Goal: Task Accomplishment & Management: Manage account settings

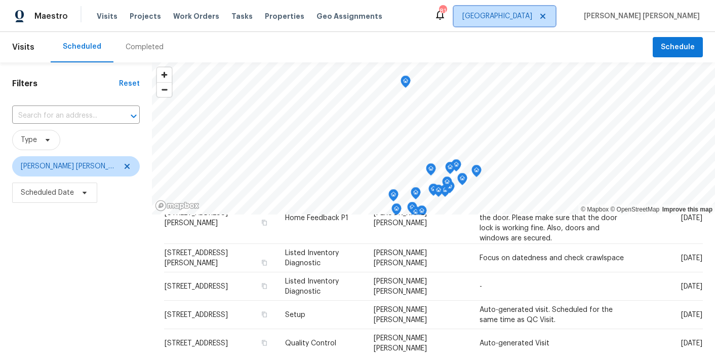
click at [532, 18] on span "[GEOGRAPHIC_DATA]" at bounding box center [498, 16] width 70 height 10
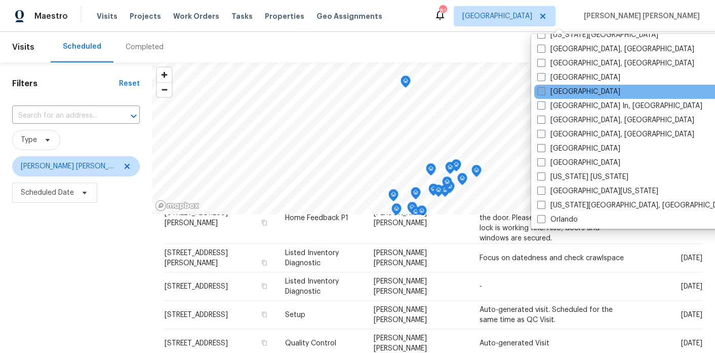
scroll to position [400, 0]
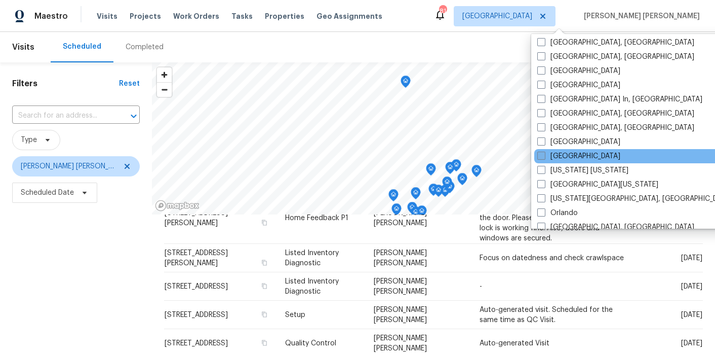
click at [543, 155] on span at bounding box center [541, 155] width 8 height 8
click at [543, 155] on input "Nashville" at bounding box center [540, 154] width 7 height 7
checkbox input "true"
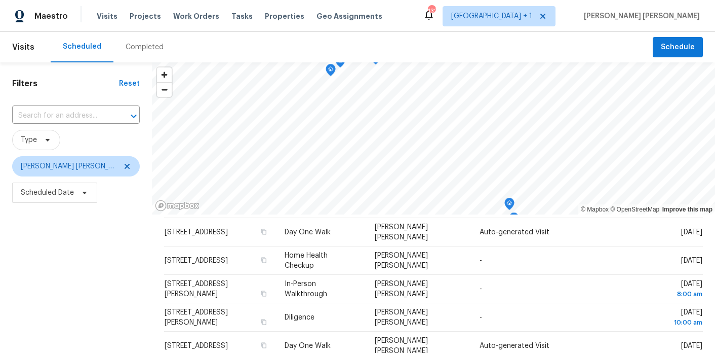
click at [442, 27] on div "Maestro Visits Projects Work Orders Tasks Properties Geo Assignments 132 Atlant…" at bounding box center [357, 16] width 715 height 32
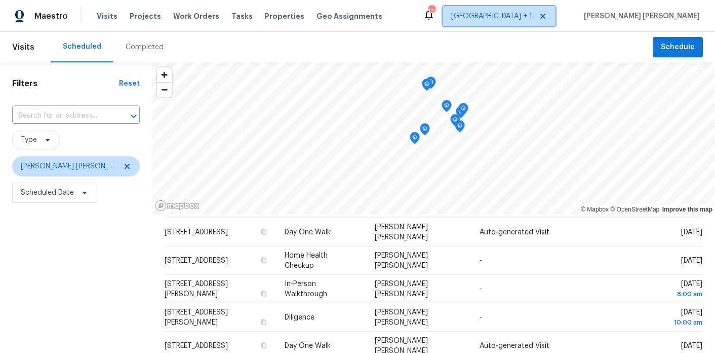
click at [542, 21] on span "Atlanta + 1" at bounding box center [499, 16] width 113 height 20
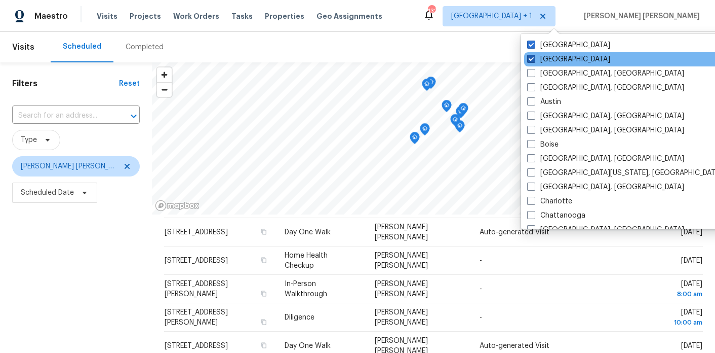
click at [530, 57] on span at bounding box center [531, 59] width 8 height 8
click at [530, 57] on input "[GEOGRAPHIC_DATA]" at bounding box center [530, 57] width 7 height 7
checkbox input "false"
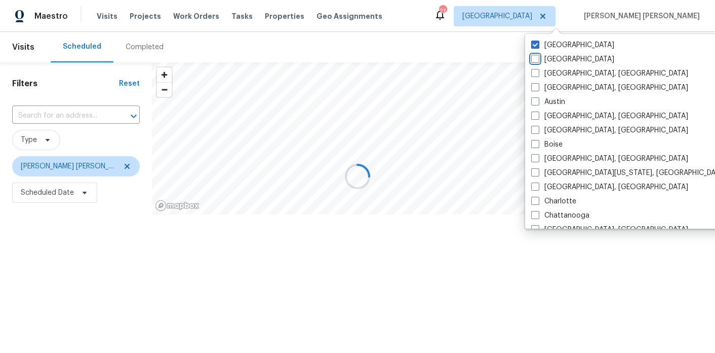
scroll to position [184, 0]
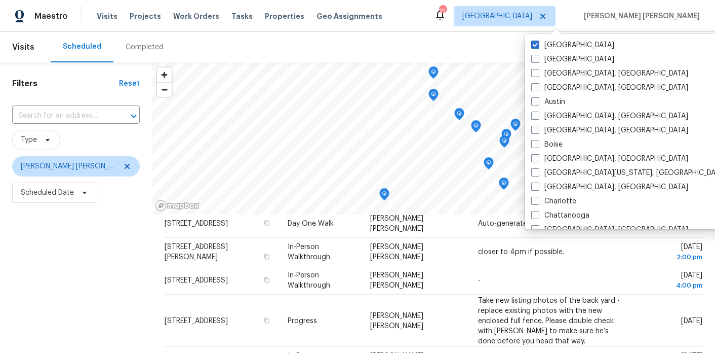
click at [113, 258] on div "Filters Reset ​ Type Marcos Ricardo Resendiz Scheduled Date" at bounding box center [76, 279] width 152 height 434
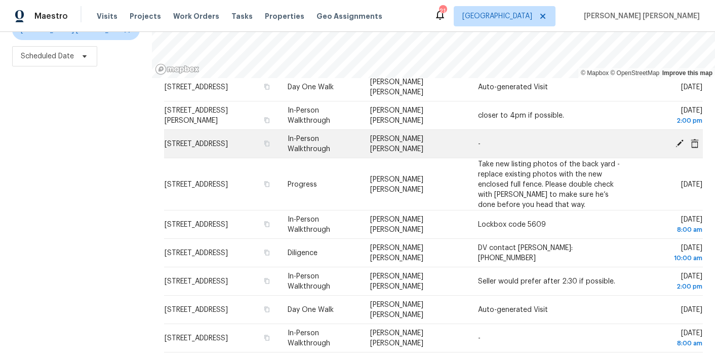
scroll to position [0, 0]
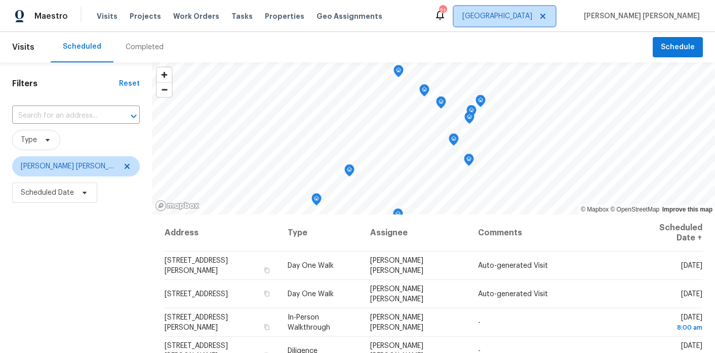
click at [532, 21] on span "Nashville" at bounding box center [498, 16] width 70 height 10
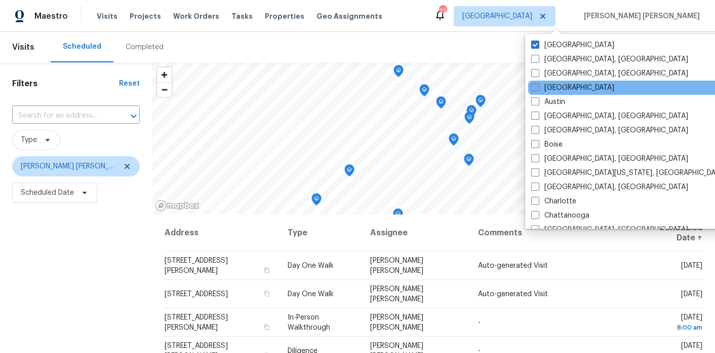
click at [540, 87] on label "[GEOGRAPHIC_DATA]" at bounding box center [572, 88] width 83 height 10
click at [538, 87] on input "[GEOGRAPHIC_DATA]" at bounding box center [534, 86] width 7 height 7
checkbox input "true"
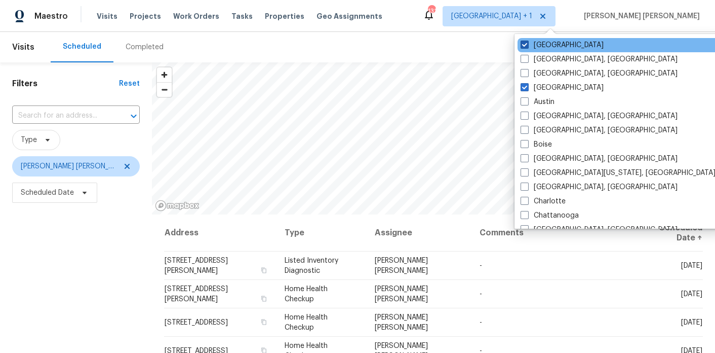
click at [523, 42] on span at bounding box center [525, 45] width 8 height 8
click at [523, 42] on input "Nashville" at bounding box center [524, 43] width 7 height 7
checkbox input "false"
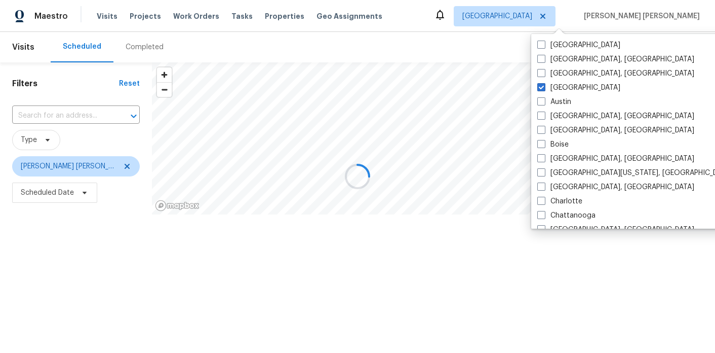
click at [69, 270] on div at bounding box center [357, 176] width 715 height 353
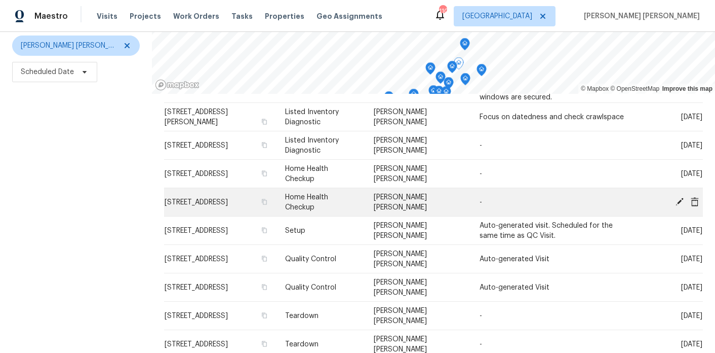
scroll to position [261, 0]
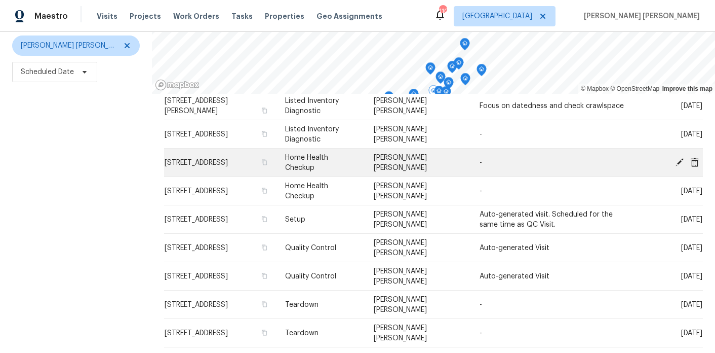
click at [680, 158] on icon at bounding box center [679, 161] width 9 height 9
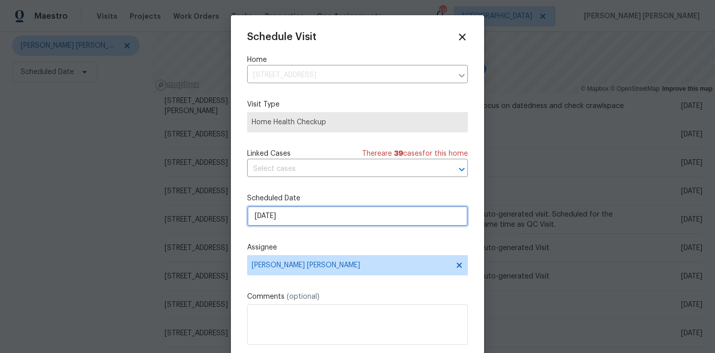
click at [288, 213] on input "9/9/2025" at bounding box center [357, 216] width 221 height 20
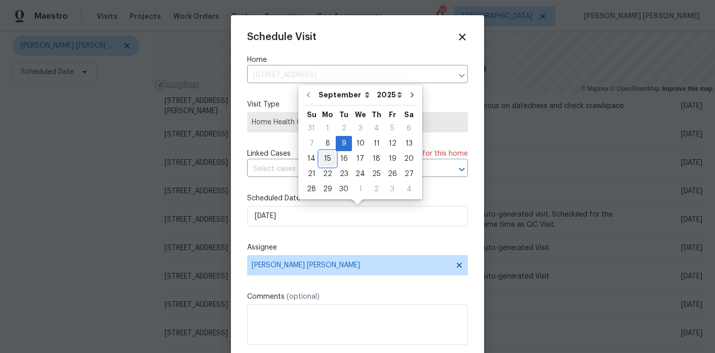
click at [324, 162] on div "15" at bounding box center [328, 158] width 16 height 14
type input "9/15/2025"
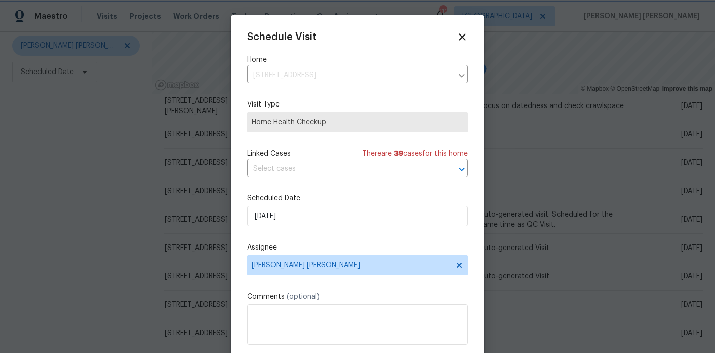
scroll to position [18, 0]
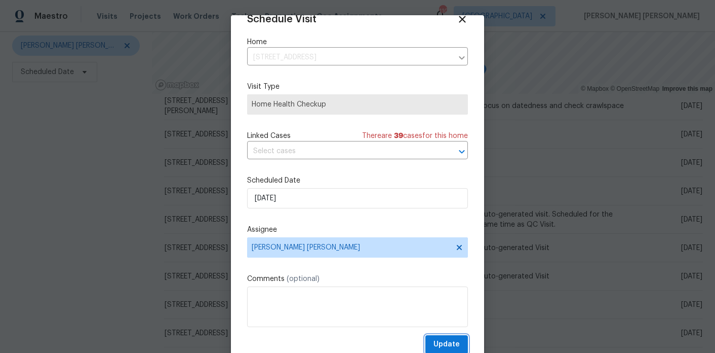
click at [443, 341] on span "Update" at bounding box center [447, 344] width 26 height 13
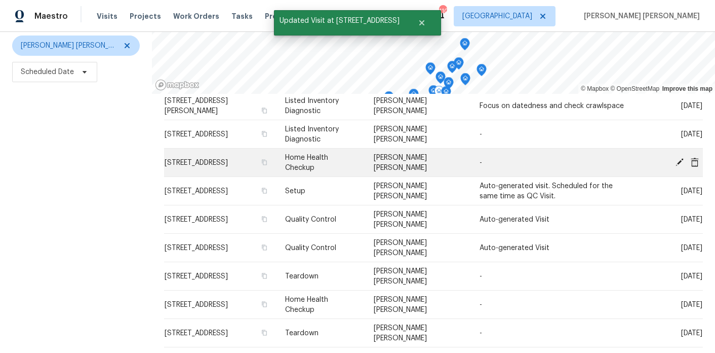
click at [680, 158] on icon at bounding box center [679, 161] width 9 height 9
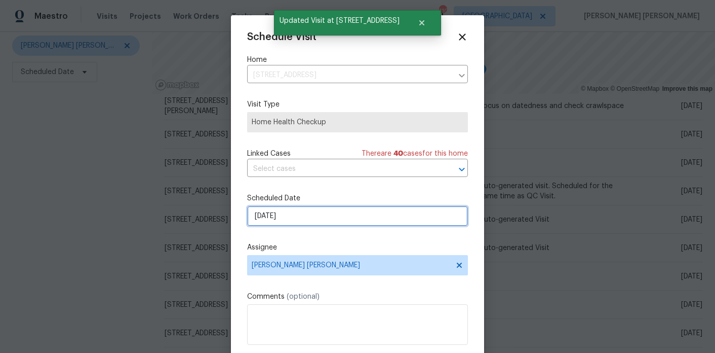
click at [280, 213] on input "9/10/2025" at bounding box center [357, 216] width 221 height 20
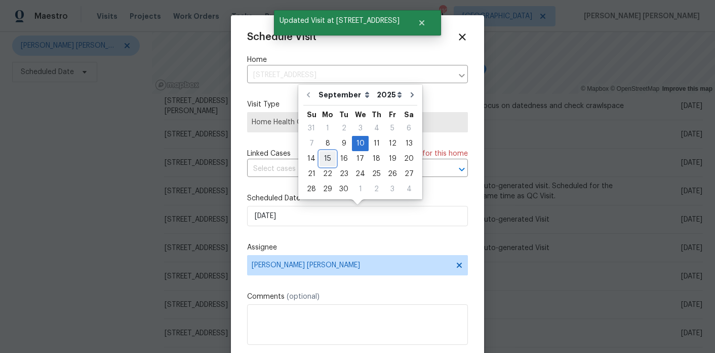
click at [325, 155] on div "15" at bounding box center [328, 158] width 16 height 14
type input "9/15/2025"
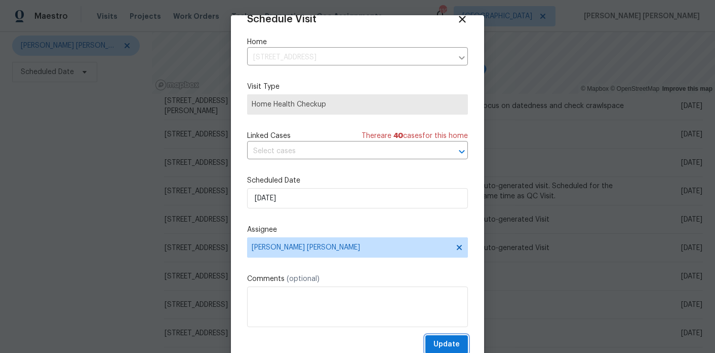
click at [452, 344] on span "Update" at bounding box center [447, 344] width 26 height 13
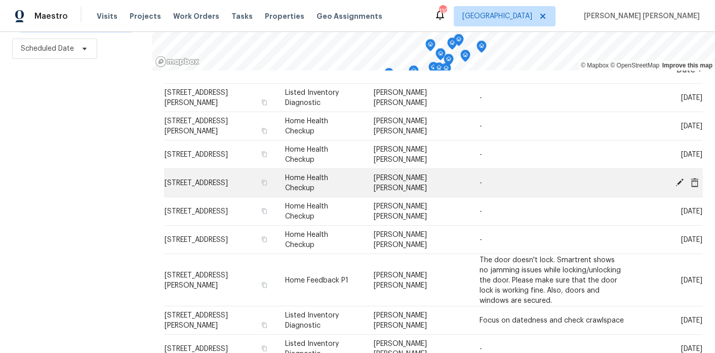
scroll to position [28, 0]
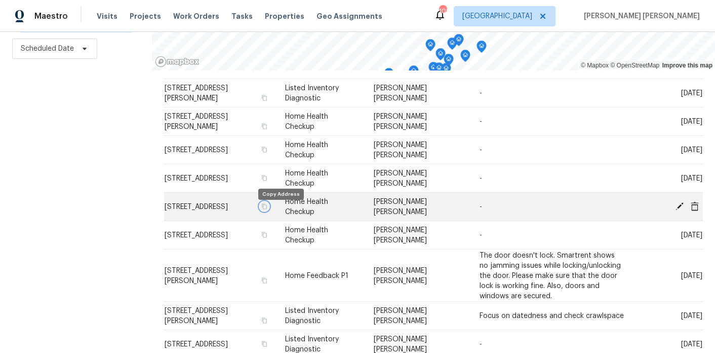
click at [267, 209] on icon "button" at bounding box center [264, 206] width 6 height 6
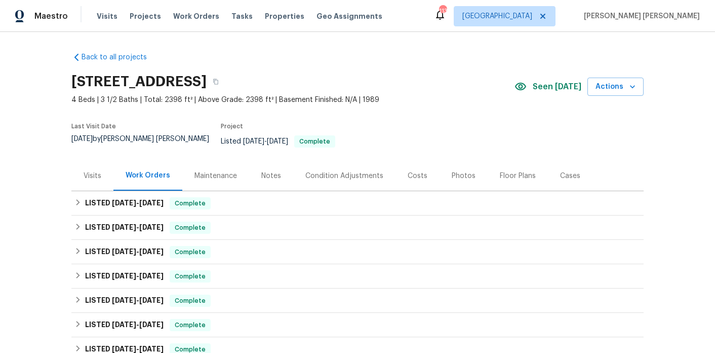
scroll to position [41, 0]
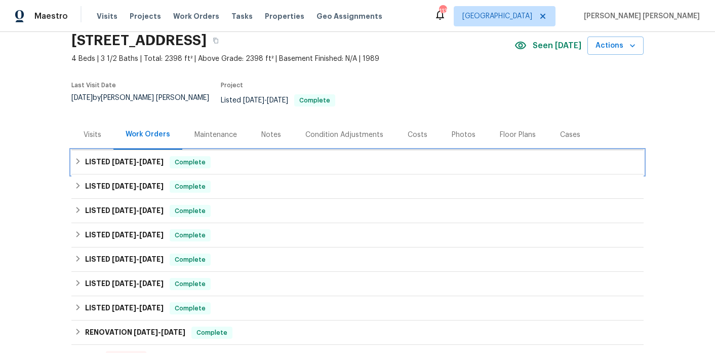
click at [157, 158] on span "[DATE]" at bounding box center [151, 161] width 24 height 7
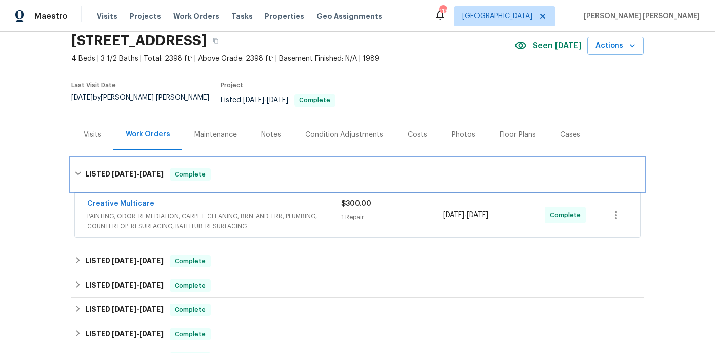
click at [157, 170] on span "[DATE]" at bounding box center [151, 173] width 24 height 7
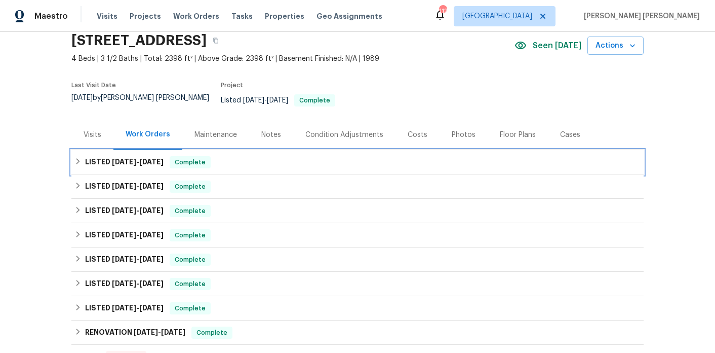
scroll to position [229, 0]
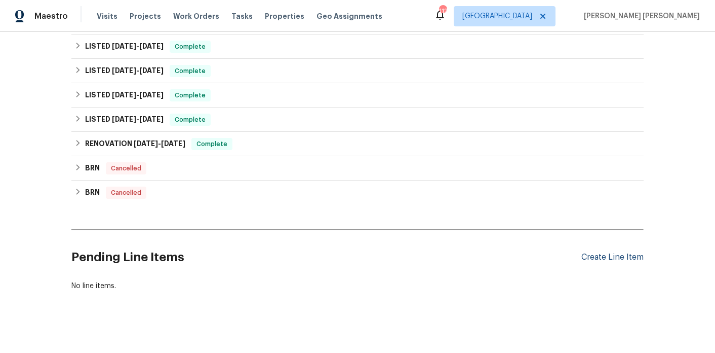
click at [612, 252] on div "Create Line Item" at bounding box center [613, 257] width 62 height 10
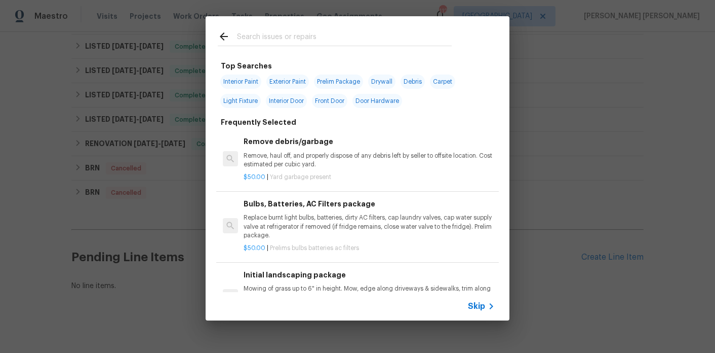
click at [255, 36] on input "text" at bounding box center [344, 37] width 215 height 15
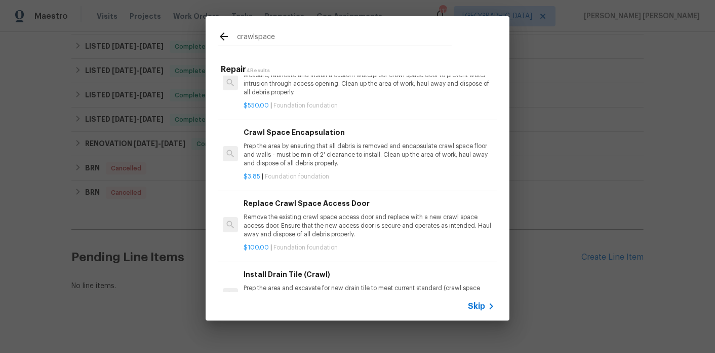
scroll to position [32, 0]
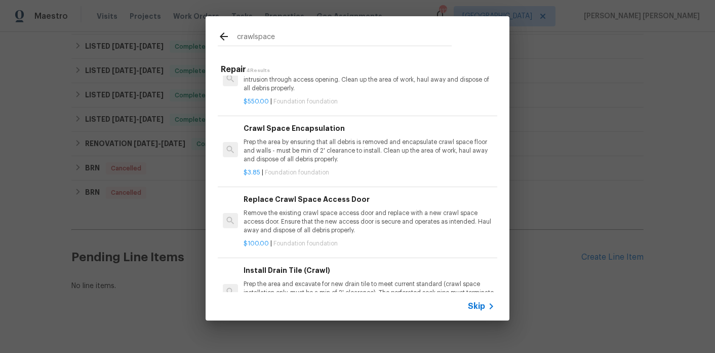
type input "crawlspace"
click at [331, 224] on p "Remove the existing crawl space access door and replace with a new crawl space …" at bounding box center [369, 222] width 251 height 26
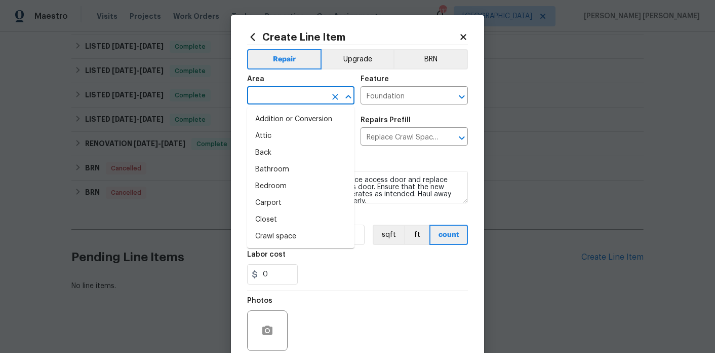
click at [291, 90] on input "text" at bounding box center [286, 97] width 79 height 16
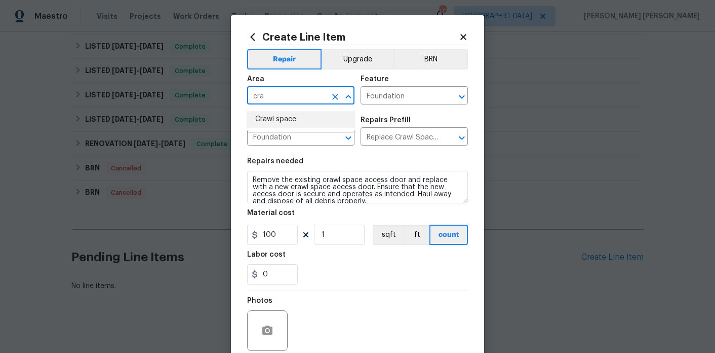
click at [277, 119] on li "Crawl space" at bounding box center [300, 119] width 107 height 17
type input "Crawl space"
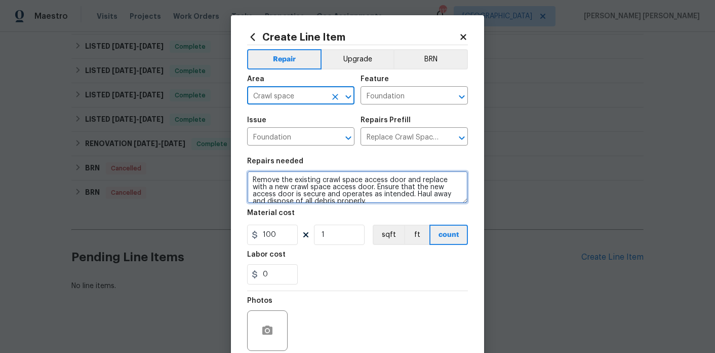
click at [368, 202] on textarea "Remove the existing crawl space access door and replace with a new crawl space …" at bounding box center [357, 187] width 221 height 32
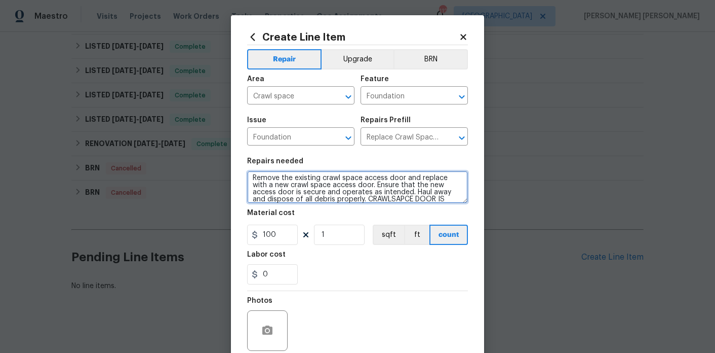
scroll to position [9, 0]
click at [377, 194] on textarea "Remove the existing crawl space access door and replace with a new crawl space …" at bounding box center [357, 187] width 221 height 32
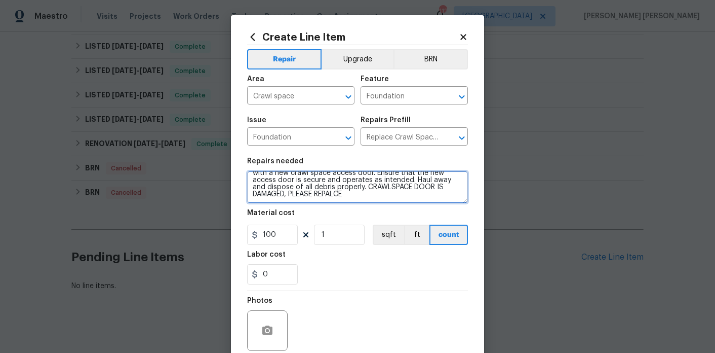
scroll to position [84, 0]
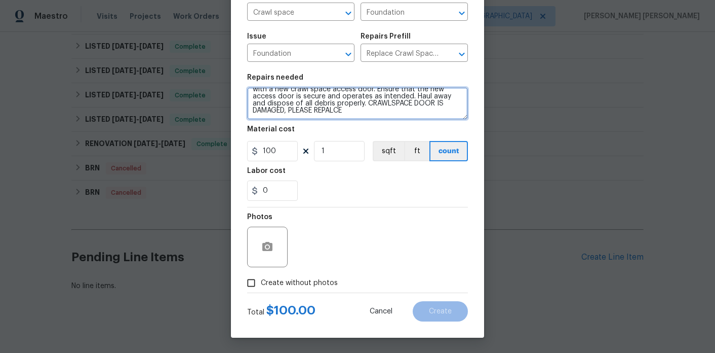
type textarea "Remove the existing crawl space access door and replace with a new crawl space …"
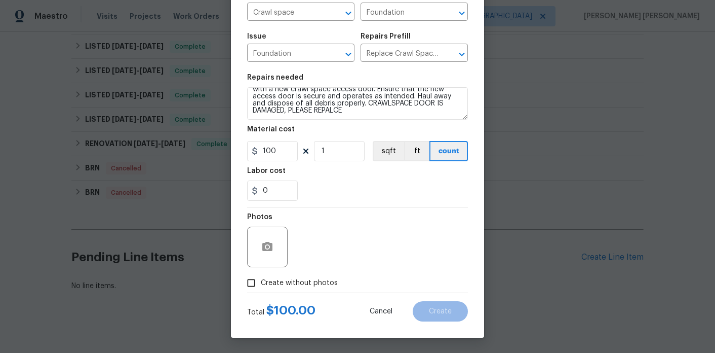
click at [284, 280] on span "Create without photos" at bounding box center [299, 283] width 77 height 11
click at [261, 280] on input "Create without photos" at bounding box center [251, 282] width 19 height 19
checkbox input "true"
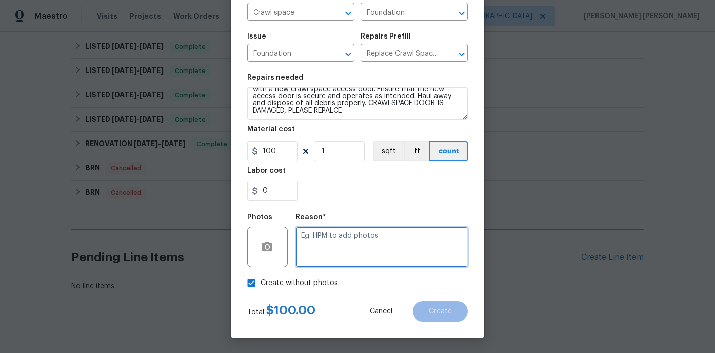
click at [321, 251] on textarea at bounding box center [382, 246] width 172 height 41
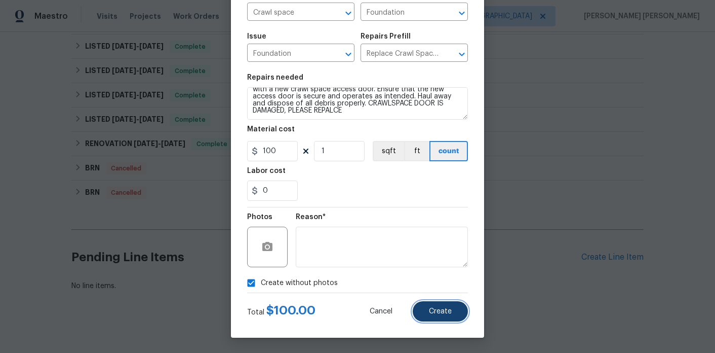
click at [451, 303] on button "Create" at bounding box center [440, 311] width 55 height 20
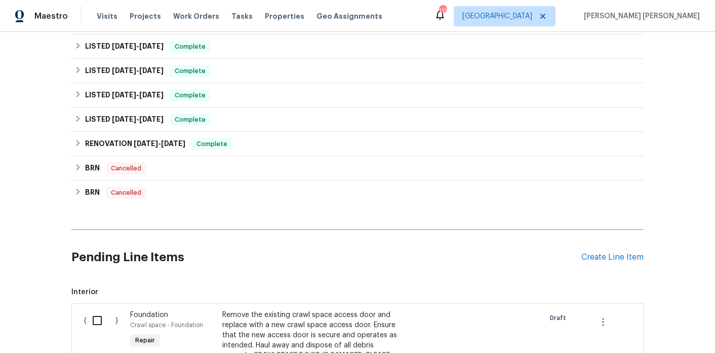
click at [97, 310] on input "checkbox" at bounding box center [101, 320] width 29 height 21
checkbox input "true"
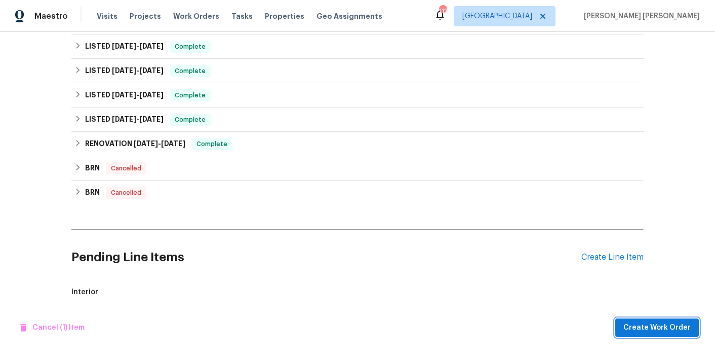
click at [638, 323] on span "Create Work Order" at bounding box center [657, 327] width 67 height 13
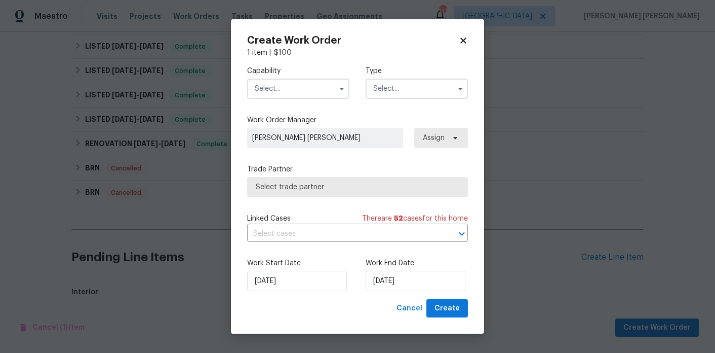
click at [304, 98] on input "text" at bounding box center [298, 89] width 102 height 20
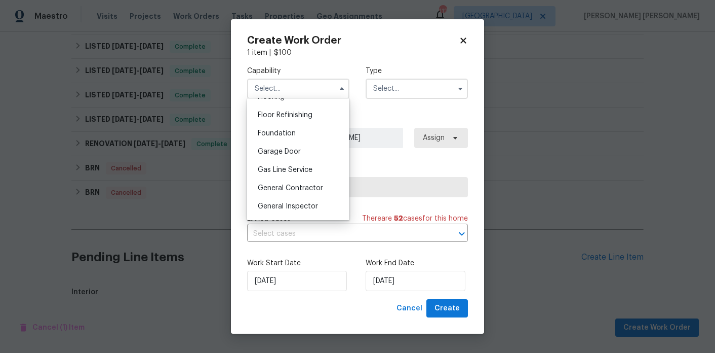
scroll to position [408, 0]
click at [305, 192] on div "General Contractor" at bounding box center [298, 186] width 97 height 18
type input "General Contractor"
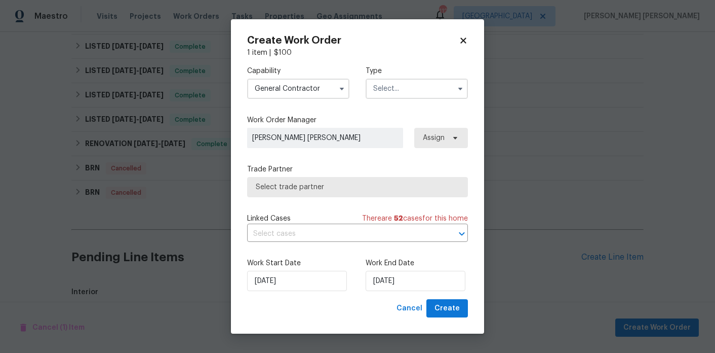
click at [452, 91] on input "text" at bounding box center [417, 89] width 102 height 20
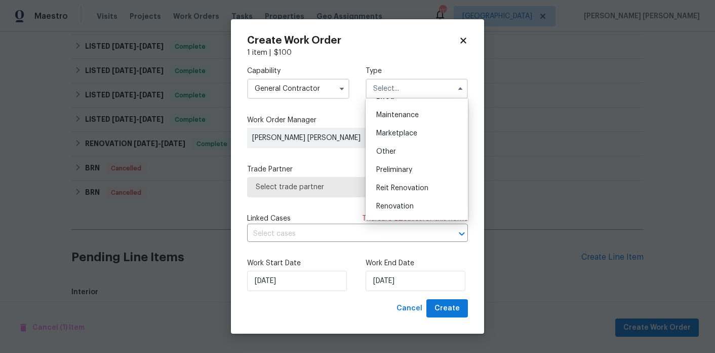
scroll to position [163, 0]
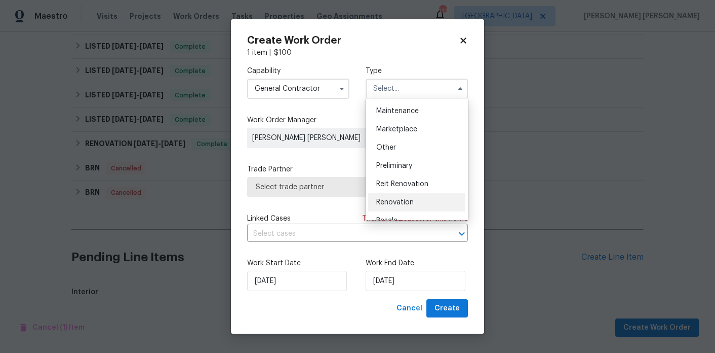
click at [393, 203] on span "Renovation" at bounding box center [394, 202] width 37 height 7
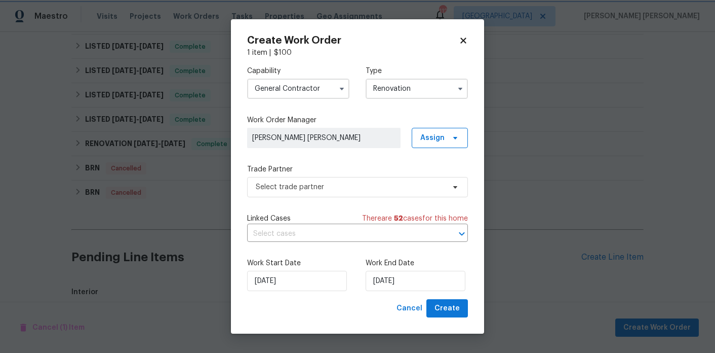
scroll to position [0, 0]
click at [414, 100] on div "Capability General Contractor Type Renovation" at bounding box center [357, 82] width 221 height 49
click at [414, 94] on input "Renovation" at bounding box center [417, 89] width 102 height 20
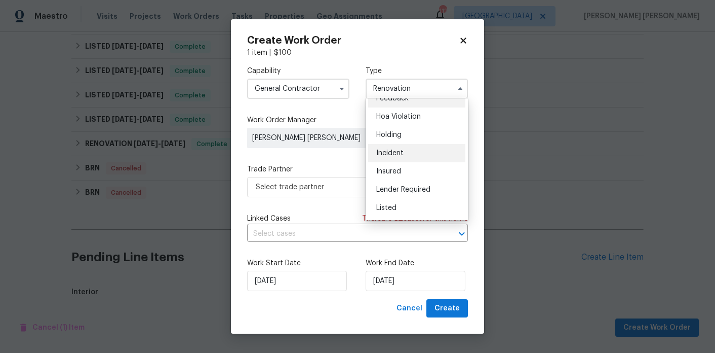
scroll to position [14, 0]
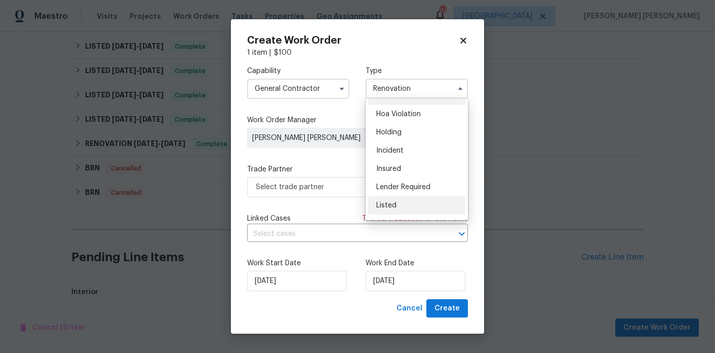
click at [391, 200] on div "Listed" at bounding box center [416, 205] width 97 height 18
type input "Listed"
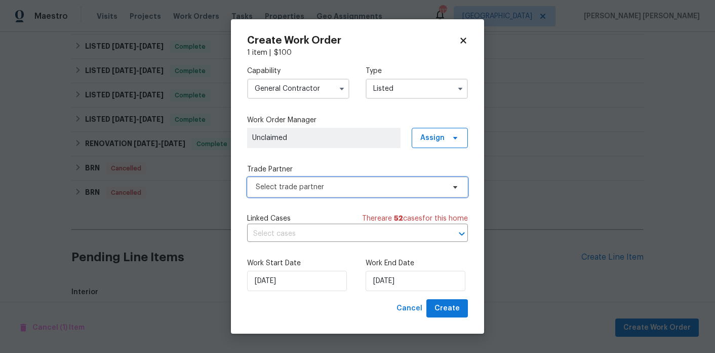
click at [398, 183] on span "Select trade partner" at bounding box center [350, 187] width 189 height 10
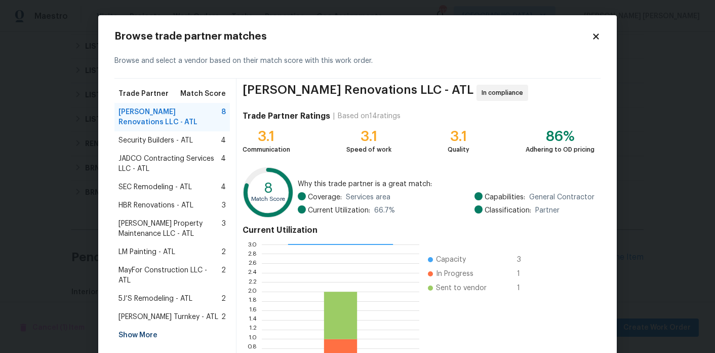
scroll to position [94, 0]
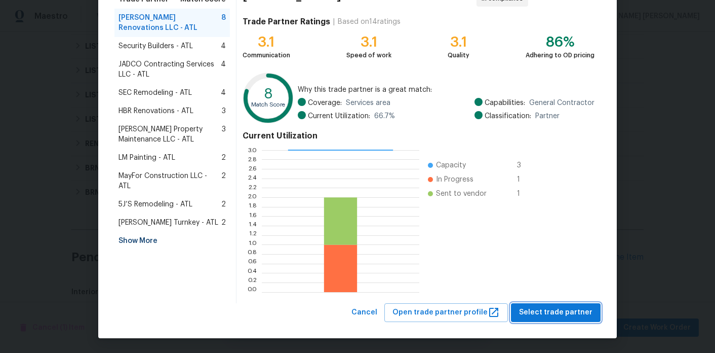
click at [584, 312] on span "Select trade partner" at bounding box center [555, 312] width 73 height 13
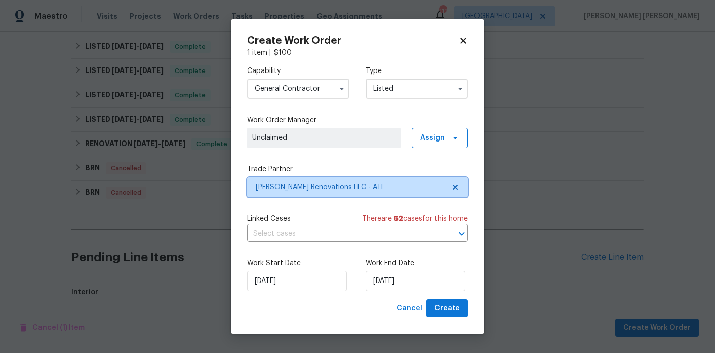
scroll to position [0, 0]
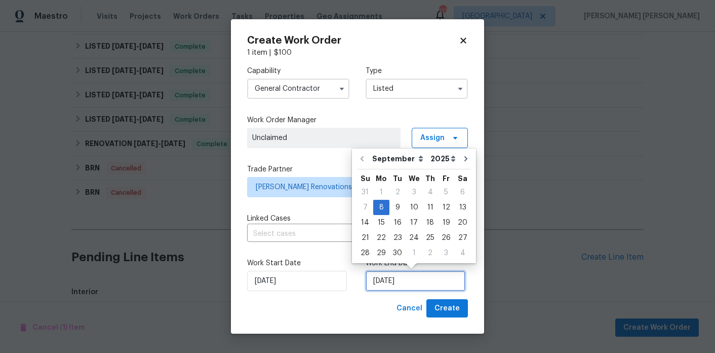
click at [376, 282] on input "[DATE]" at bounding box center [416, 281] width 100 height 20
click at [439, 208] on div "12" at bounding box center [446, 207] width 16 height 14
type input "9/12/2025"
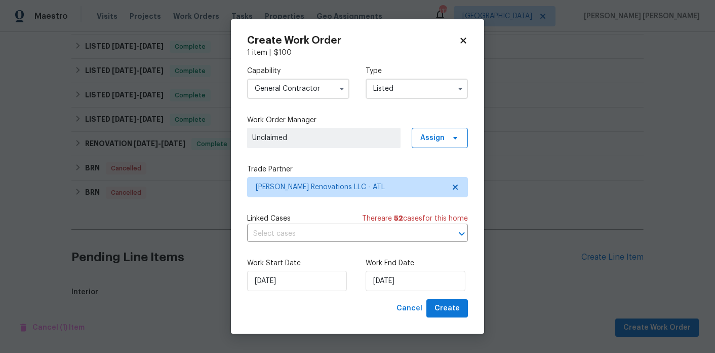
click at [450, 319] on div "Create Work Order 1 item | $ 100 Capability General Contractor Type Listed Work…" at bounding box center [357, 176] width 253 height 315
click at [450, 314] on span "Create" at bounding box center [447, 308] width 25 height 13
checkbox input "false"
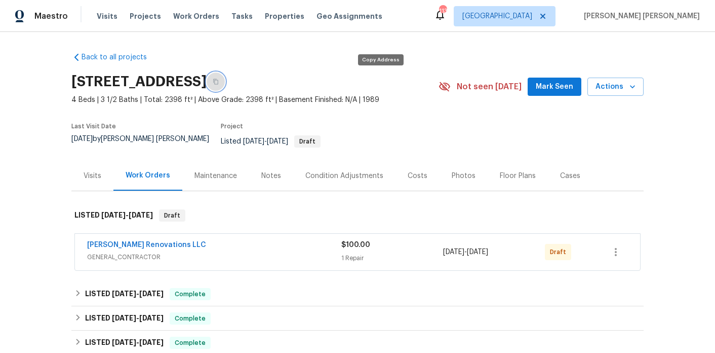
click at [218, 80] on icon "button" at bounding box center [215, 82] width 5 height 6
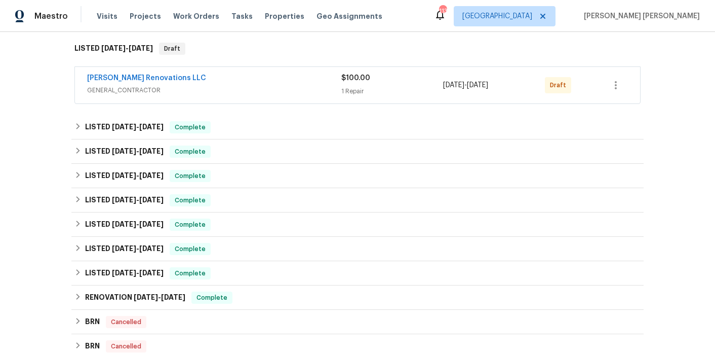
scroll to position [247, 0]
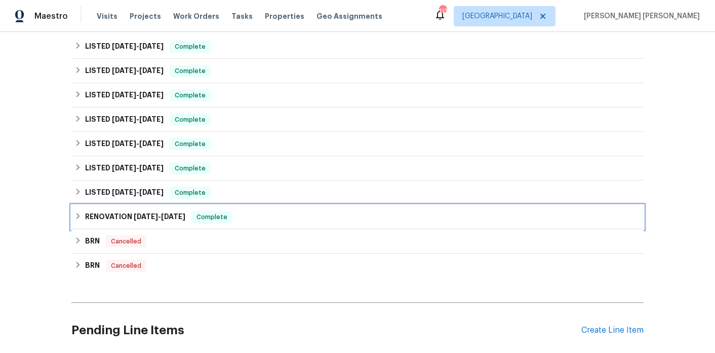
click at [129, 211] on h6 "RENOVATION [DATE] - [DATE]" at bounding box center [135, 217] width 100 height 12
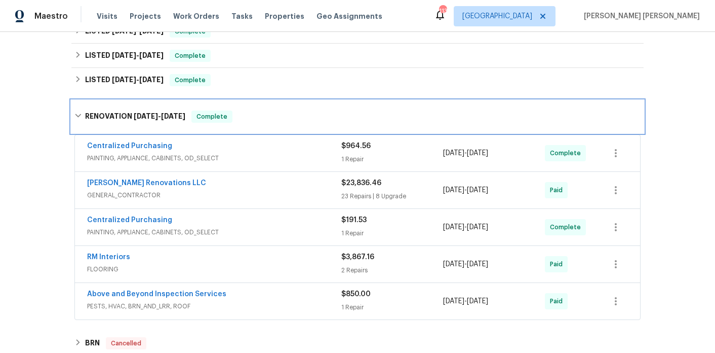
scroll to position [363, 0]
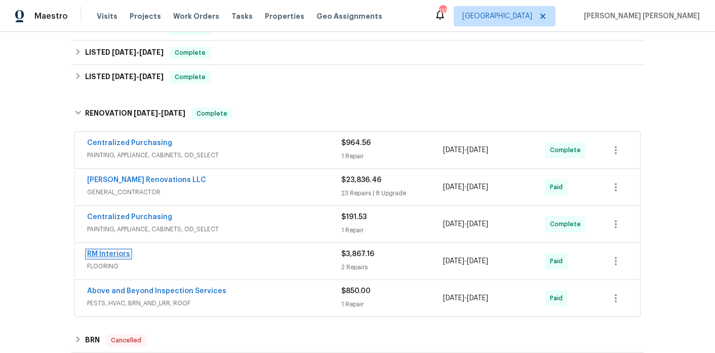
click at [108, 250] on link "RM Interiors" at bounding box center [108, 253] width 43 height 7
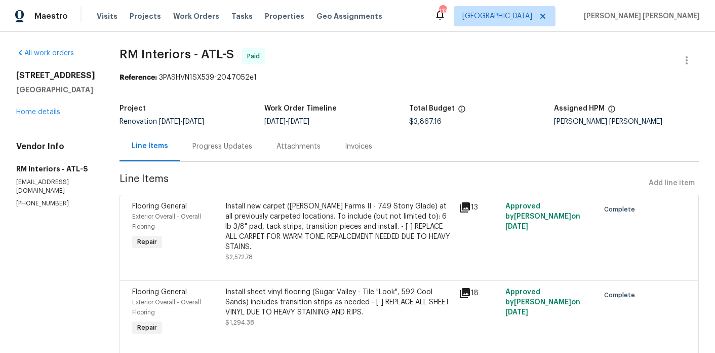
scroll to position [32, 0]
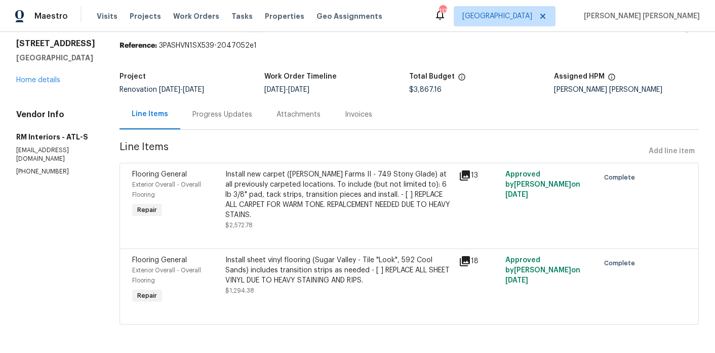
click at [210, 116] on div "Progress Updates" at bounding box center [223, 114] width 60 height 10
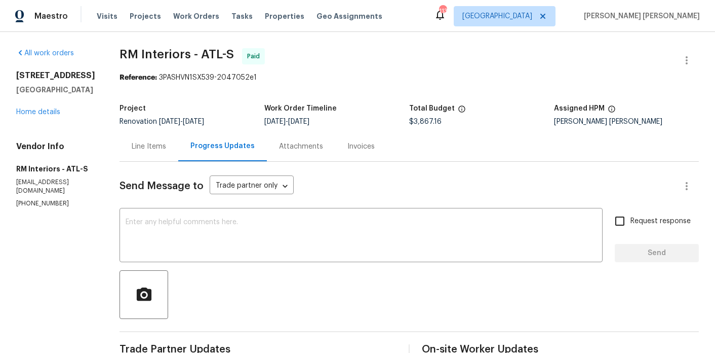
click at [162, 148] on div "Line Items" at bounding box center [149, 146] width 34 height 10
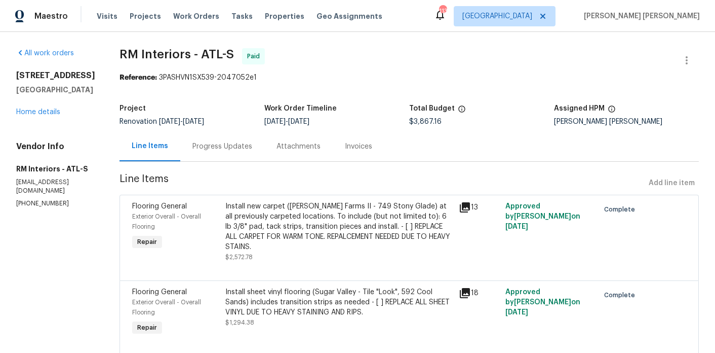
scroll to position [32, 0]
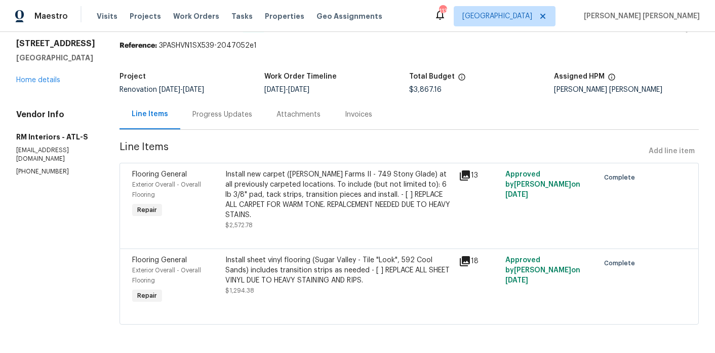
click at [323, 272] on div "Install sheet vinyl flooring (Sugar Valley - Tile "Look", 592 Cool Sands) inclu…" at bounding box center [338, 270] width 227 height 30
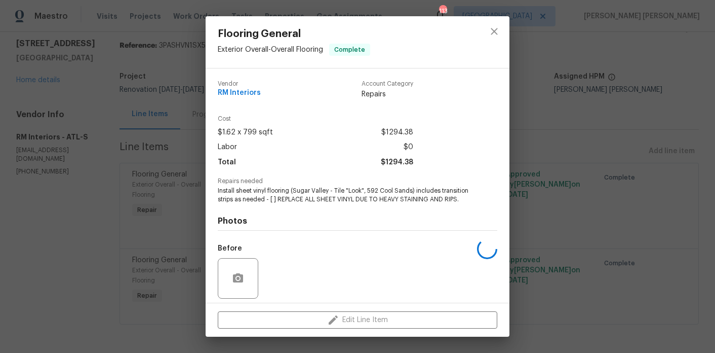
scroll to position [72, 0]
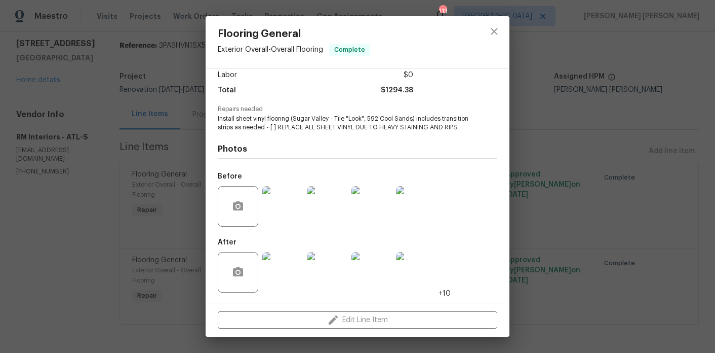
click at [284, 272] on img at bounding box center [282, 272] width 41 height 41
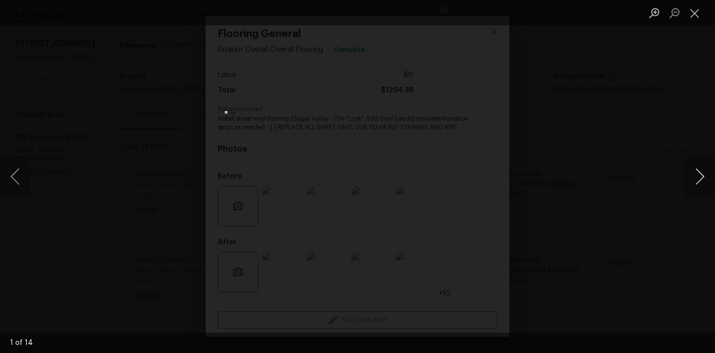
click at [700, 180] on button "Next image" at bounding box center [700, 176] width 30 height 41
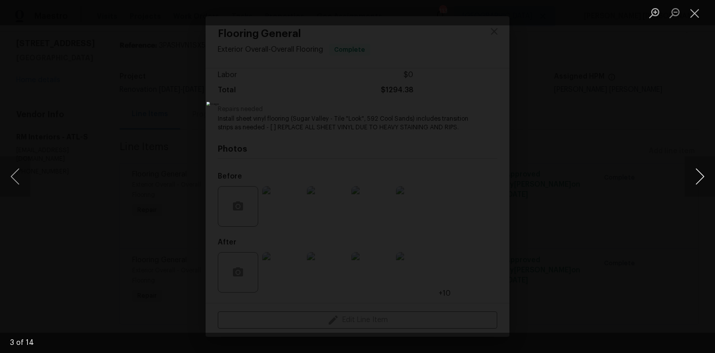
click at [700, 180] on button "Next image" at bounding box center [700, 176] width 30 height 41
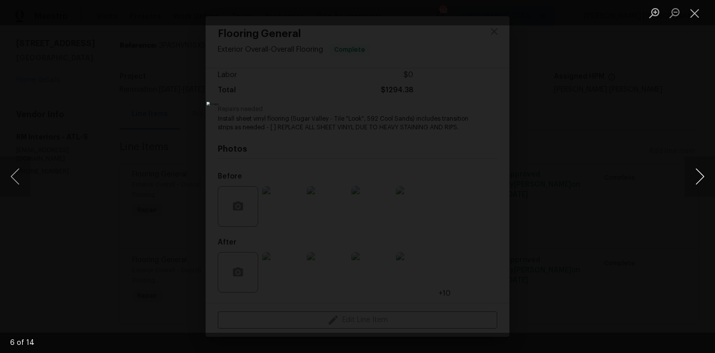
click at [700, 180] on button "Next image" at bounding box center [700, 176] width 30 height 41
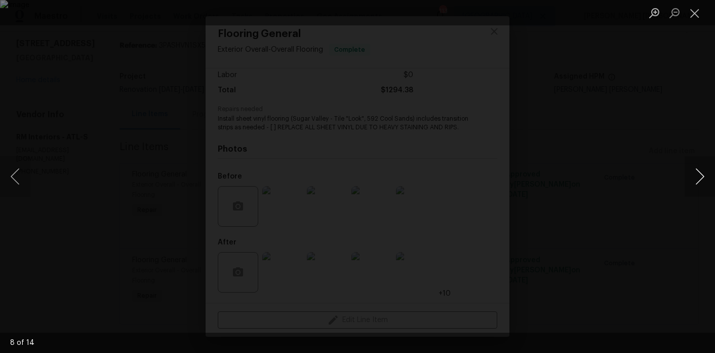
click at [700, 180] on button "Next image" at bounding box center [700, 176] width 30 height 41
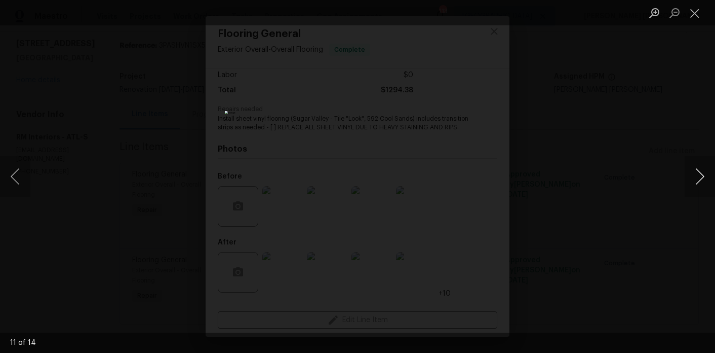
click at [700, 180] on button "Next image" at bounding box center [700, 176] width 30 height 41
click at [590, 178] on div "Lightbox" at bounding box center [357, 176] width 715 height 353
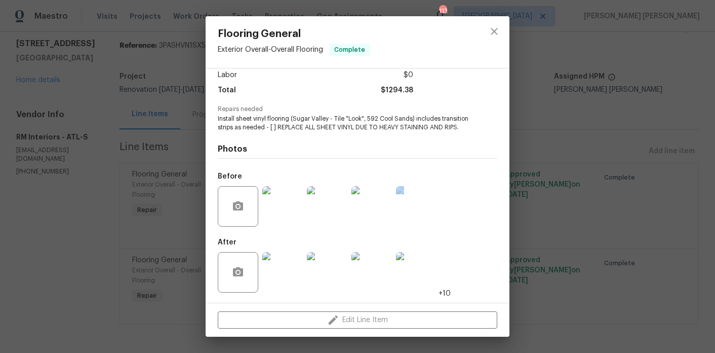
click at [590, 178] on div "Flooring General Exterior Overall - Overall Flooring Complete Vendor RM Interio…" at bounding box center [357, 176] width 715 height 353
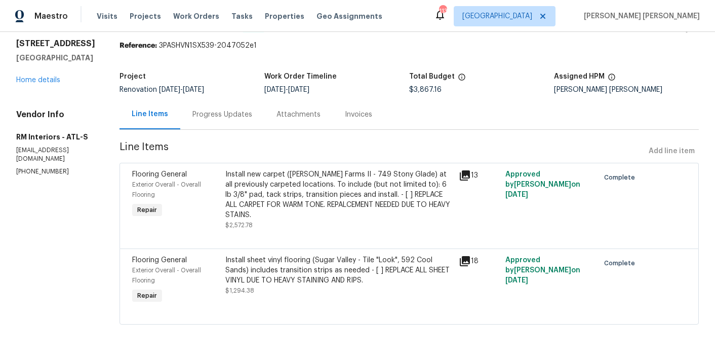
scroll to position [0, 0]
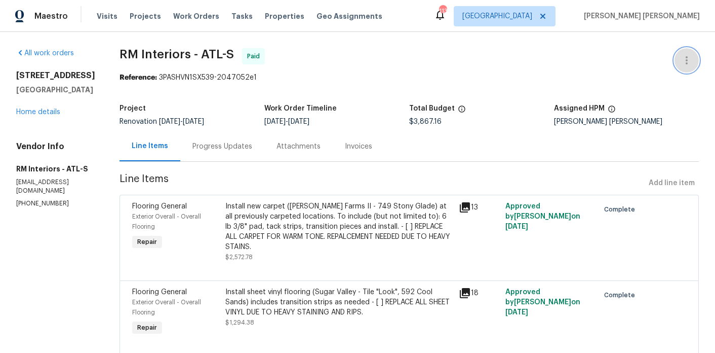
click at [682, 56] on icon "button" at bounding box center [687, 60] width 12 height 12
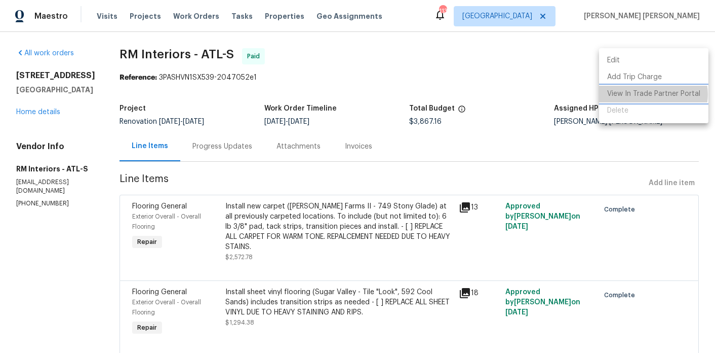
click at [653, 94] on li "View In Trade Partner Portal" at bounding box center [653, 94] width 109 height 17
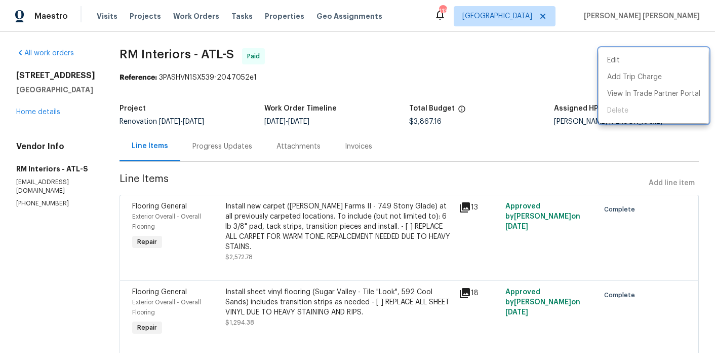
click at [431, 170] on div at bounding box center [357, 176] width 715 height 353
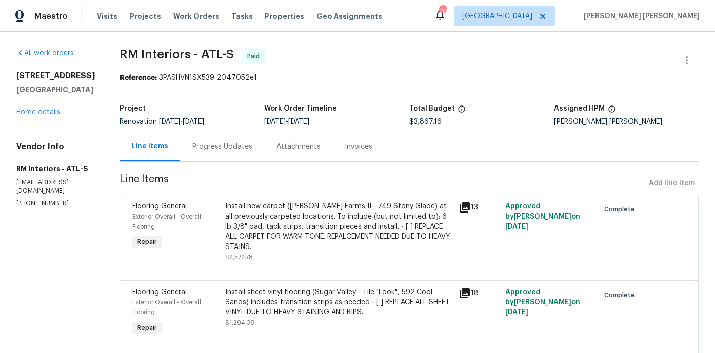
click at [373, 153] on div "Invoices" at bounding box center [359, 146] width 52 height 30
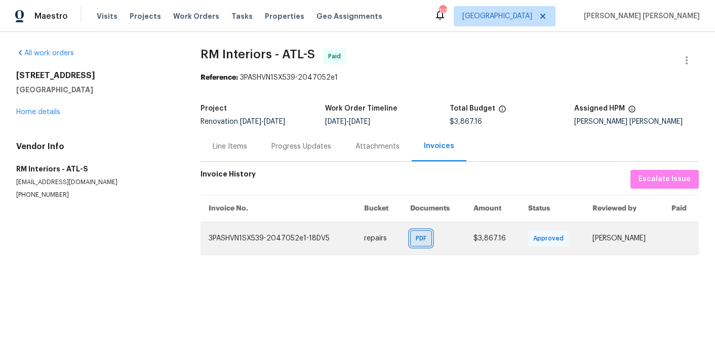
click at [411, 243] on div "PDF" at bounding box center [421, 238] width 22 height 16
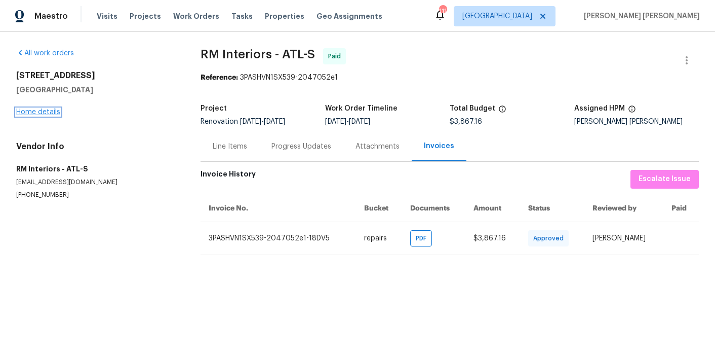
click at [27, 111] on link "Home details" at bounding box center [38, 111] width 44 height 7
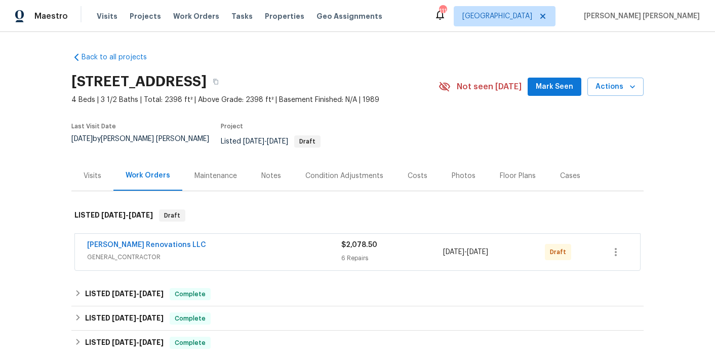
click at [271, 172] on div "Notes" at bounding box center [271, 176] width 20 height 10
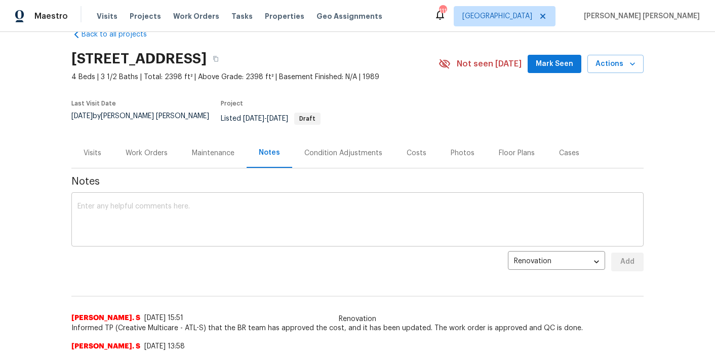
scroll to position [32, 0]
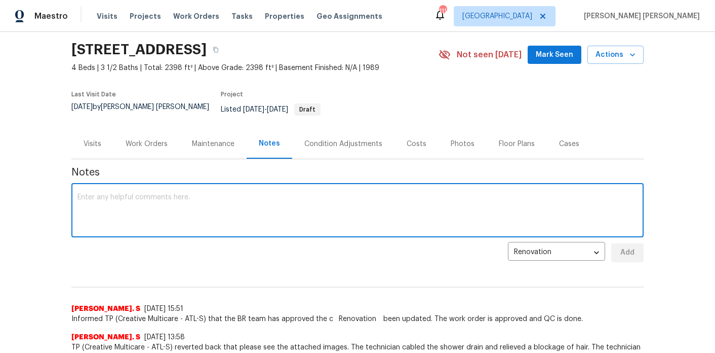
click at [255, 206] on textarea at bounding box center [358, 211] width 560 height 35
click at [414, 194] on textarea "LWO created for [PERSON_NAME] Renovations from HHC -" at bounding box center [358, 211] width 560 height 35
paste textarea "1. Refresh landscaping. 2. Paint front porch and back porch decking. 3. Rebuild…"
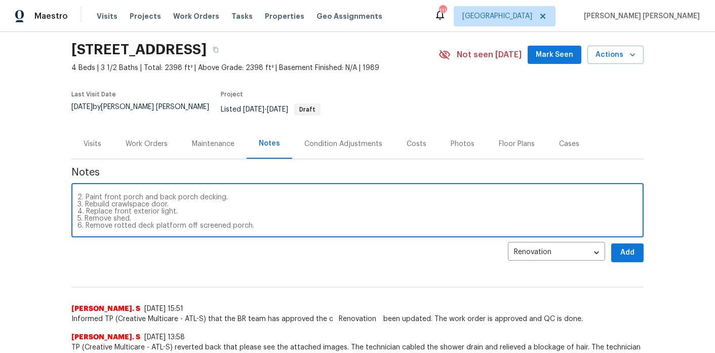
scroll to position [0, 0]
click at [78, 196] on textarea "LWO created for Aseem Renovations from HHC - 1. Refresh landscaping. 2. Paint f…" at bounding box center [358, 211] width 560 height 35
click at [241, 194] on textarea "LWO created for Aseem Renovations from HHC - 1. Refresh landscaping. 2. Paint f…" at bounding box center [358, 211] width 560 height 35
click at [267, 218] on textarea "LWO created for Aseem Renovations from HHC - 1. Refresh landscaping. 2. Paint f…" at bounding box center [358, 211] width 560 height 35
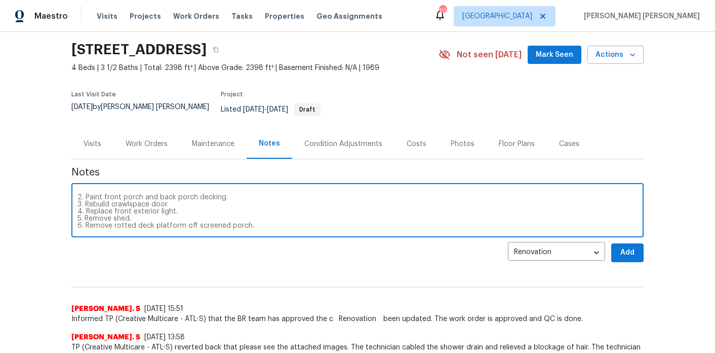
scroll to position [28, 0]
type textarea "LWO created for Aseem Renovations from HHC - 1. Refresh landscaping. 2. Paint f…"
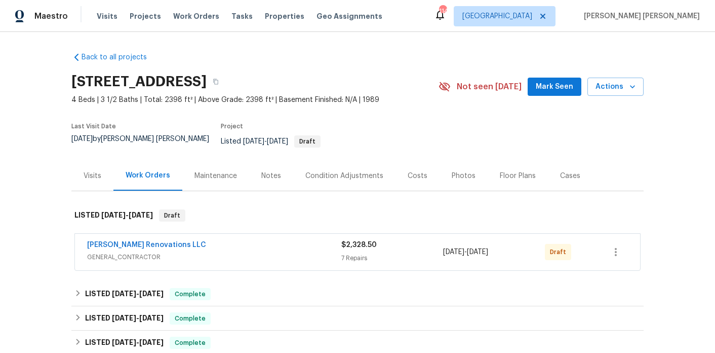
click at [256, 175] on div "Notes" at bounding box center [271, 176] width 44 height 30
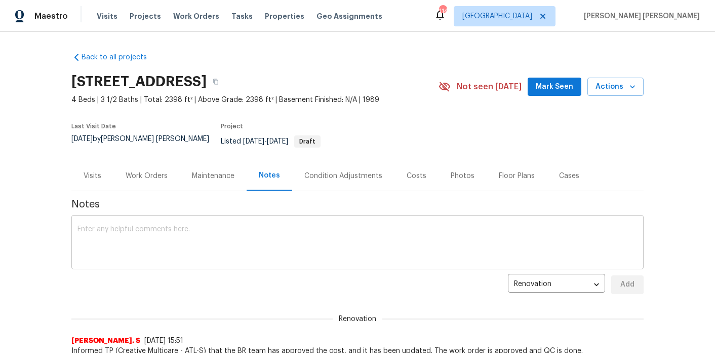
click at [218, 225] on textarea at bounding box center [358, 242] width 560 height 35
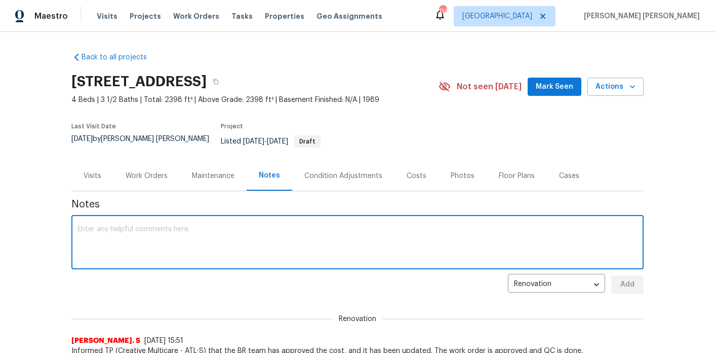
paste textarea "1. Refresh landscaping. 2. Paint front porch and back porch decking. 3. Rebuild…"
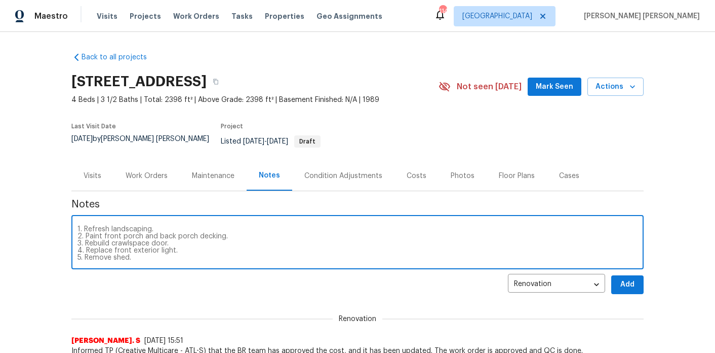
scroll to position [7, 0]
click at [76, 220] on div "1. Refresh landscaping. 2. Paint front porch and back porch decking. 3. Rebuild…" at bounding box center [357, 243] width 572 height 52
click at [93, 239] on textarea "1. Refresh landscaping. 2. Paint front porch and back porch decking. 3. Rebuild…" at bounding box center [358, 242] width 560 height 35
click at [78, 225] on textarea "1. Refresh landscaping. 2. Paint front porch and back porch decking. 3. Rebuild…" at bounding box center [358, 242] width 560 height 35
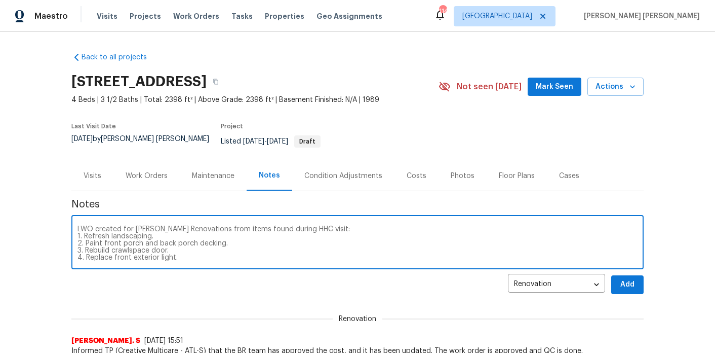
scroll to position [14, 0]
click at [273, 248] on textarea "LWO created for Aseem Renovations from items found during HHC visit: 1. Refresh…" at bounding box center [358, 242] width 560 height 35
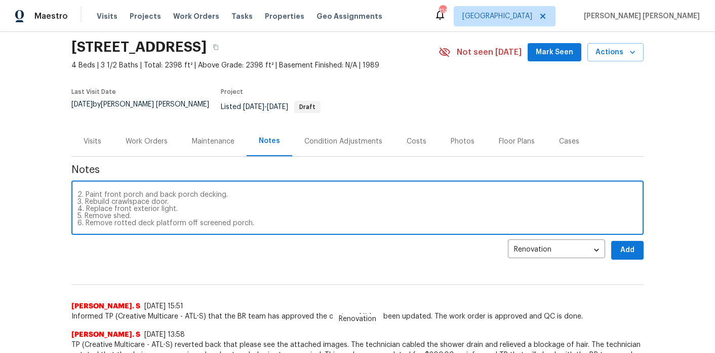
scroll to position [28, 0]
paste textarea "https://opendoor.slack.com/archives/C02LGTRN7JT/p1757370596397679"
type textarea "LWO created for Aseem Renovations from items found during HHC visit: 1. Refresh…"
click at [631, 244] on span "Add" at bounding box center [628, 250] width 16 height 13
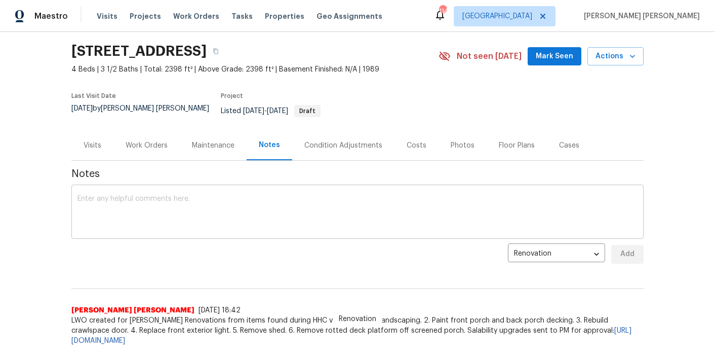
scroll to position [0, 0]
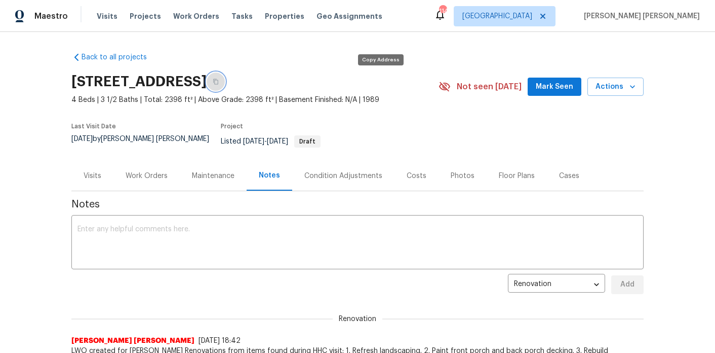
click at [225, 80] on button "button" at bounding box center [216, 81] width 18 height 18
click at [159, 171] on div "Work Orders" at bounding box center [147, 176] width 42 height 10
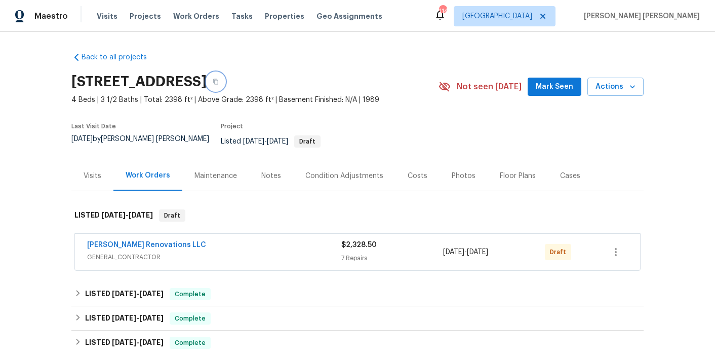
click at [225, 78] on button "button" at bounding box center [216, 81] width 18 height 18
click at [267, 172] on div "Notes" at bounding box center [271, 176] width 20 height 10
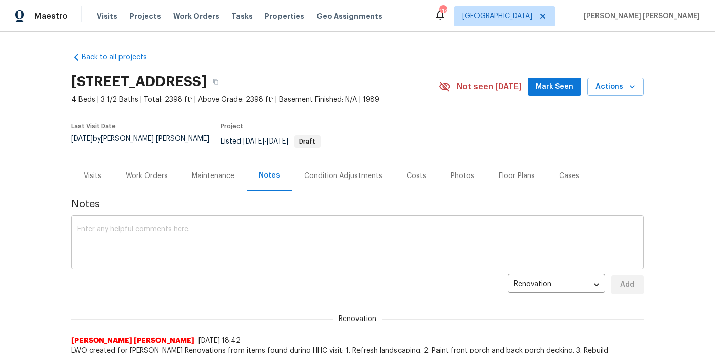
click at [223, 250] on textarea at bounding box center [358, 242] width 560 height 35
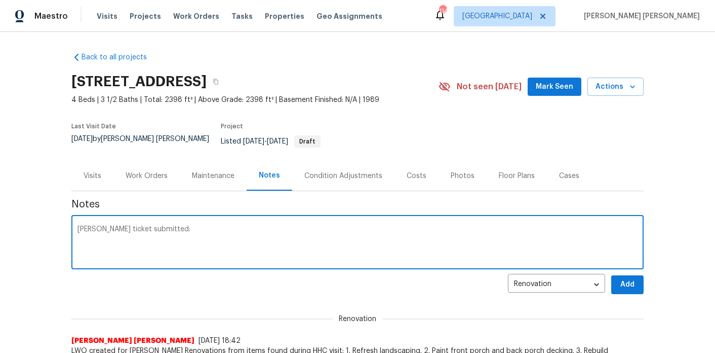
paste textarea "HSR-709377"
type textarea "TOM ticket submitted: HSR-709377"
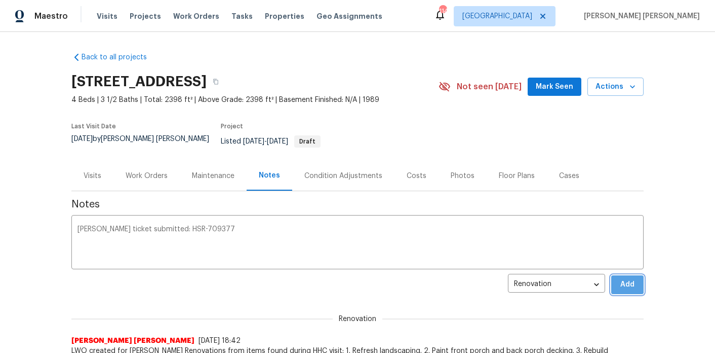
click at [630, 278] on span "Add" at bounding box center [628, 284] width 16 height 13
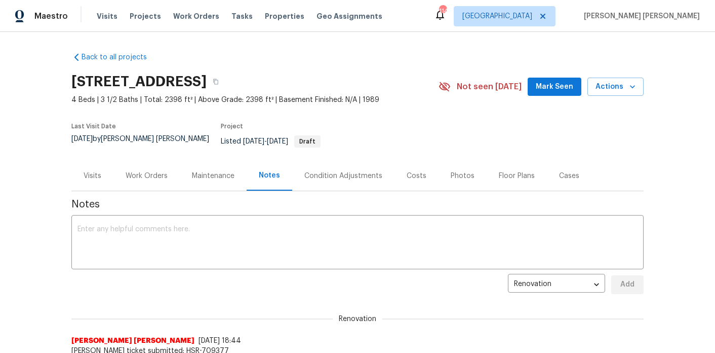
click at [148, 177] on div "Work Orders" at bounding box center [146, 176] width 66 height 30
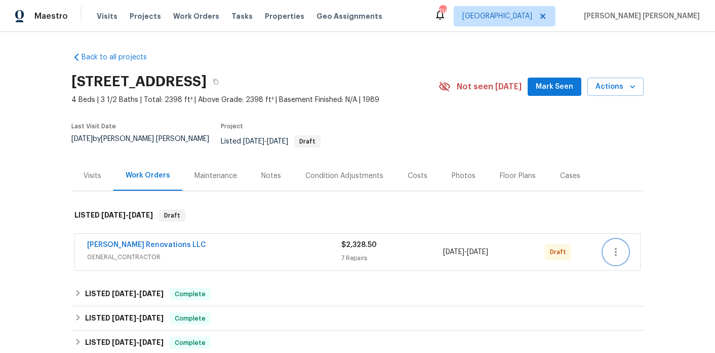
click at [616, 250] on icon "button" at bounding box center [616, 252] width 12 height 12
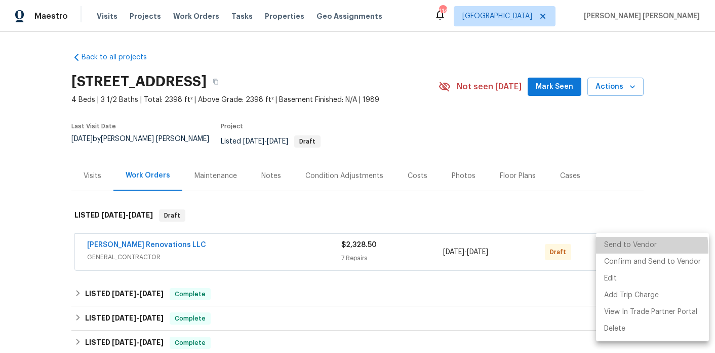
click at [619, 250] on li "Send to Vendor" at bounding box center [652, 245] width 113 height 17
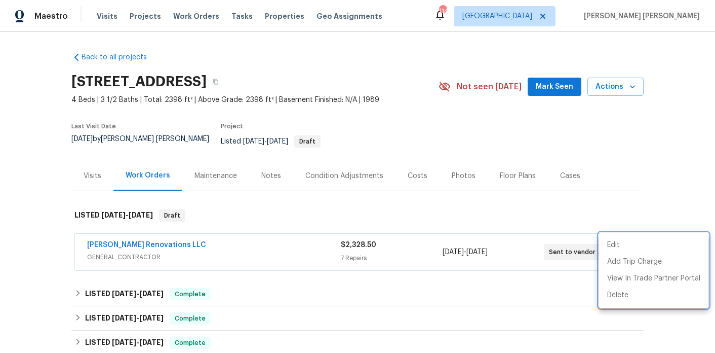
click at [127, 236] on div at bounding box center [357, 176] width 715 height 353
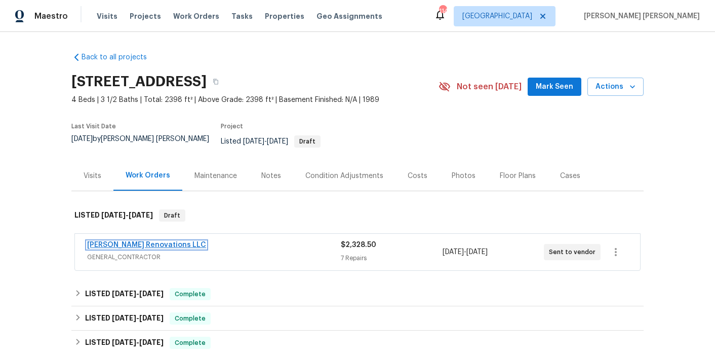
click at [143, 241] on link "[PERSON_NAME] Renovations LLC" at bounding box center [146, 244] width 119 height 7
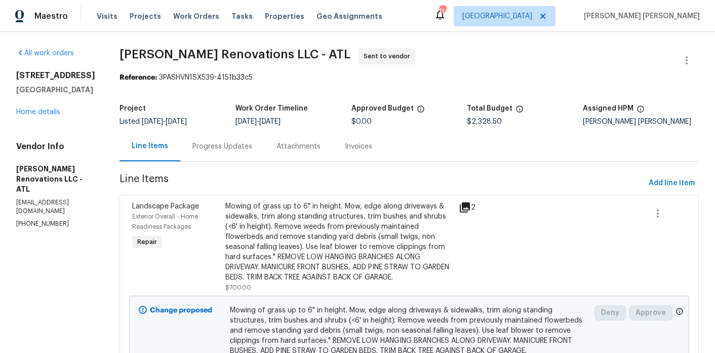
click at [243, 152] on div "Progress Updates" at bounding box center [222, 146] width 84 height 30
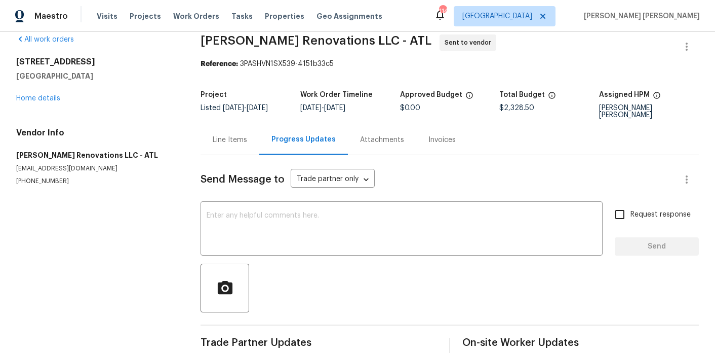
scroll to position [22, 0]
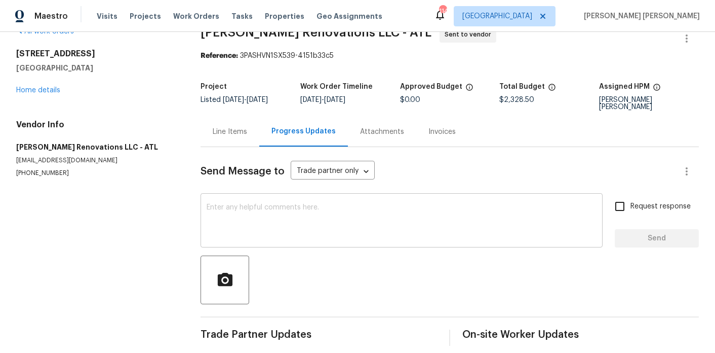
click at [248, 215] on textarea at bounding box center [402, 221] width 390 height 35
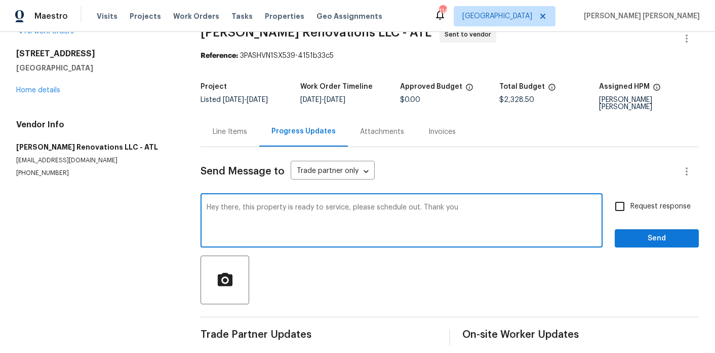
type textarea "Hey there, this property is ready to service, please schedule out. Thank you"
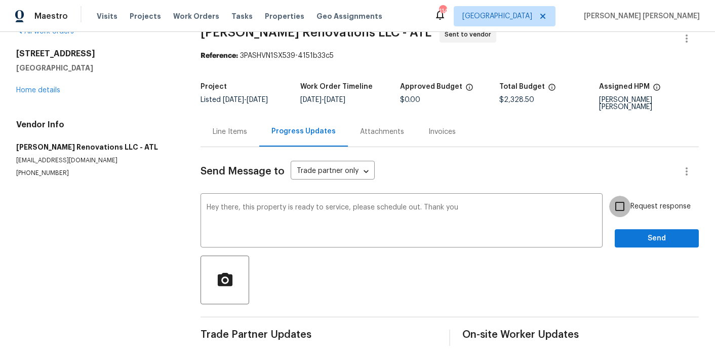
click at [621, 196] on input "Request response" at bounding box center [619, 206] width 21 height 21
checkbox input "true"
click at [633, 232] on span "Send" at bounding box center [657, 238] width 68 height 13
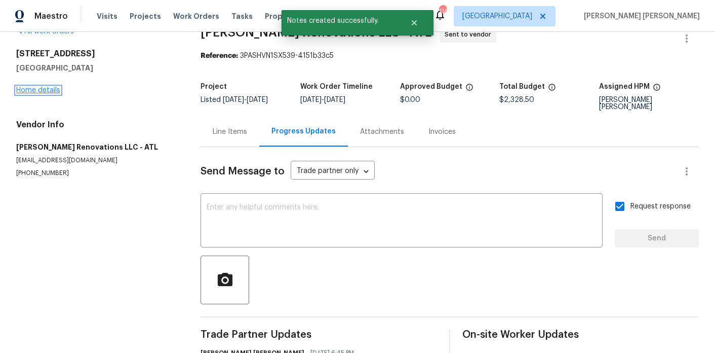
click at [58, 92] on link "Home details" at bounding box center [38, 90] width 44 height 7
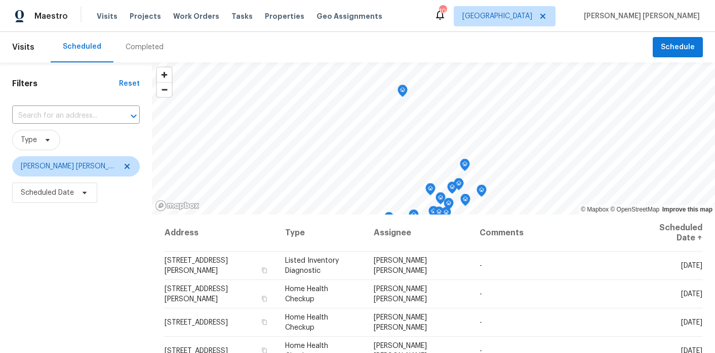
scroll to position [28, 0]
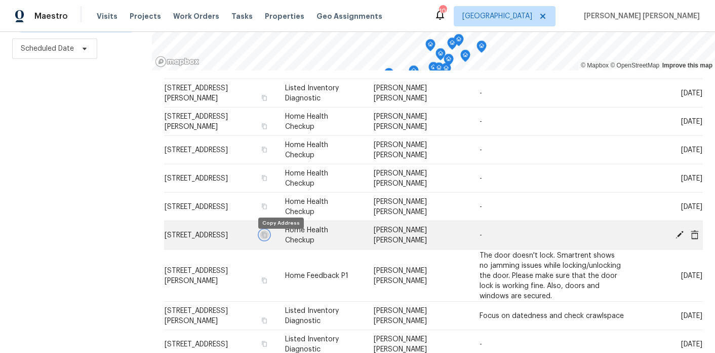
click at [267, 238] on icon "button" at bounding box center [264, 235] width 6 height 6
click at [269, 239] on button "button" at bounding box center [264, 234] width 9 height 9
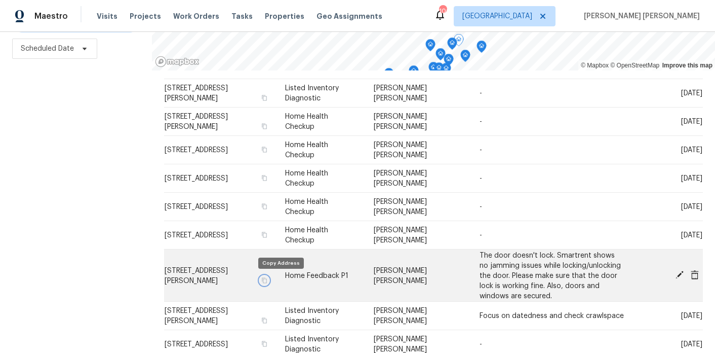
click at [267, 282] on icon "button" at bounding box center [264, 280] width 6 height 6
click at [267, 280] on icon "button" at bounding box center [264, 280] width 6 height 6
click at [269, 281] on button "button" at bounding box center [264, 279] width 9 height 9
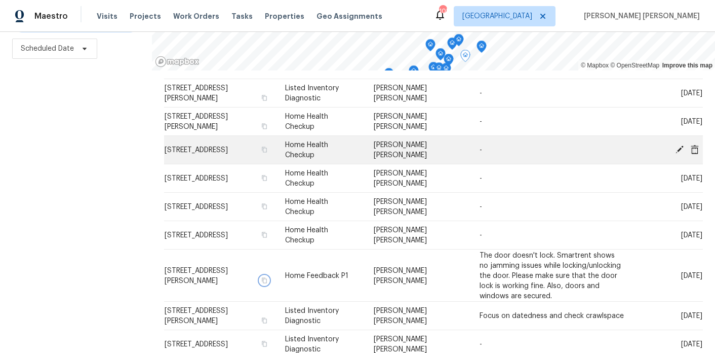
scroll to position [0, 0]
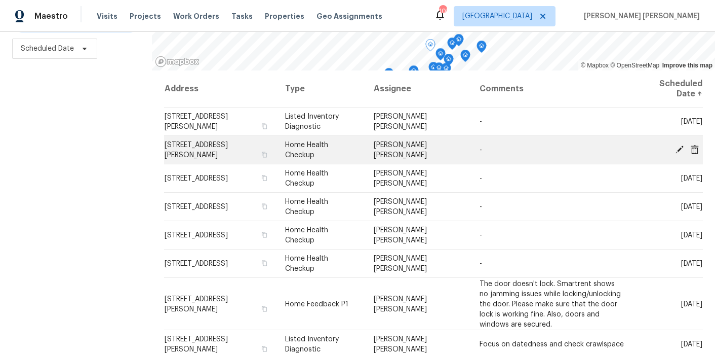
click at [681, 150] on icon at bounding box center [679, 148] width 9 height 9
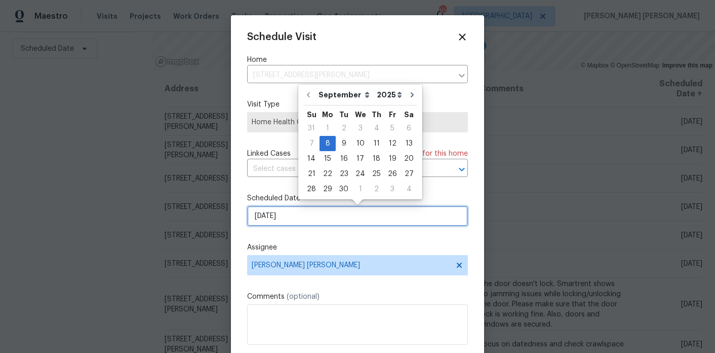
click at [295, 224] on input "9/8/2025" at bounding box center [357, 216] width 221 height 20
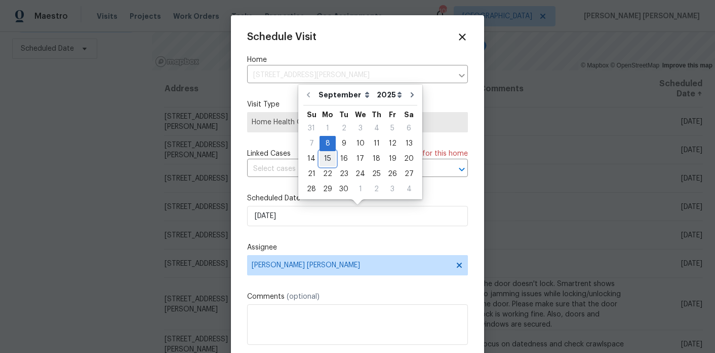
click at [329, 159] on div "15" at bounding box center [328, 158] width 16 height 14
type input "9/15/2025"
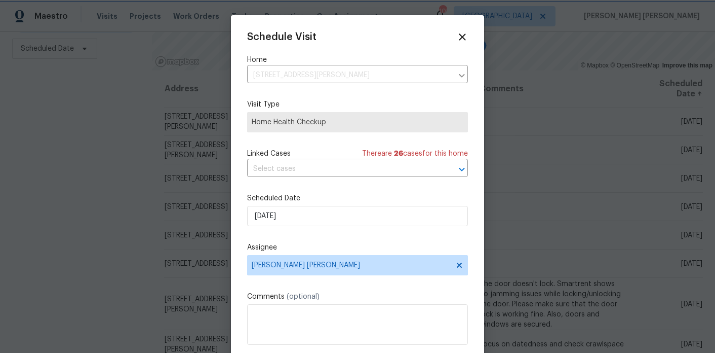
scroll to position [18, 0]
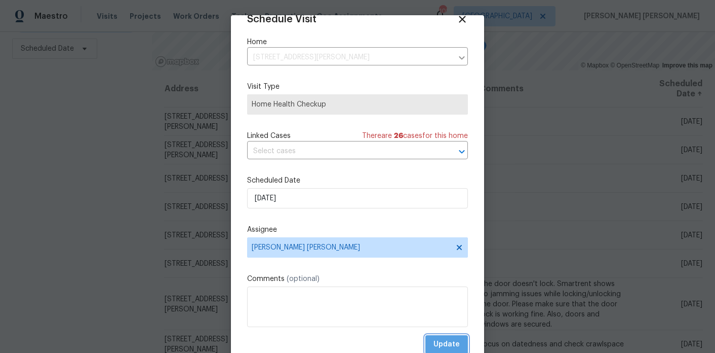
click at [447, 341] on span "Update" at bounding box center [447, 344] width 26 height 13
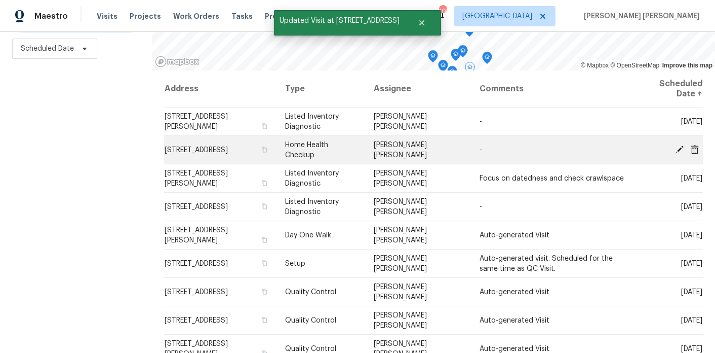
click at [683, 144] on icon at bounding box center [679, 148] width 9 height 9
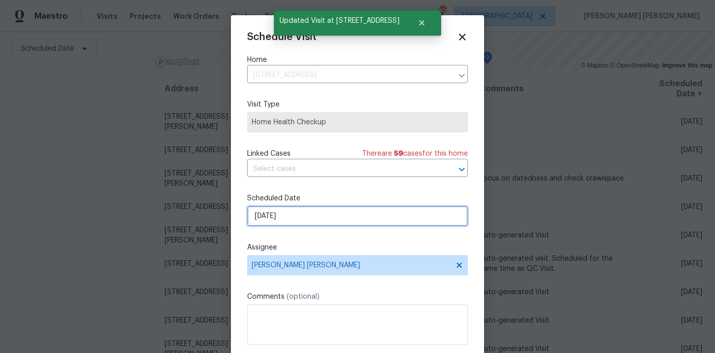
click at [319, 214] on input "9/8/2025" at bounding box center [357, 216] width 221 height 20
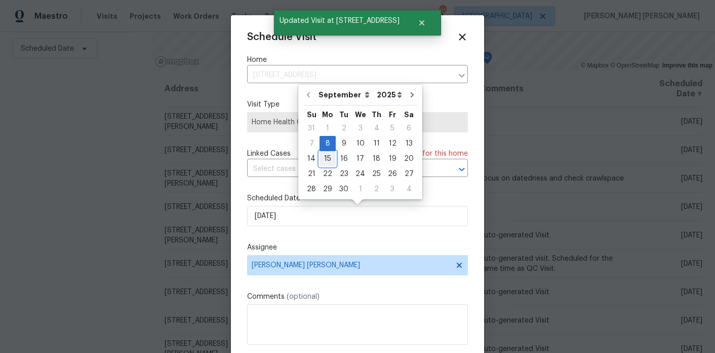
click at [325, 157] on div "15" at bounding box center [328, 158] width 16 height 14
type input "9/15/2025"
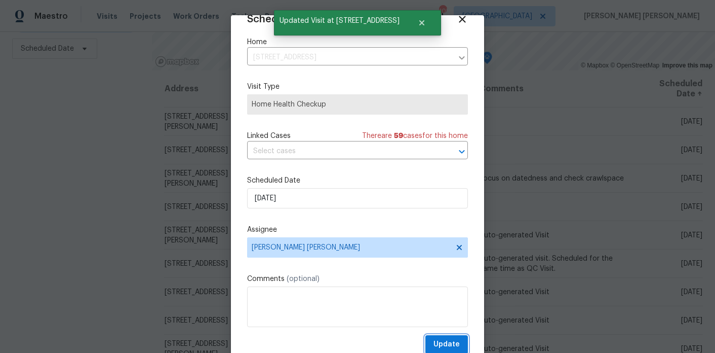
click at [460, 342] on button "Update" at bounding box center [447, 344] width 43 height 19
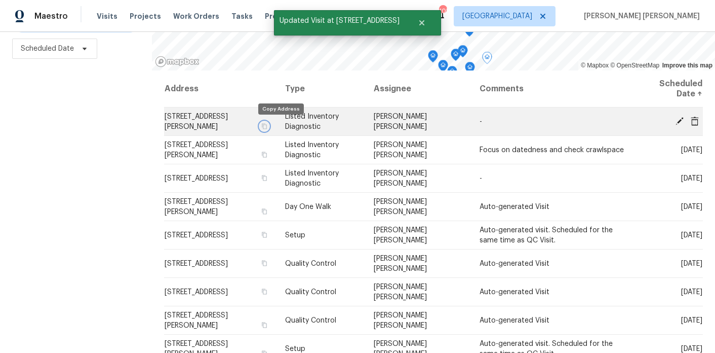
click at [267, 126] on icon "button" at bounding box center [264, 126] width 5 height 6
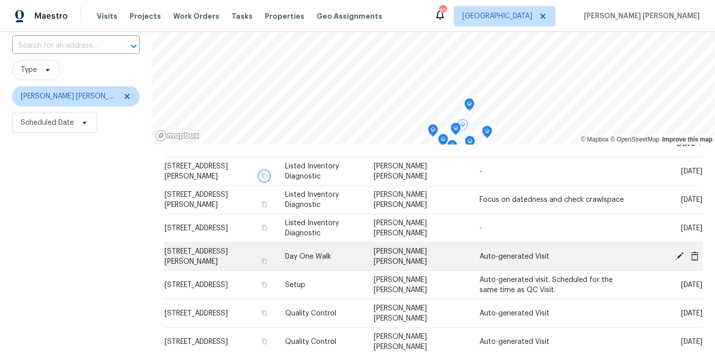
scroll to position [37, 0]
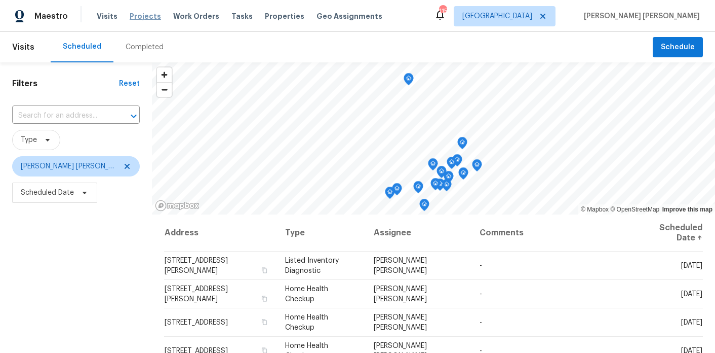
click at [145, 18] on span "Projects" at bounding box center [145, 16] width 31 height 10
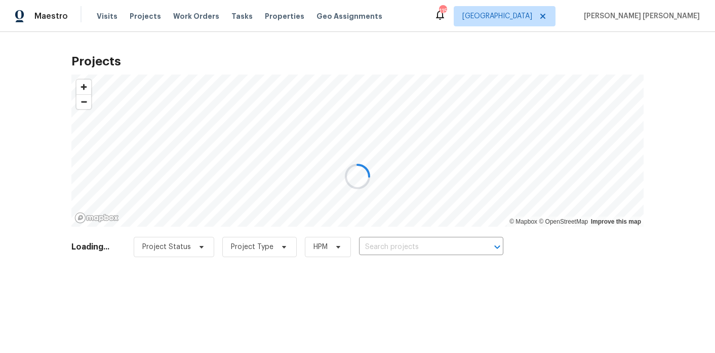
click at [408, 244] on div at bounding box center [357, 176] width 715 height 353
click at [415, 251] on div at bounding box center [357, 176] width 715 height 353
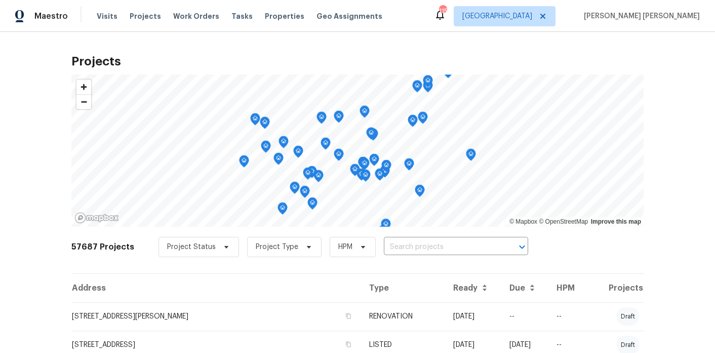
click at [415, 251] on input "text" at bounding box center [442, 247] width 116 height 16
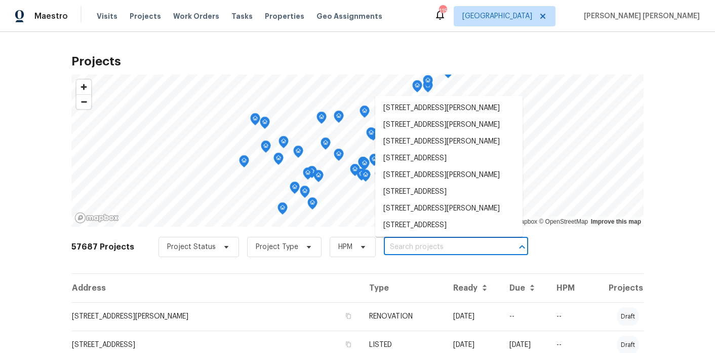
paste input "[STREET_ADDRESS]"
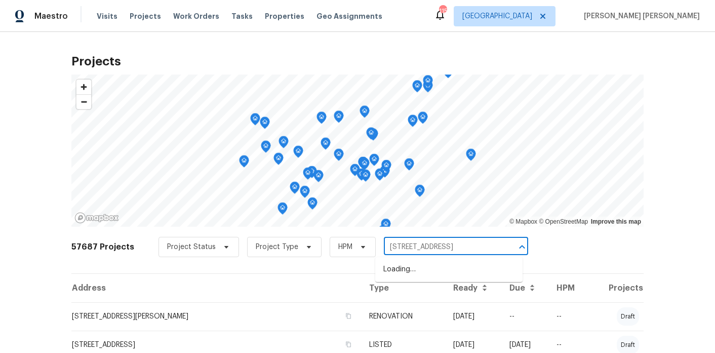
scroll to position [0, 12]
type input "[STREET_ADDRESS]"
click at [411, 273] on li "[STREET_ADDRESS]" at bounding box center [448, 269] width 147 height 17
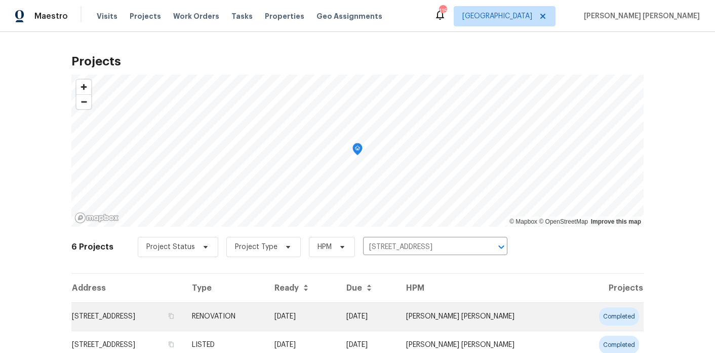
click at [139, 321] on td "[STREET_ADDRESS]" at bounding box center [127, 316] width 112 height 28
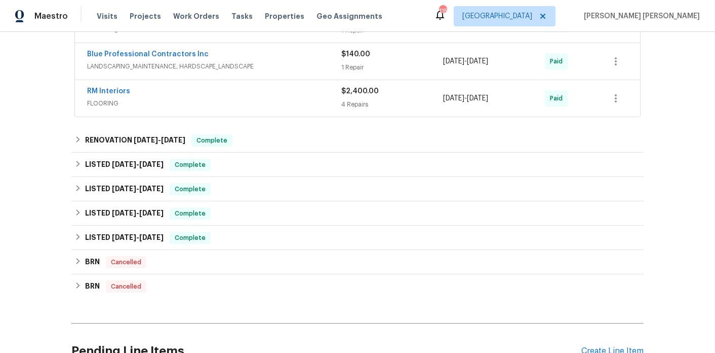
scroll to position [309, 0]
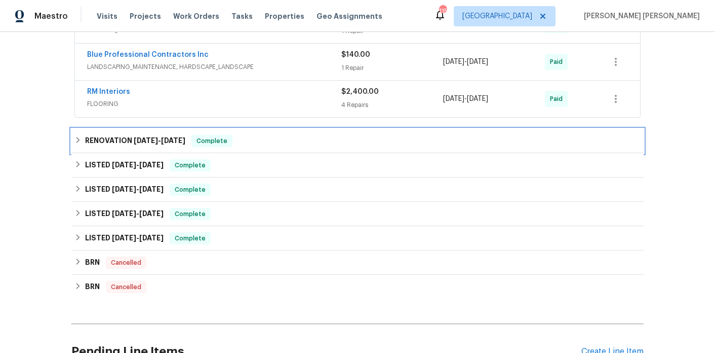
click at [122, 135] on h6 "RENOVATION [DATE] - [DATE]" at bounding box center [135, 141] width 100 height 12
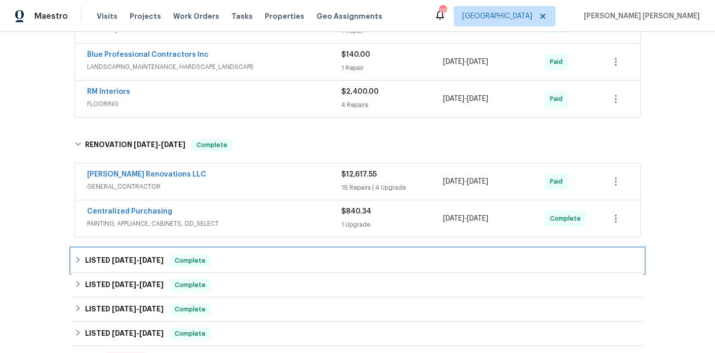
click at [110, 254] on h6 "LISTED [DATE] - [DATE]" at bounding box center [124, 260] width 79 height 12
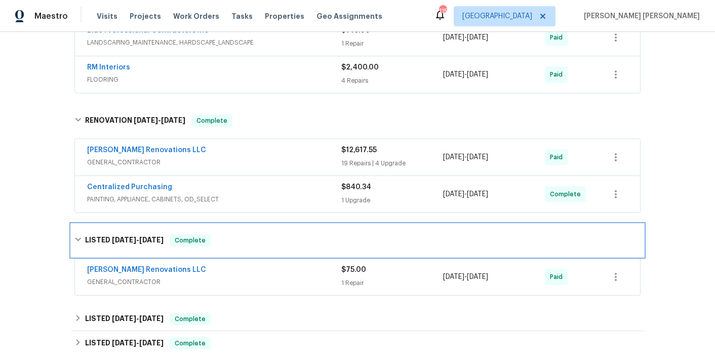
scroll to position [334, 0]
click at [120, 236] on span "[DATE]" at bounding box center [124, 239] width 24 height 7
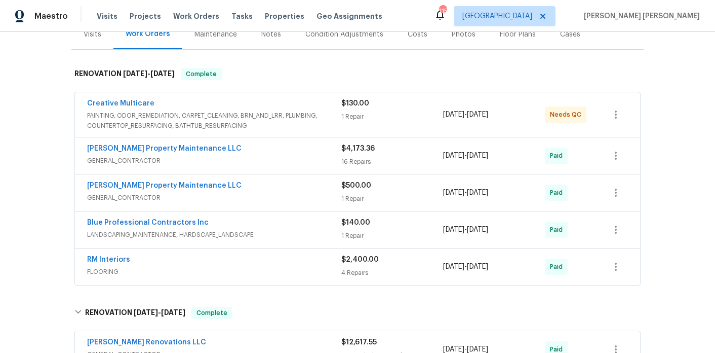
scroll to position [145, 0]
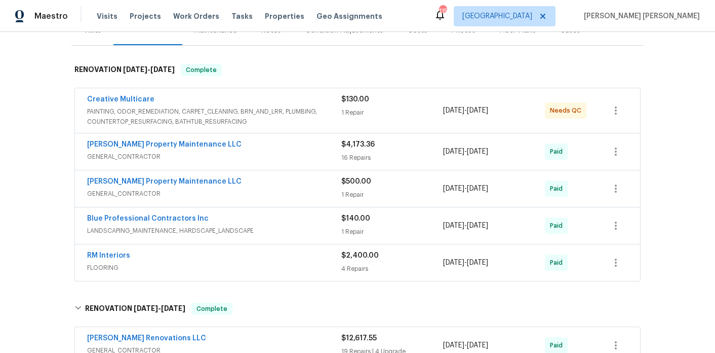
click at [238, 151] on span "GENERAL_CONTRACTOR" at bounding box center [214, 156] width 254 height 10
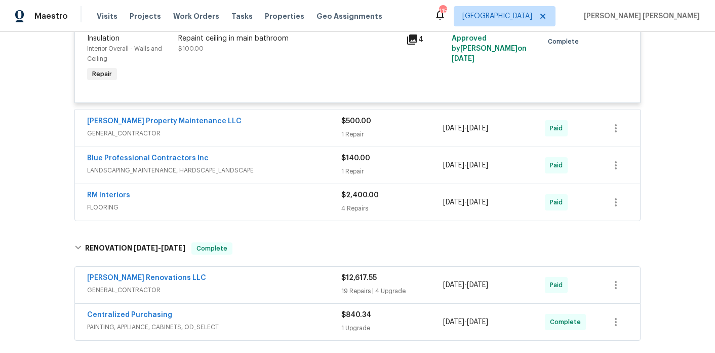
scroll to position [1599, 0]
click at [259, 138] on span "GENERAL_CONTRACTOR" at bounding box center [214, 133] width 254 height 10
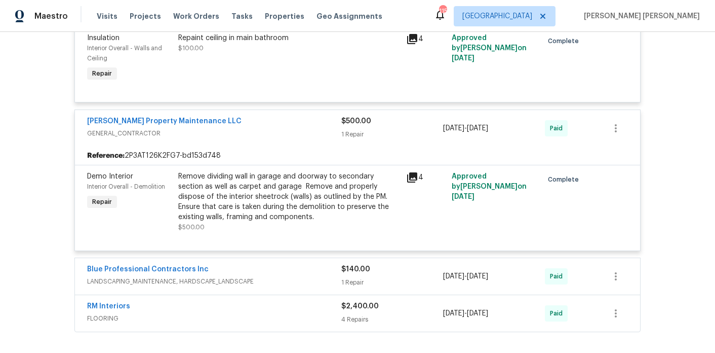
click at [364, 201] on div "Remove dividing wall in garage and doorway to secondary section as well as carp…" at bounding box center [289, 196] width 222 height 51
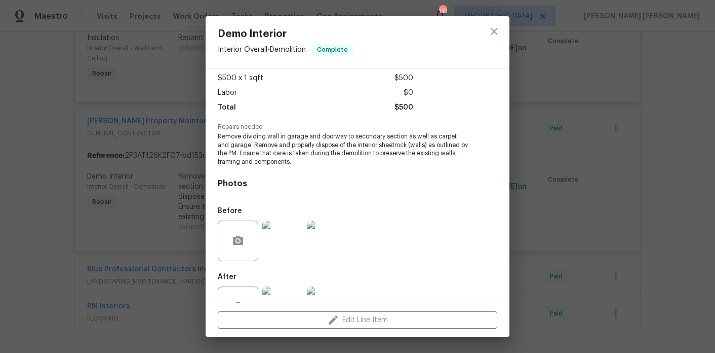
scroll to position [89, 0]
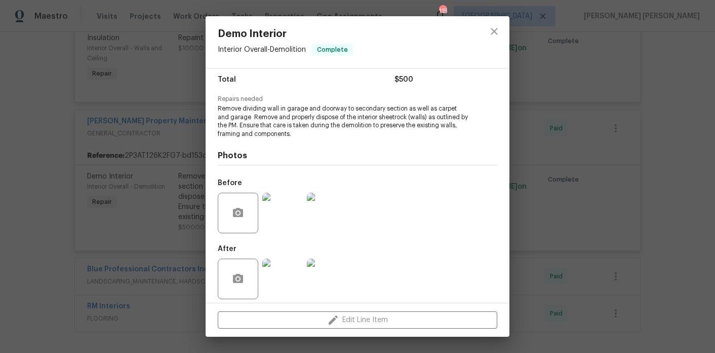
click at [286, 219] on img at bounding box center [282, 213] width 41 height 41
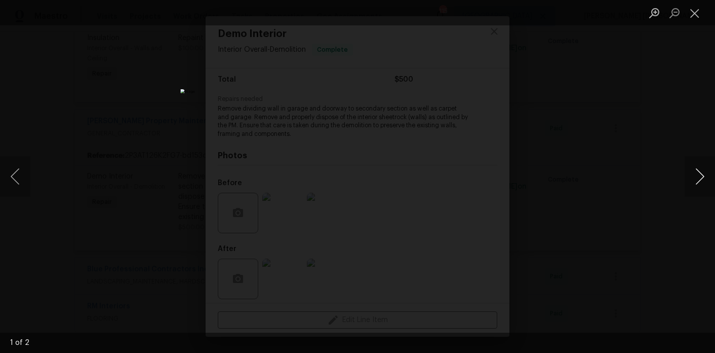
click at [700, 173] on button "Next image" at bounding box center [700, 176] width 30 height 41
click at [603, 141] on div "Lightbox" at bounding box center [357, 176] width 715 height 353
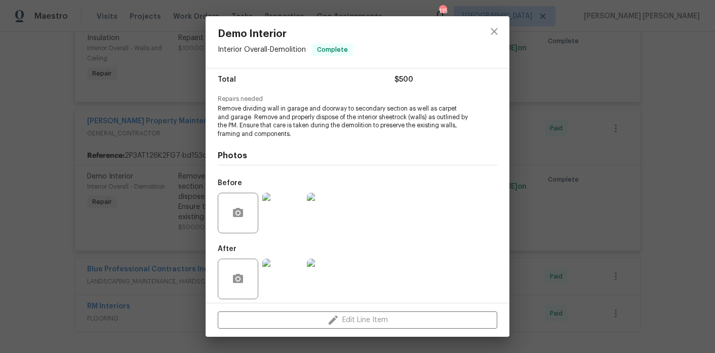
click at [283, 272] on img at bounding box center [282, 278] width 41 height 41
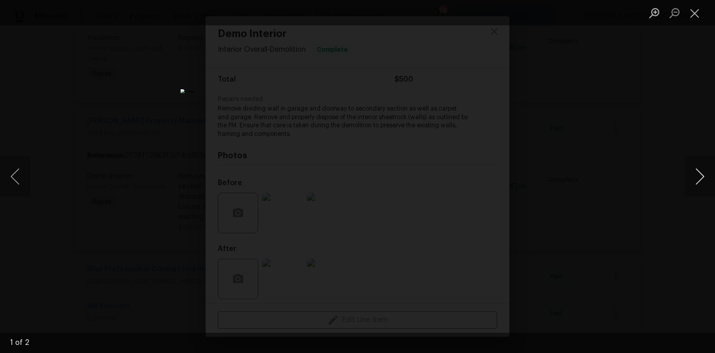
click at [699, 172] on button "Next image" at bounding box center [700, 176] width 30 height 41
click at [620, 157] on div "Lightbox" at bounding box center [357, 176] width 715 height 353
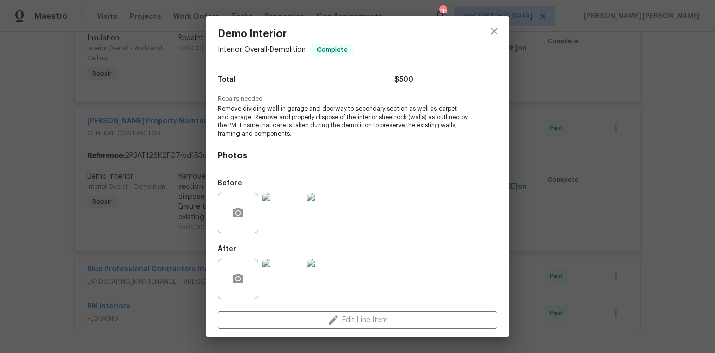
click at [277, 204] on img at bounding box center [282, 213] width 41 height 41
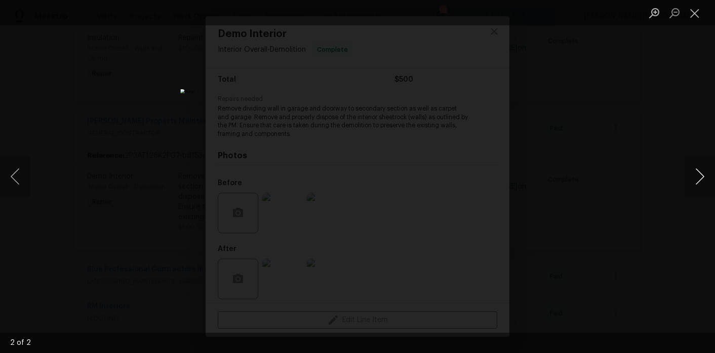
click at [703, 177] on button "Next image" at bounding box center [700, 176] width 30 height 41
click at [601, 152] on div "Lightbox" at bounding box center [357, 176] width 715 height 353
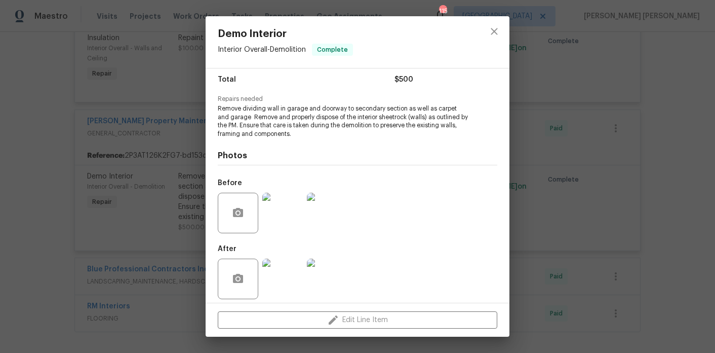
click at [601, 152] on div "Demo Interior Interior Overall - Demolition Complete Vendor Glen Property Maint…" at bounding box center [357, 176] width 715 height 353
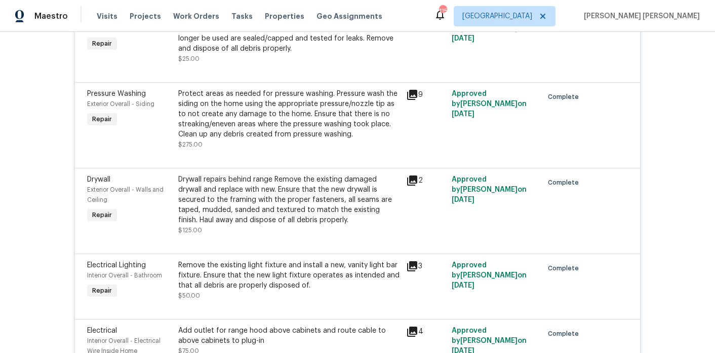
scroll to position [0, 0]
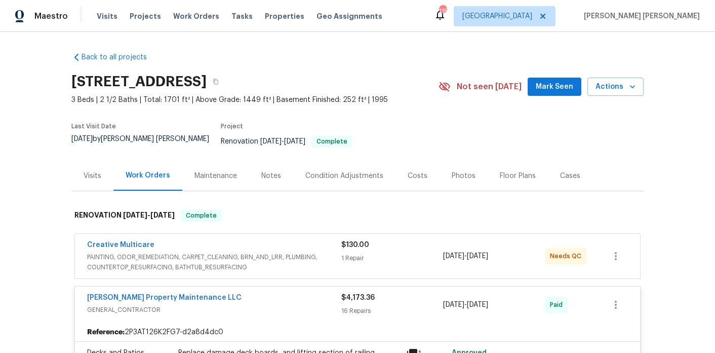
click at [509, 171] on div "Floor Plans" at bounding box center [518, 176] width 36 height 10
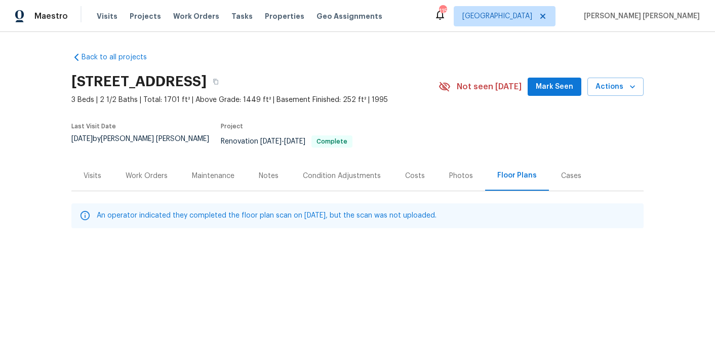
click at [454, 171] on div "Photos" at bounding box center [461, 176] width 24 height 10
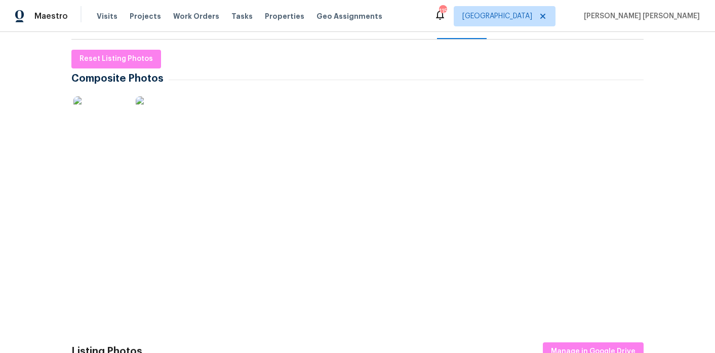
scroll to position [152, 0]
click at [108, 275] on img at bounding box center [98, 277] width 51 height 51
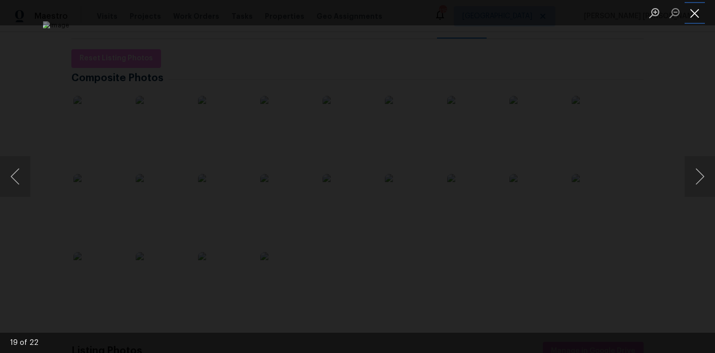
click at [692, 11] on button "Close lightbox" at bounding box center [695, 13] width 20 height 18
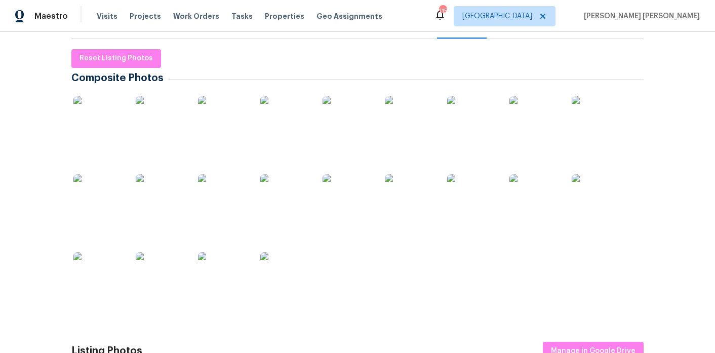
click at [117, 111] on img at bounding box center [98, 121] width 51 height 51
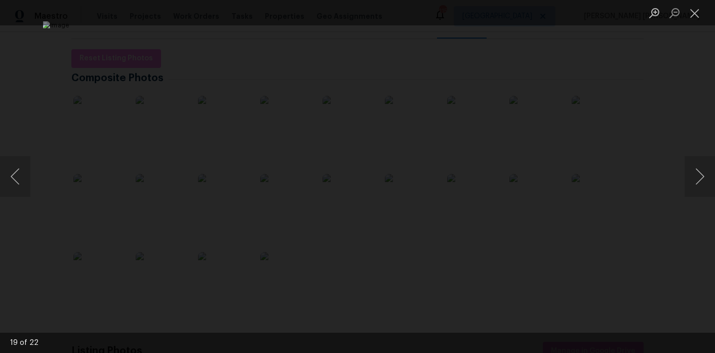
click at [649, 144] on div "Lightbox" at bounding box center [357, 176] width 715 height 353
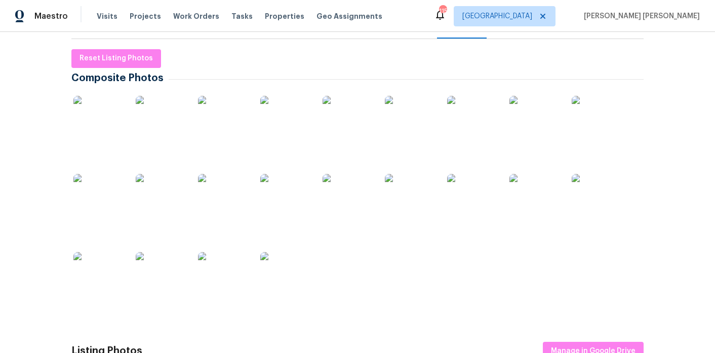
click at [93, 116] on img at bounding box center [98, 121] width 51 height 51
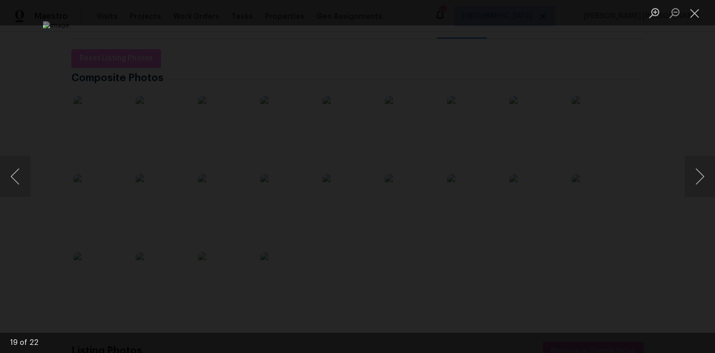
click at [93, 116] on div "Lightbox" at bounding box center [357, 176] width 715 height 353
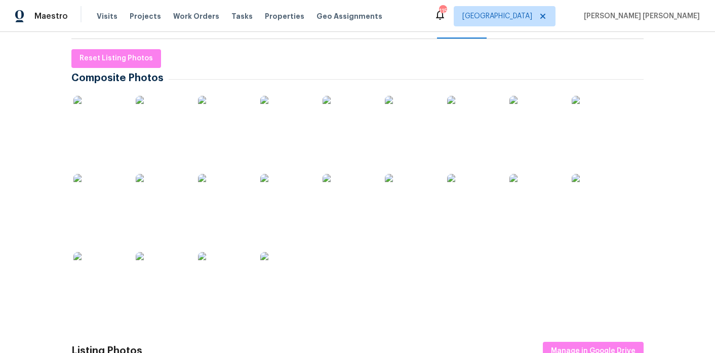
click at [93, 116] on img at bounding box center [98, 121] width 51 height 51
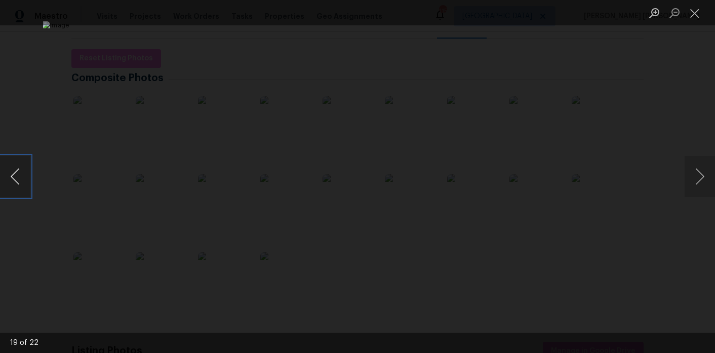
click at [21, 170] on button "Previous image" at bounding box center [15, 176] width 30 height 41
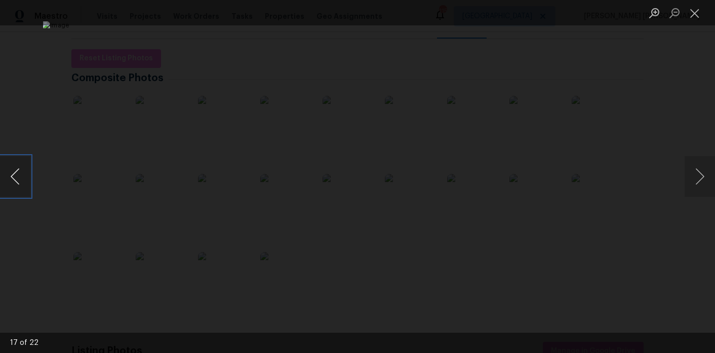
click at [21, 170] on button "Previous image" at bounding box center [15, 176] width 30 height 41
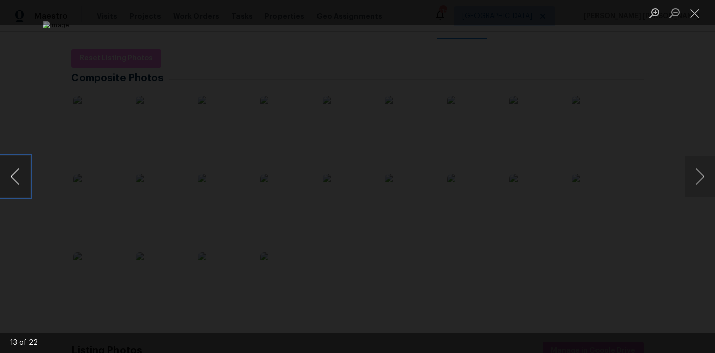
click at [21, 170] on button "Previous image" at bounding box center [15, 176] width 30 height 41
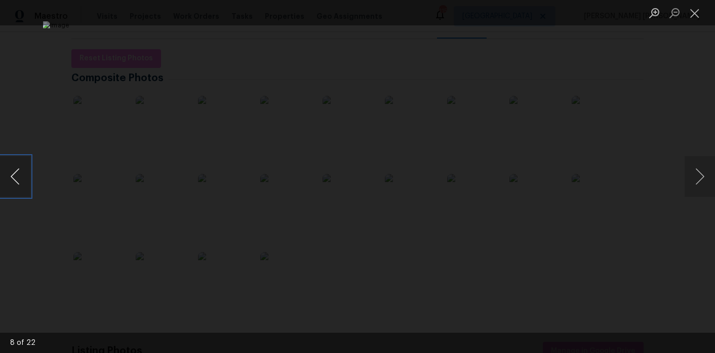
click at [21, 170] on button "Previous image" at bounding box center [15, 176] width 30 height 41
click at [707, 167] on button "Next image" at bounding box center [700, 176] width 30 height 41
click at [635, 108] on div "Lightbox" at bounding box center [357, 176] width 715 height 353
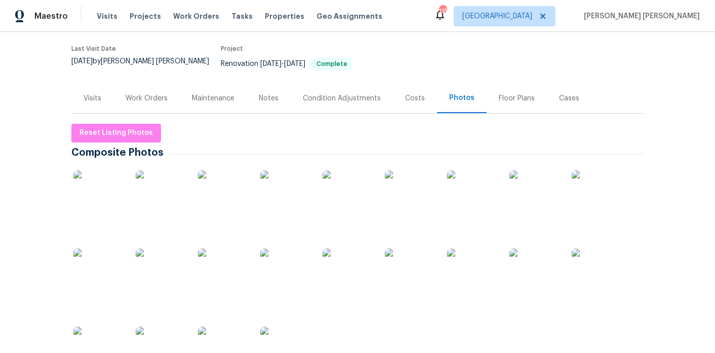
scroll to position [0, 0]
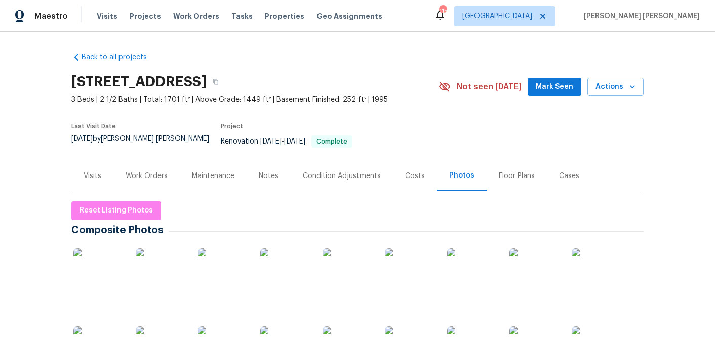
click at [502, 175] on div "Floor Plans" at bounding box center [517, 176] width 60 height 30
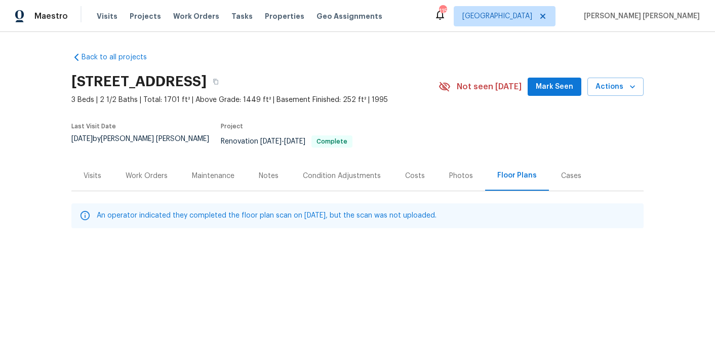
click at [462, 174] on div "Photos" at bounding box center [461, 176] width 48 height 30
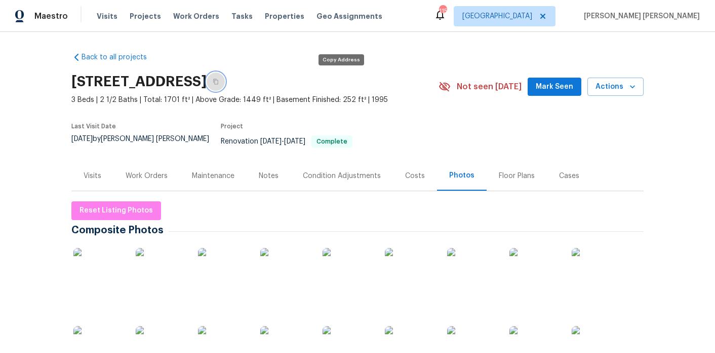
click at [219, 82] on icon "button" at bounding box center [216, 82] width 6 height 6
click at [267, 176] on div "Notes" at bounding box center [269, 176] width 44 height 30
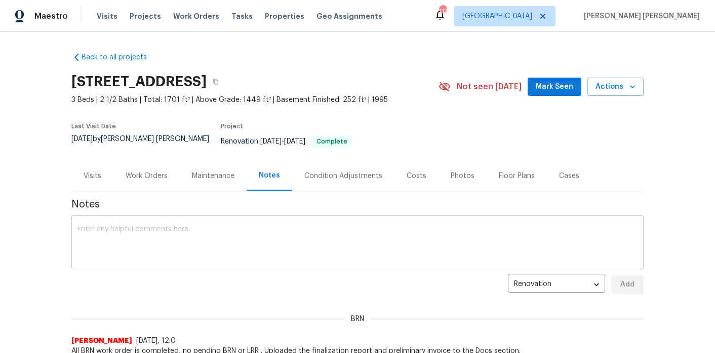
click at [266, 247] on textarea at bounding box center [358, 242] width 560 height 35
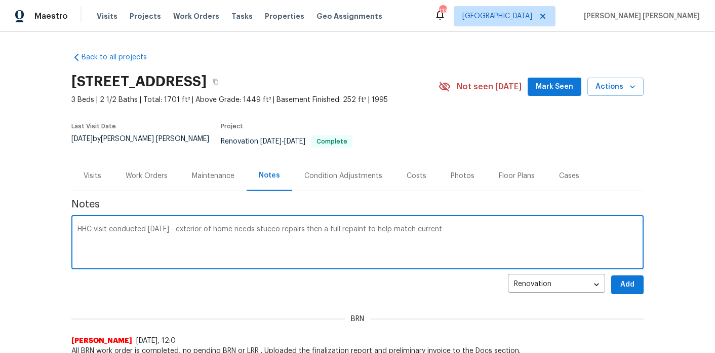
click at [376, 225] on textarea "HHC visit conducted today - exterior of home needs stucco repairs then a full r…" at bounding box center [358, 242] width 560 height 35
drag, startPoint x: 369, startPoint y: 221, endPoint x: 406, endPoint y: 221, distance: 37.5
click at [406, 225] on textarea "HHC visit conducted today - exterior of home needs stucco repairs then a full r…" at bounding box center [358, 242] width 560 height 35
click at [456, 225] on textarea "HHC visit conducted today - exterior of home needs stucco repairs then a full r…" at bounding box center [358, 242] width 560 height 35
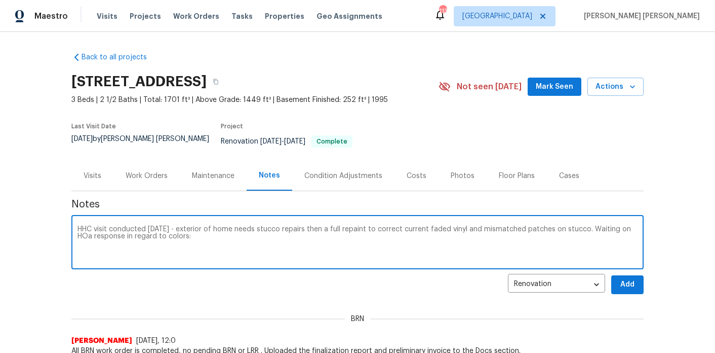
paste textarea "https://opendoor.slack.com/archives/CSCKZ7GR1/p1757372084351569"
click at [152, 230] on textarea "HHC visit conducted today - exterior of home needs stucco repairs then a full r…" at bounding box center [358, 242] width 560 height 35
click at [465, 228] on textarea "HHC visit conducted today - exterior of home needs stucco repairs then a full r…" at bounding box center [358, 242] width 560 height 35
click at [630, 225] on textarea "HHC visit conducted today - exterior of home needs stucco repairs then a full r…" at bounding box center [358, 242] width 560 height 35
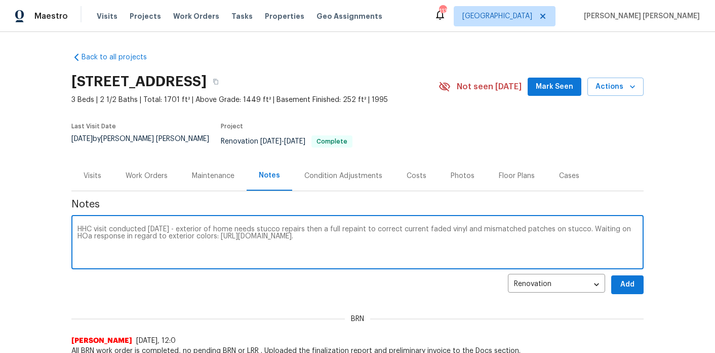
click at [569, 232] on textarea "HHC visit conducted today - exterior of home needs stucco repairs then a full r…" at bounding box center [358, 242] width 560 height 35
type textarea "HHC visit conducted today - exterior of home needs stucco repairs then a full r…"
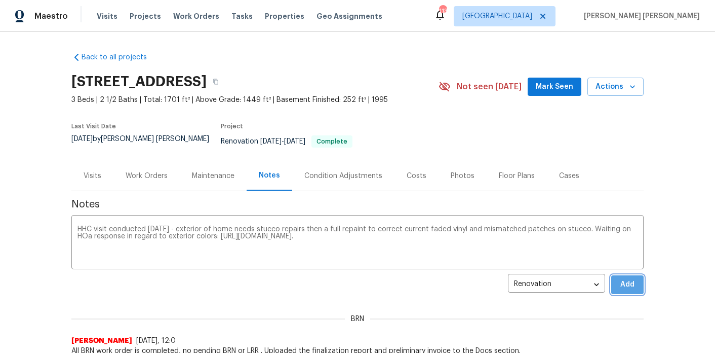
click at [619, 277] on button "Add" at bounding box center [627, 284] width 32 height 19
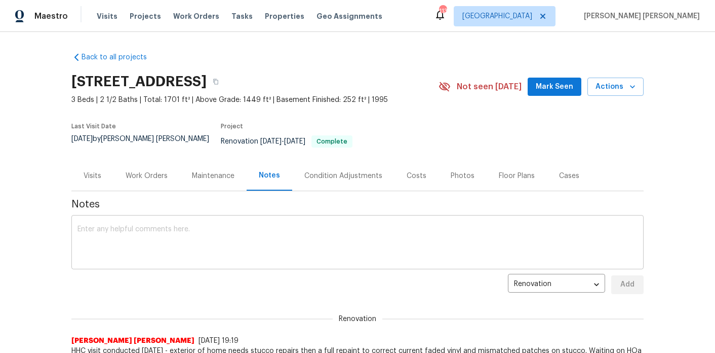
click at [280, 217] on div "x ​" at bounding box center [357, 243] width 572 height 52
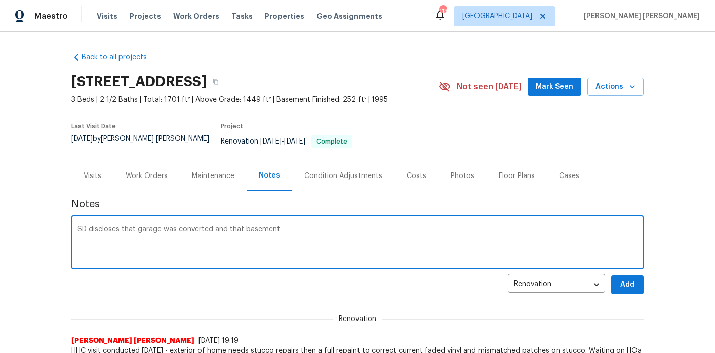
click at [308, 227] on textarea "SD discloses that garage was converted and that basement" at bounding box center [358, 242] width 560 height 35
paste textarea "[URL][DOMAIN_NAME]"
type textarea "SD discloses that garage was converted and that basement does not have HVAC, bo…"
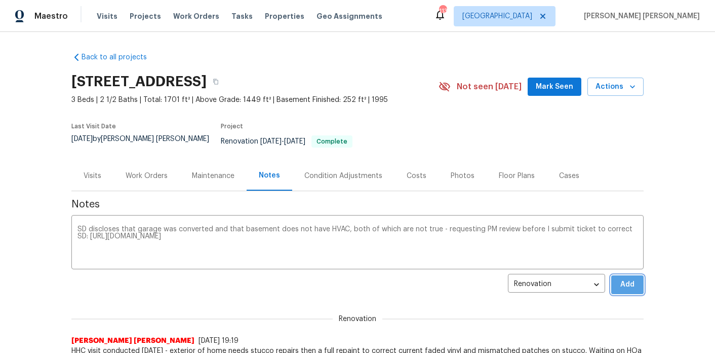
click at [618, 275] on button "Add" at bounding box center [627, 284] width 32 height 19
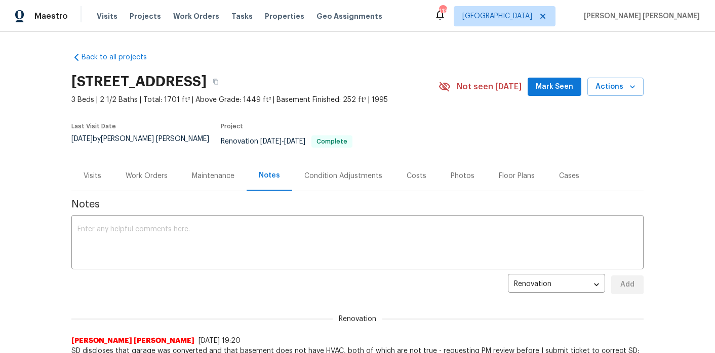
click at [143, 181] on div "Work Orders" at bounding box center [146, 176] width 66 height 30
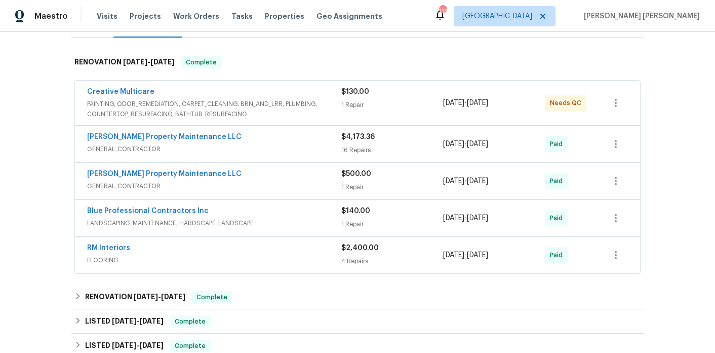
scroll to position [152, 0]
click at [253, 91] on div "Creative Multicare" at bounding box center [214, 93] width 254 height 12
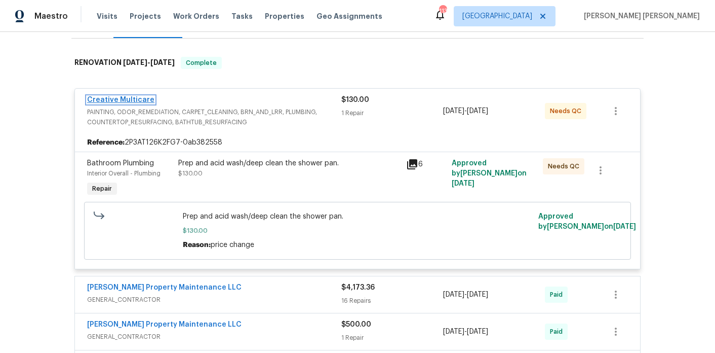
click at [142, 96] on link "Creative Multicare" at bounding box center [120, 99] width 67 height 7
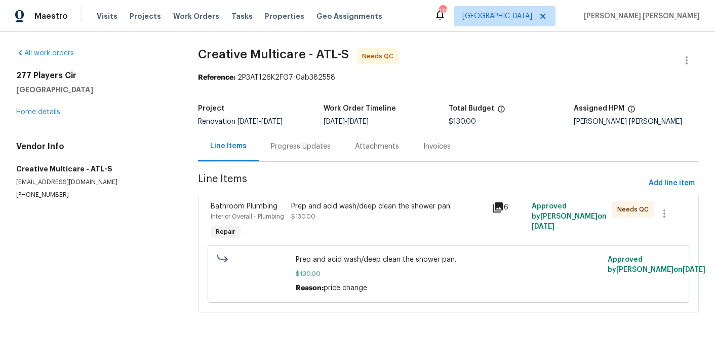
click at [297, 149] on div "Progress Updates" at bounding box center [301, 146] width 60 height 10
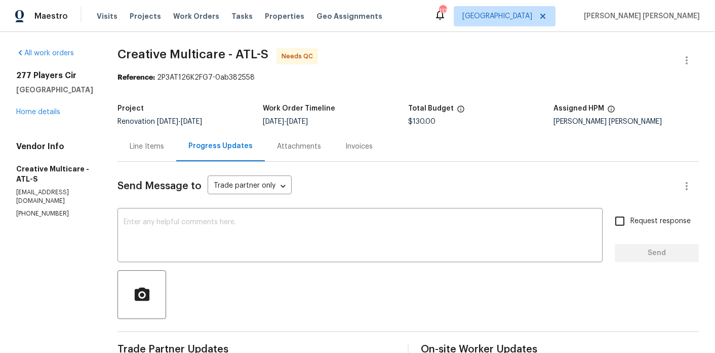
click at [164, 147] on div "Line Items" at bounding box center [147, 146] width 34 height 10
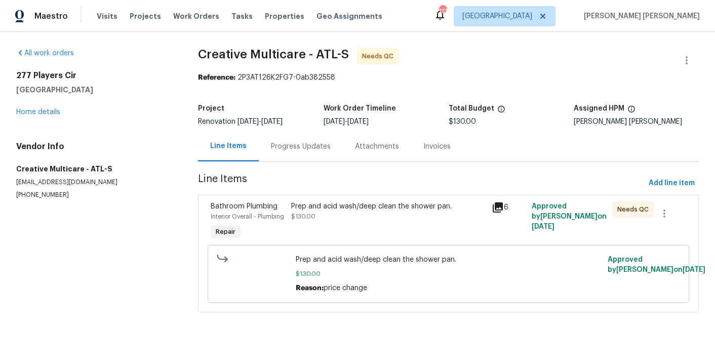
click at [317, 216] on div "Prep and acid wash/deep clean the shower pan. $130.00" at bounding box center [388, 211] width 195 height 20
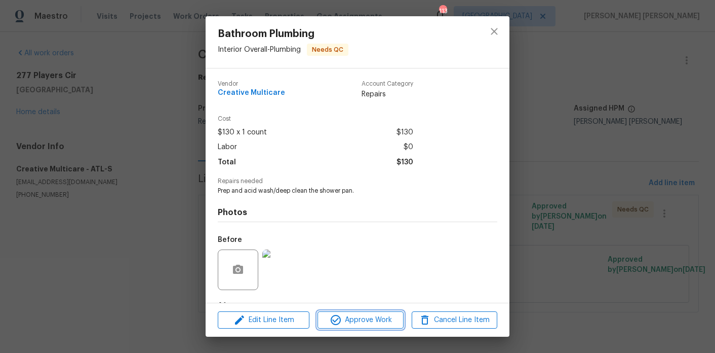
click at [377, 318] on span "Approve Work" at bounding box center [361, 320] width 80 height 13
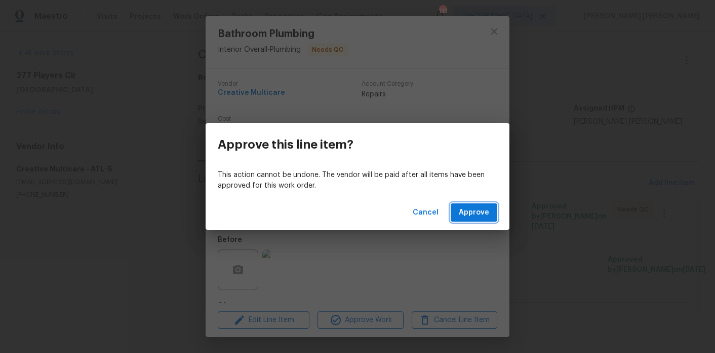
click at [480, 217] on span "Approve" at bounding box center [474, 212] width 30 height 13
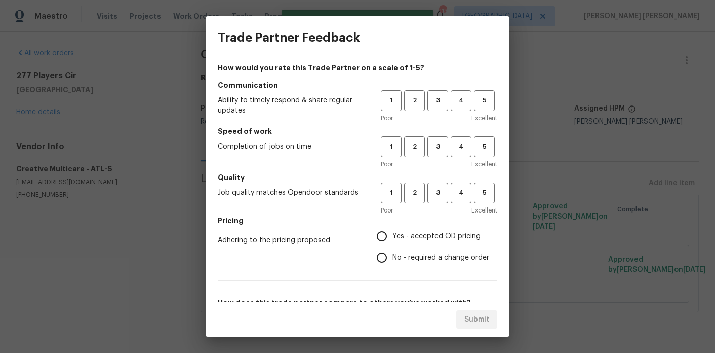
click at [55, 104] on div "Trade Partner Feedback How would you rate this Trade Partner on a scale of 1-5?…" at bounding box center [357, 176] width 715 height 353
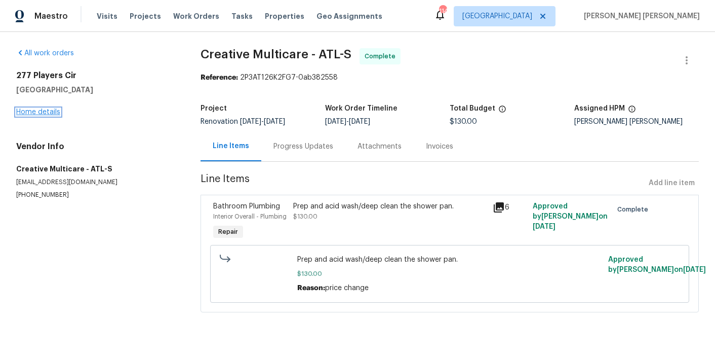
click at [52, 111] on link "Home details" at bounding box center [38, 111] width 44 height 7
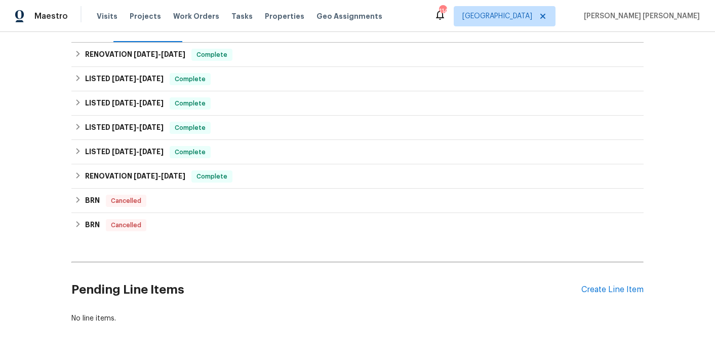
scroll to position [181, 0]
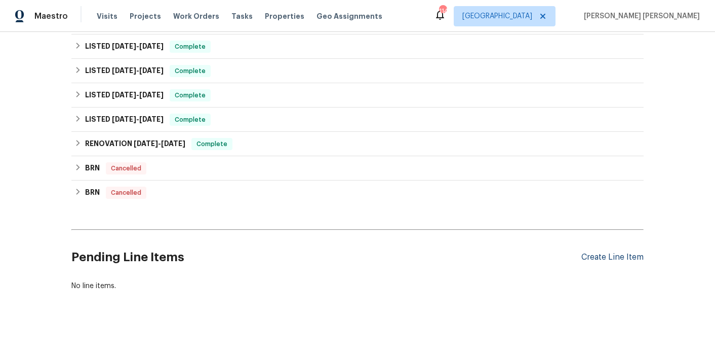
click at [623, 252] on div "Create Line Item" at bounding box center [613, 257] width 62 height 10
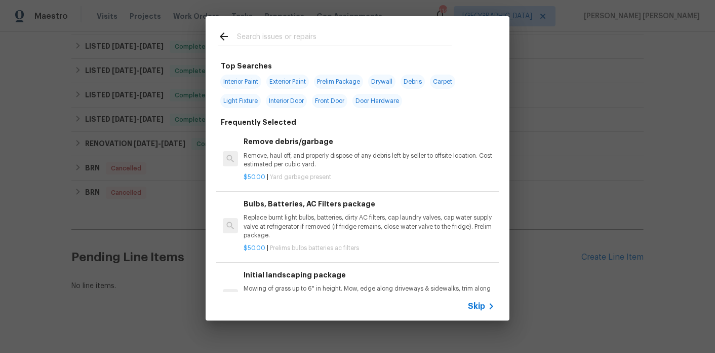
click at [301, 27] on div at bounding box center [335, 36] width 258 height 40
click at [291, 79] on span "Exterior Paint" at bounding box center [287, 81] width 43 height 14
type input "Exterior Paint"
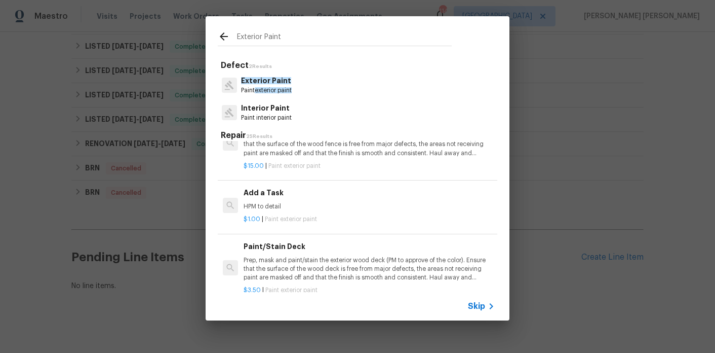
scroll to position [282, 0]
click at [287, 217] on span "Paint exterior paint" at bounding box center [291, 219] width 52 height 6
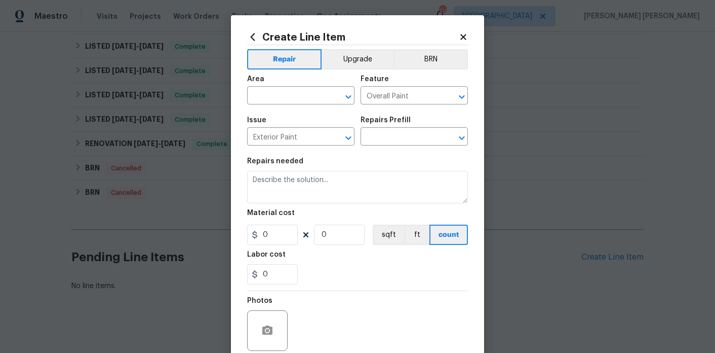
type textarea "HPM to detail"
type input "1"
type input "Add a Task $1.00"
type input "1"
click at [290, 96] on input "text" at bounding box center [286, 97] width 79 height 16
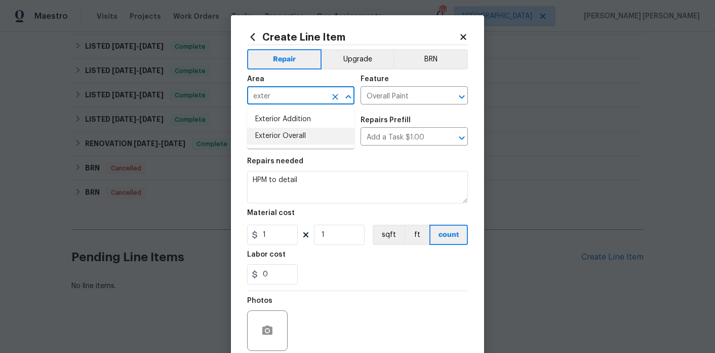
click at [306, 130] on li "Exterior Overall" at bounding box center [300, 136] width 107 height 17
type input "Exterior Overall"
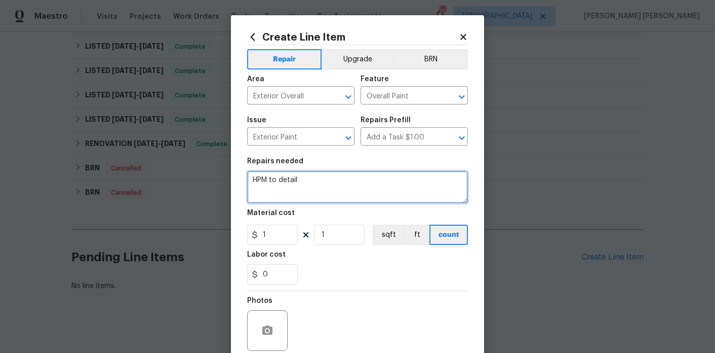
click at [306, 181] on textarea "HPM to detail" at bounding box center [357, 187] width 221 height 32
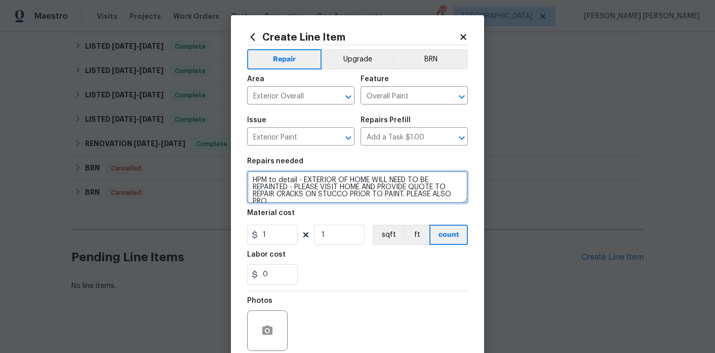
scroll to position [2, 0]
click at [379, 202] on textarea "HPM to detail - EXTERIOR OF HOME WILL NEED TO BE REPAINTED - PLEASE VISIT HOME …" at bounding box center [357, 187] width 221 height 32
type textarea "HPM to detail - EXTERIOR OF HOME WILL NEED TO BE REPAINTED - PLEASE VISIT HOME …"
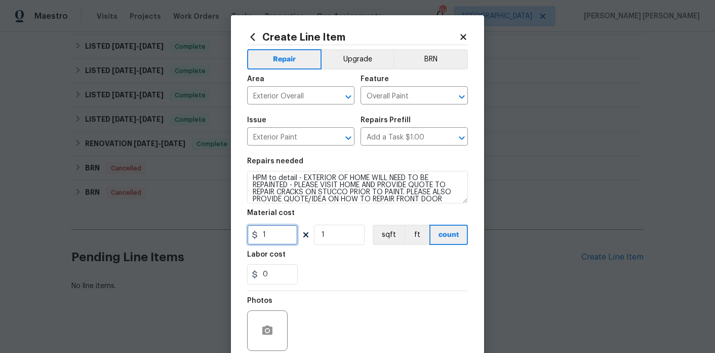
click at [291, 226] on input "1" at bounding box center [272, 234] width 51 height 20
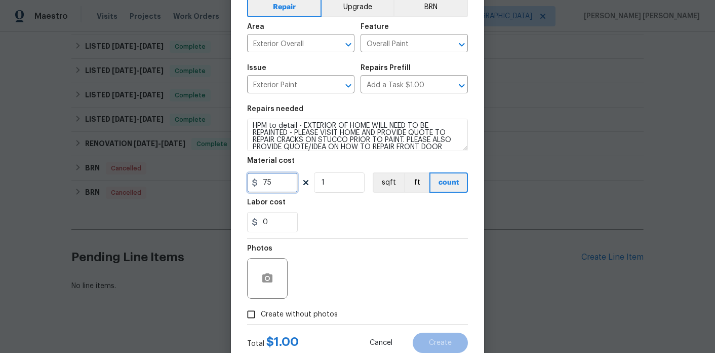
scroll to position [84, 0]
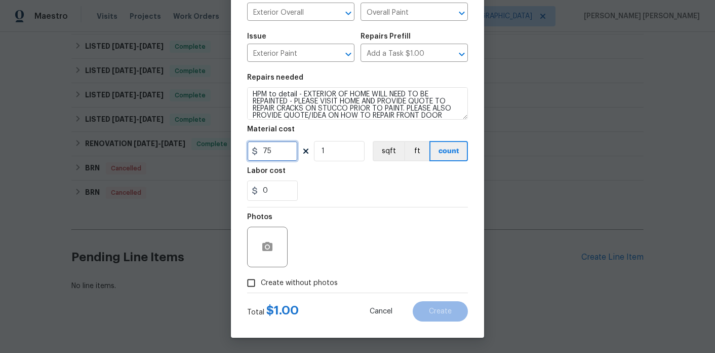
type input "75"
click at [280, 279] on span "Create without photos" at bounding box center [299, 283] width 77 height 11
click at [261, 279] on input "Create without photos" at bounding box center [251, 282] width 19 height 19
checkbox input "true"
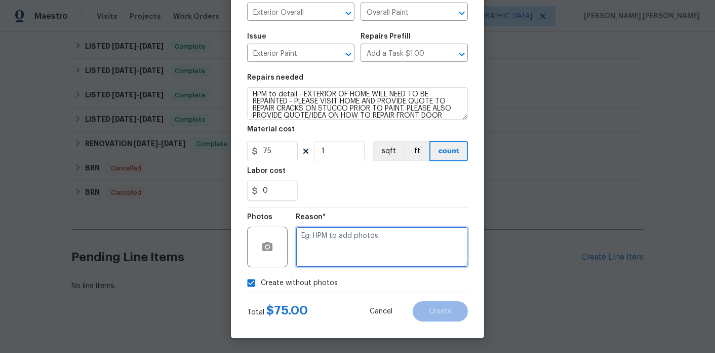
click at [318, 248] on textarea at bounding box center [382, 246] width 172 height 41
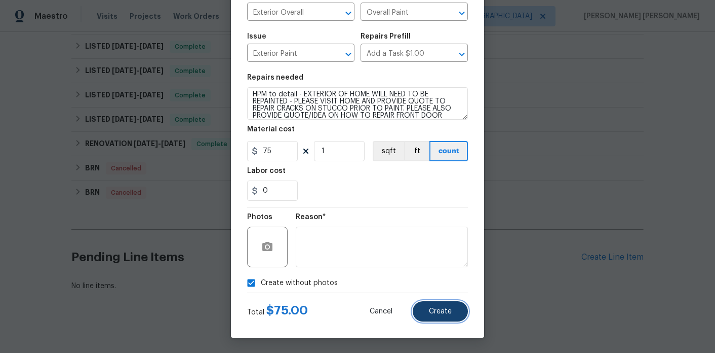
click at [454, 310] on button "Create" at bounding box center [440, 311] width 55 height 20
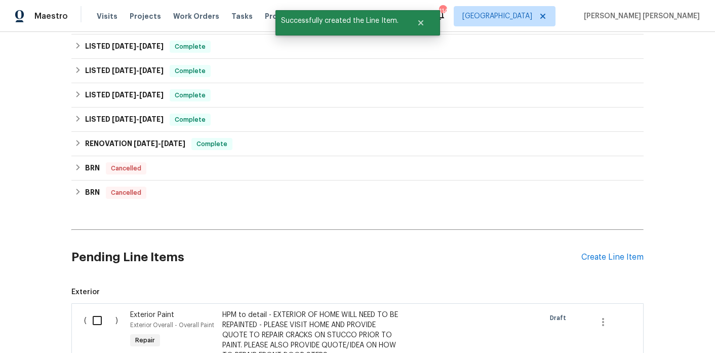
click at [107, 312] on input "checkbox" at bounding box center [101, 320] width 29 height 21
checkbox input "true"
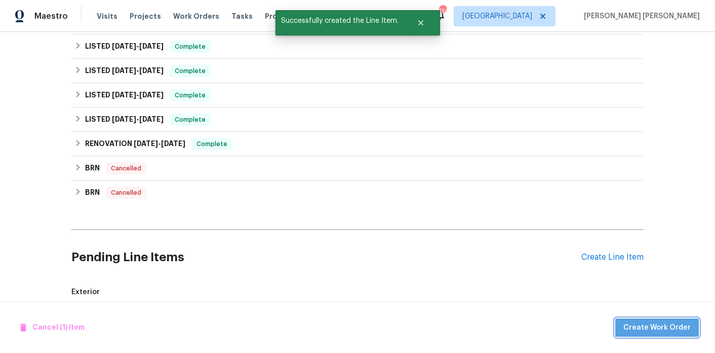
click at [676, 321] on span "Create Work Order" at bounding box center [657, 327] width 67 height 13
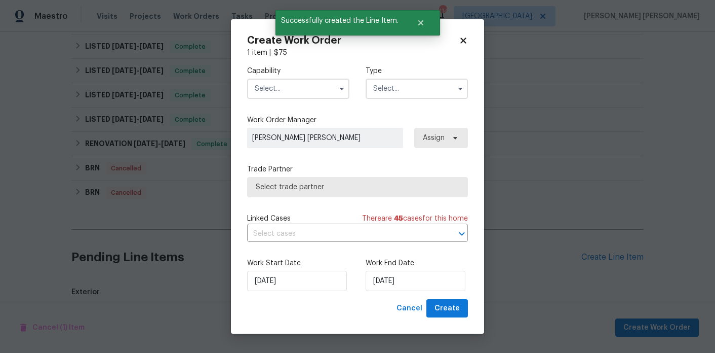
click at [293, 96] on input "text" at bounding box center [298, 89] width 102 height 20
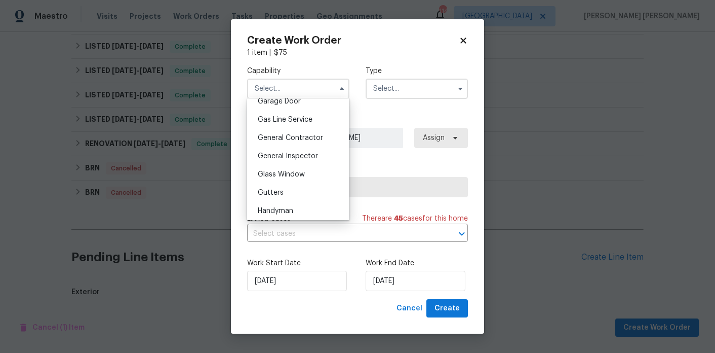
scroll to position [462, 0]
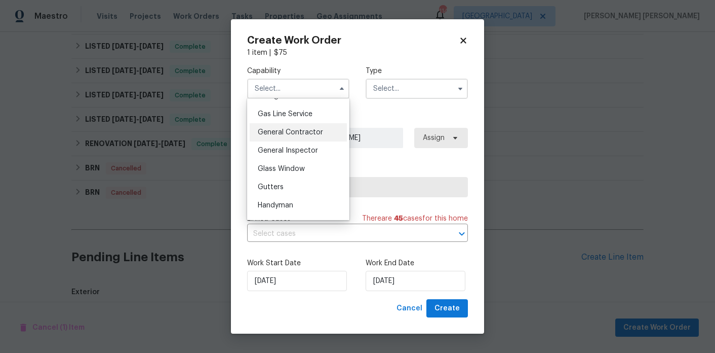
click at [300, 130] on span "General Contractor" at bounding box center [290, 132] width 65 height 7
type input "General Contractor"
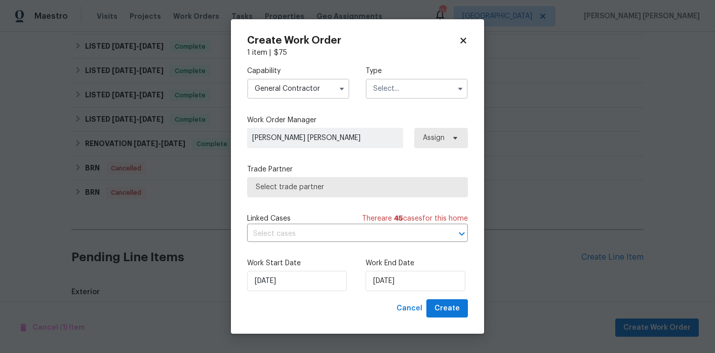
click at [408, 90] on input "text" at bounding box center [417, 89] width 102 height 20
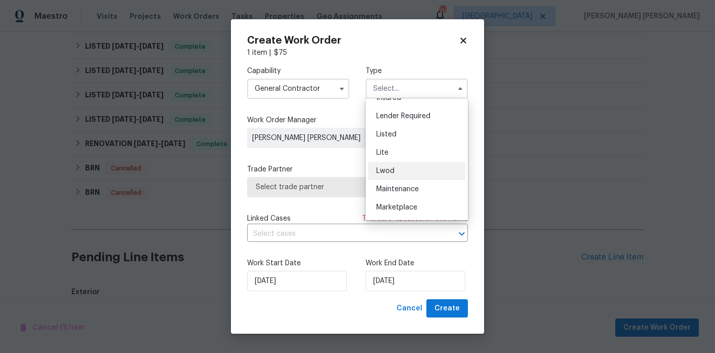
scroll to position [74, 0]
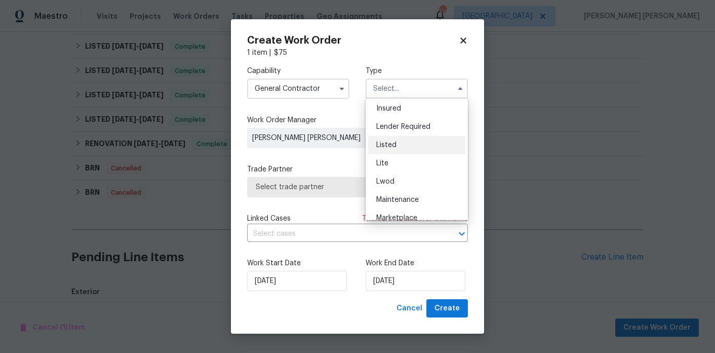
click at [398, 146] on div "Listed" at bounding box center [416, 145] width 97 height 18
type input "Listed"
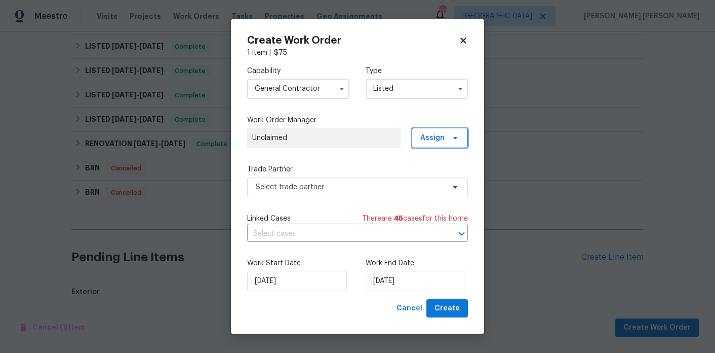
click at [420, 139] on span "Assign" at bounding box center [440, 138] width 56 height 20
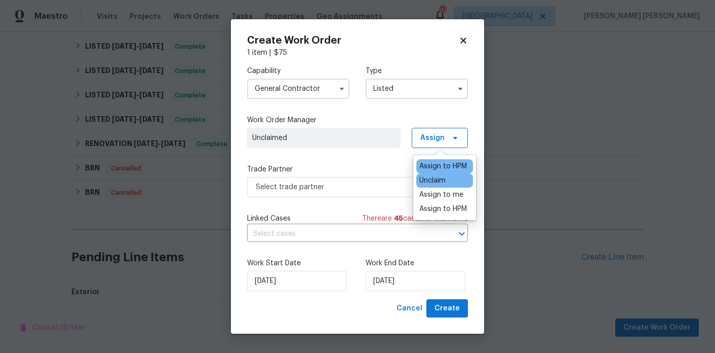
click at [432, 169] on div "Assign to HPM" at bounding box center [443, 166] width 48 height 10
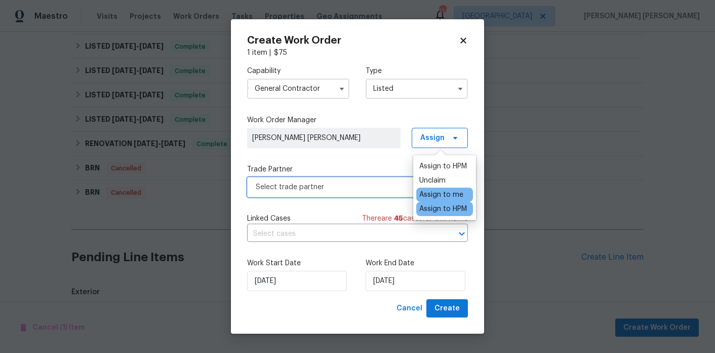
click at [351, 196] on span "Select trade partner" at bounding box center [357, 187] width 221 height 20
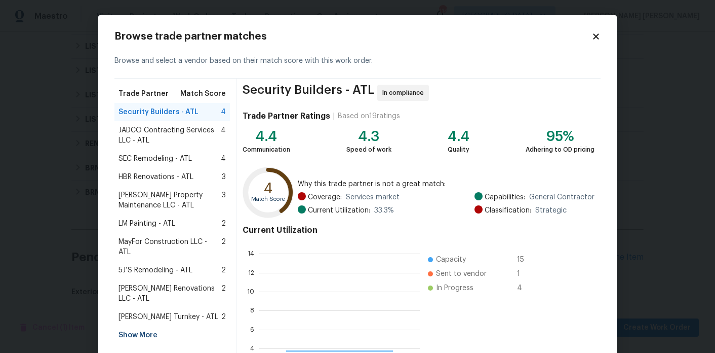
scroll to position [142, 161]
click at [154, 283] on div "[PERSON_NAME] Renovations LLC - ATL 2" at bounding box center [172, 293] width 116 height 28
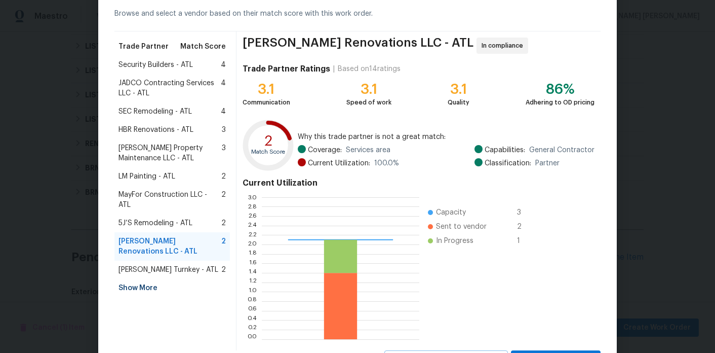
scroll to position [94, 0]
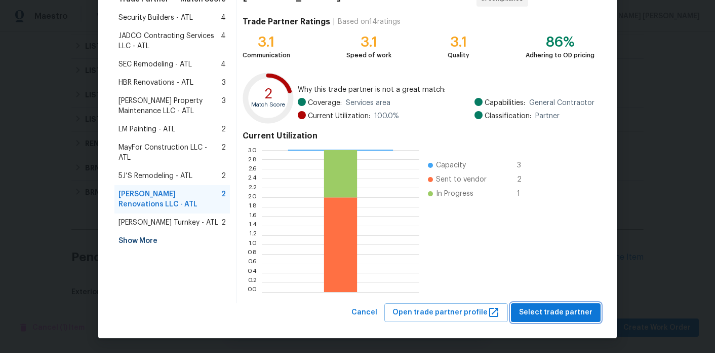
click at [542, 317] on span "Select trade partner" at bounding box center [555, 312] width 73 height 13
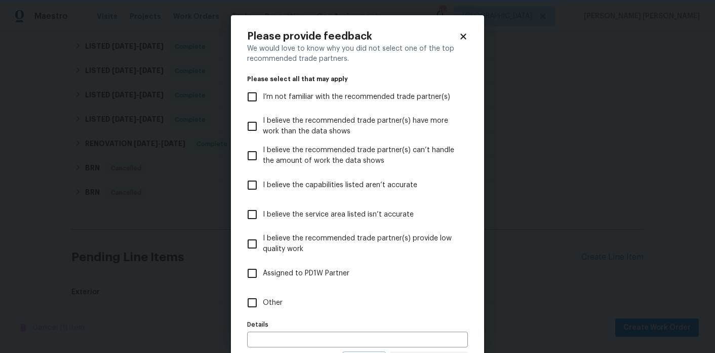
scroll to position [0, 0]
click at [249, 308] on input "Other" at bounding box center [252, 302] width 21 height 21
checkbox input "true"
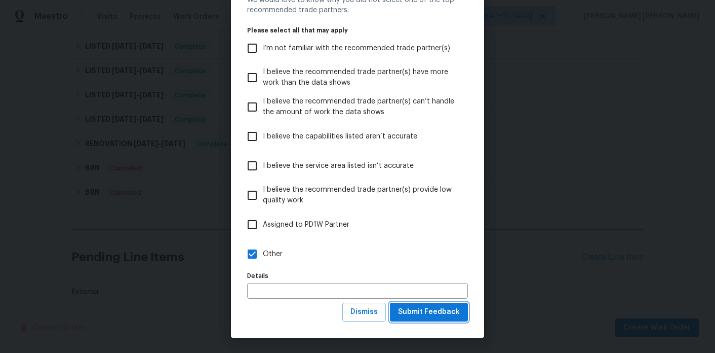
click at [420, 311] on span "Submit Feedback" at bounding box center [429, 311] width 62 height 13
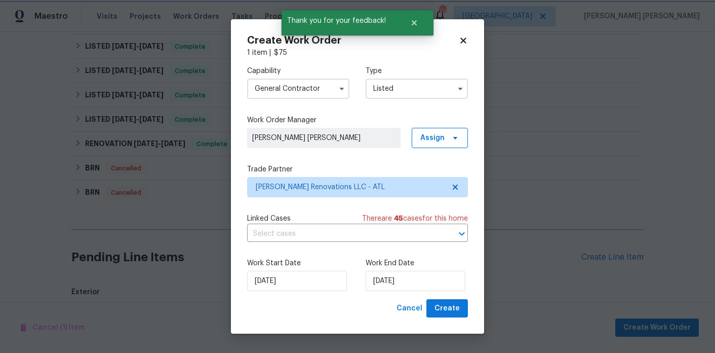
scroll to position [0, 0]
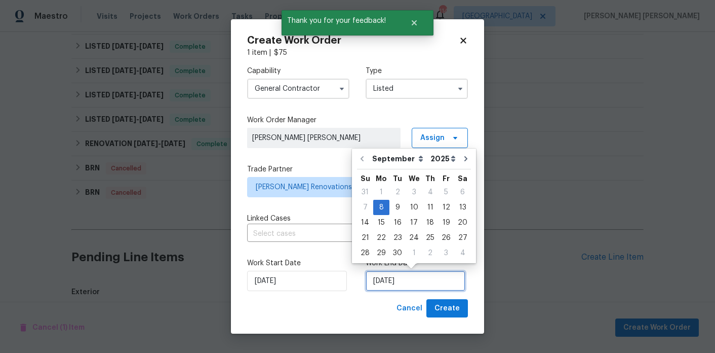
click at [400, 285] on input "[DATE]" at bounding box center [416, 281] width 100 height 20
click at [410, 207] on div "10" at bounding box center [414, 207] width 17 height 14
type input "[DATE]"
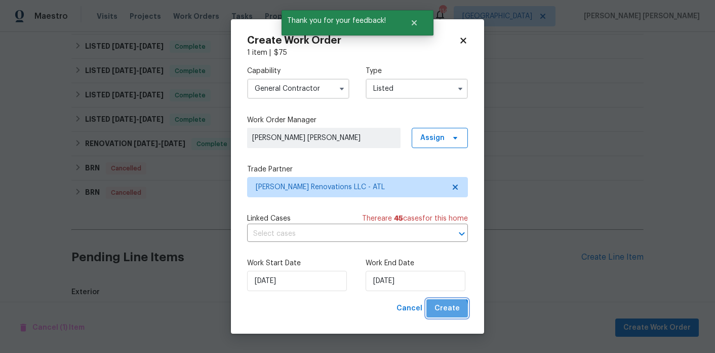
click at [437, 314] on button "Create" at bounding box center [448, 308] width 42 height 19
checkbox input "false"
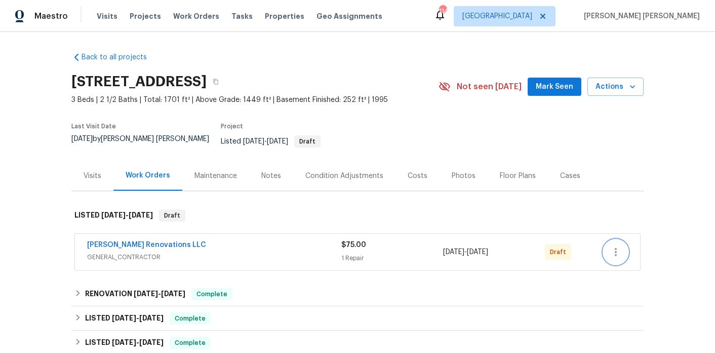
click at [615, 246] on icon "button" at bounding box center [616, 252] width 12 height 12
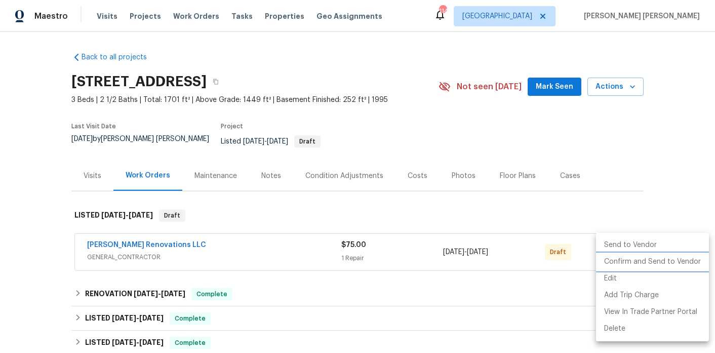
click at [617, 255] on li "Confirm and Send to Vendor" at bounding box center [652, 261] width 113 height 17
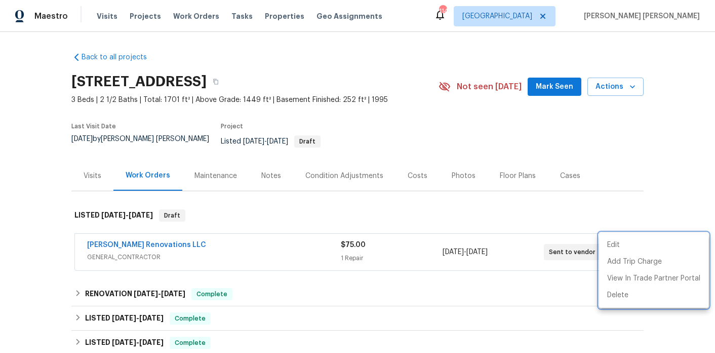
click at [144, 229] on div at bounding box center [357, 176] width 715 height 353
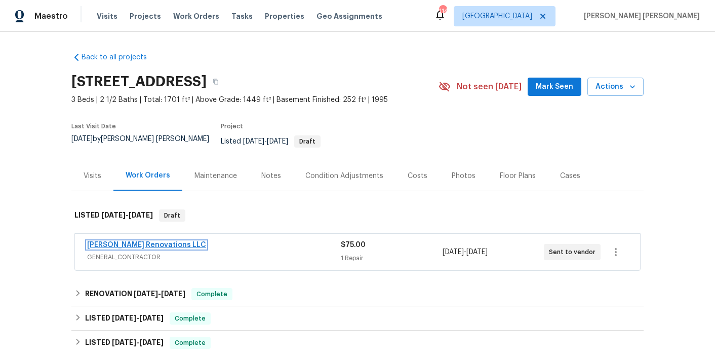
click at [139, 241] on link "[PERSON_NAME] Renovations LLC" at bounding box center [146, 244] width 119 height 7
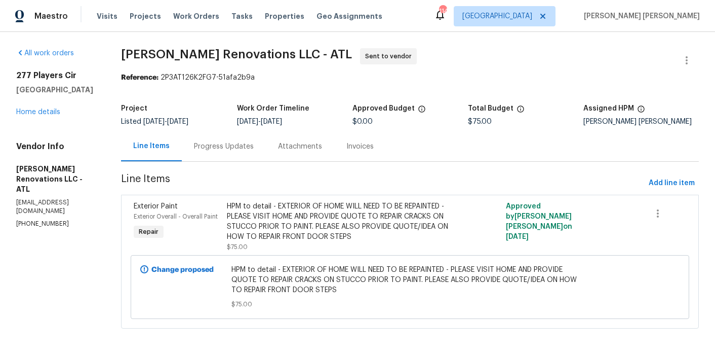
click at [250, 146] on div "Progress Updates" at bounding box center [224, 146] width 60 height 10
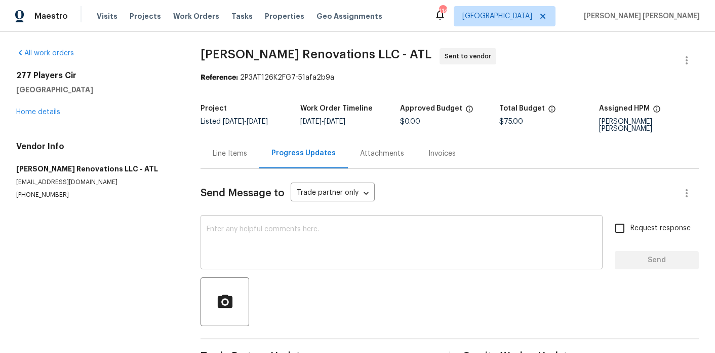
click at [254, 238] on textarea at bounding box center [402, 242] width 390 height 35
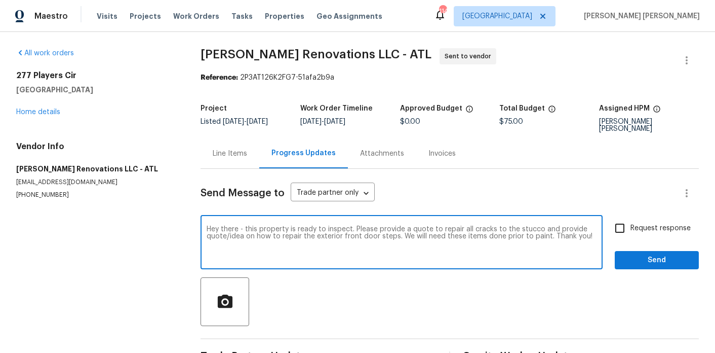
type textarea "Hey there - this property is ready to inspect. Please provide a quote to repair…"
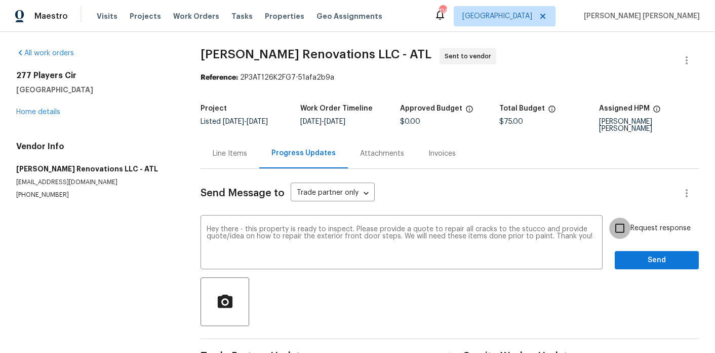
click at [622, 220] on input "Request response" at bounding box center [619, 227] width 21 height 21
checkbox input "true"
click at [622, 257] on button "Send" at bounding box center [657, 260] width 84 height 19
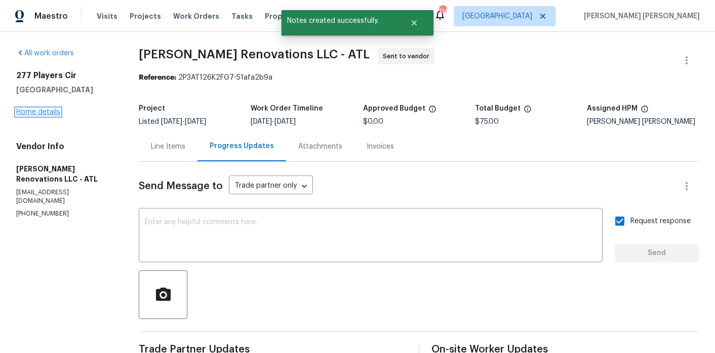
click at [36, 111] on link "Home details" at bounding box center [38, 111] width 44 height 7
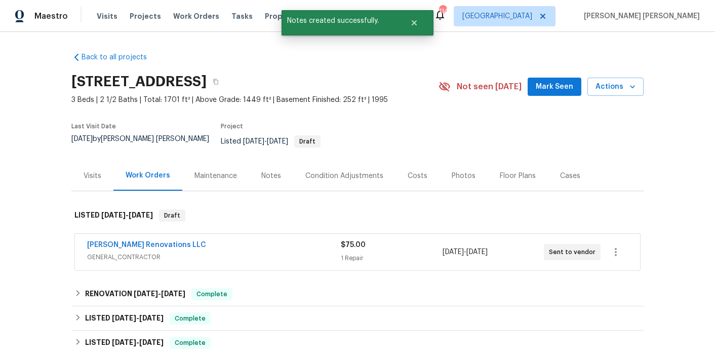
click at [276, 176] on div "Notes" at bounding box center [271, 176] width 44 height 30
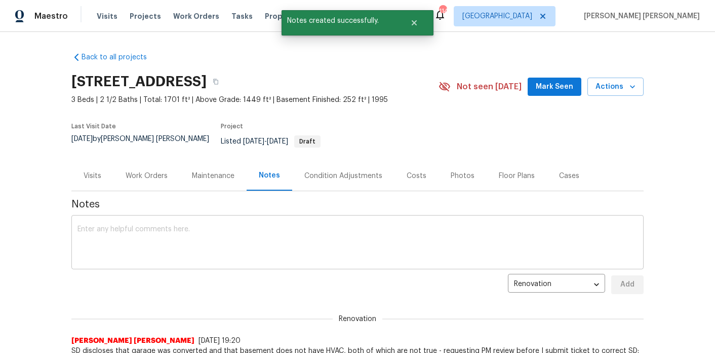
click at [268, 234] on textarea at bounding box center [358, 242] width 560 height 35
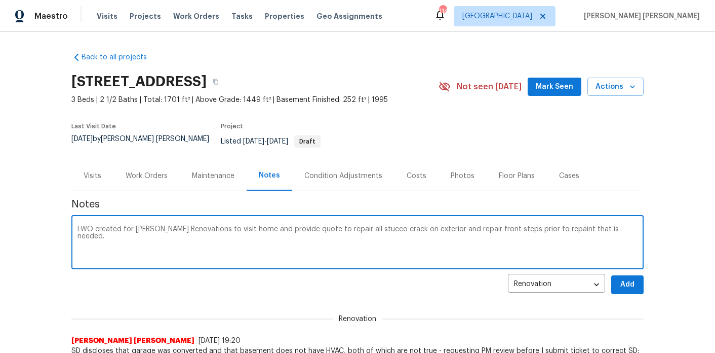
click at [427, 227] on textarea "LWO created for [PERSON_NAME] Renovations to visit home and provide quote to re…" at bounding box center [358, 242] width 560 height 35
type textarea "LWO created for [PERSON_NAME] Renovations to visit home and provide quote to re…"
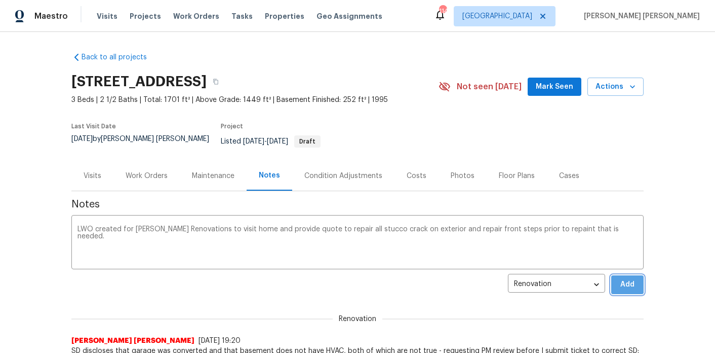
click at [627, 278] on span "Add" at bounding box center [628, 284] width 16 height 13
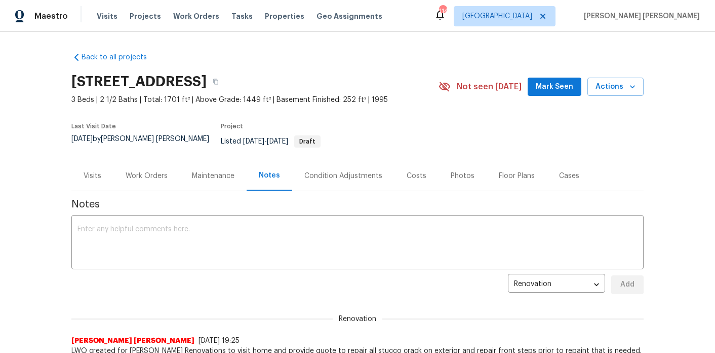
click at [159, 161] on div "Work Orders" at bounding box center [146, 176] width 66 height 30
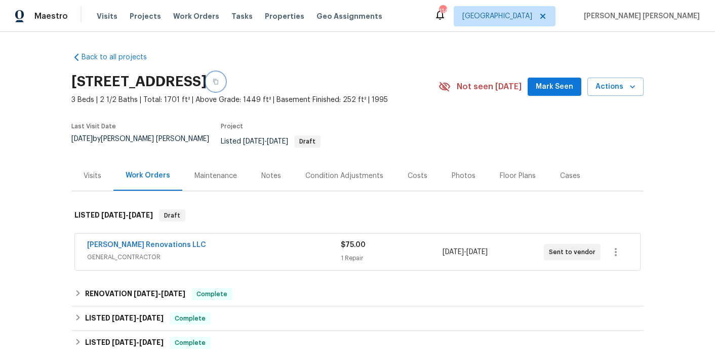
click at [225, 75] on button "button" at bounding box center [216, 81] width 18 height 18
click at [139, 19] on span "Projects" at bounding box center [145, 16] width 31 height 10
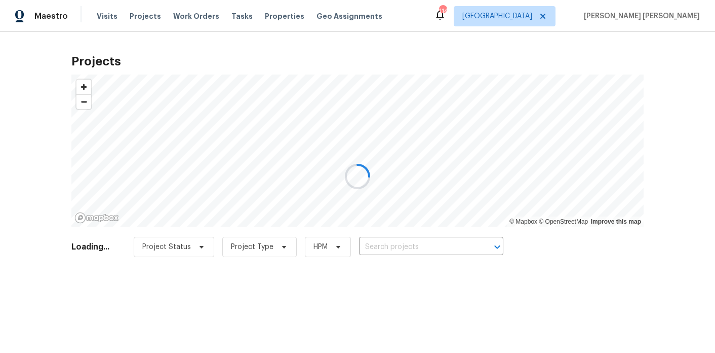
click at [406, 246] on div at bounding box center [357, 176] width 715 height 353
click at [401, 249] on div at bounding box center [357, 176] width 715 height 353
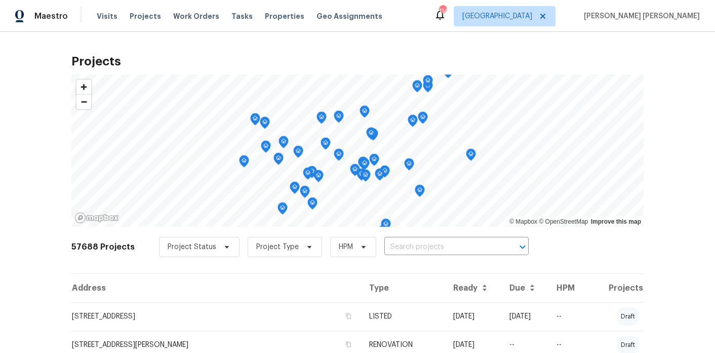
click at [395, 248] on input "text" at bounding box center [443, 247] width 116 height 16
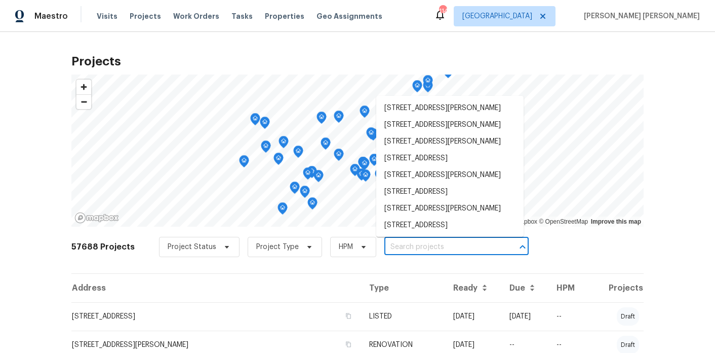
paste input "[STREET_ADDRESS][PERSON_NAME]"
type input "[STREET_ADDRESS][PERSON_NAME]"
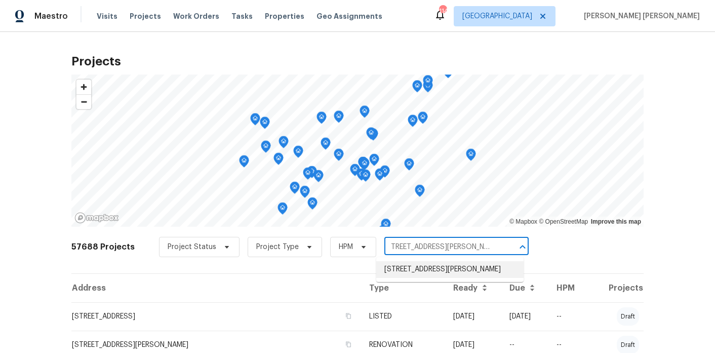
click at [398, 272] on li "[STREET_ADDRESS][PERSON_NAME]" at bounding box center [449, 269] width 147 height 17
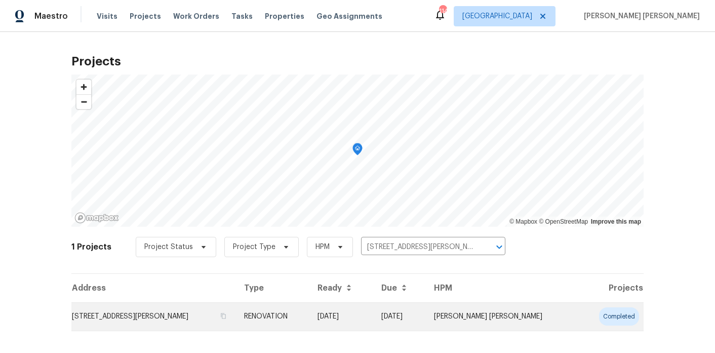
click at [119, 311] on td "[STREET_ADDRESS][PERSON_NAME]" at bounding box center [153, 316] width 165 height 28
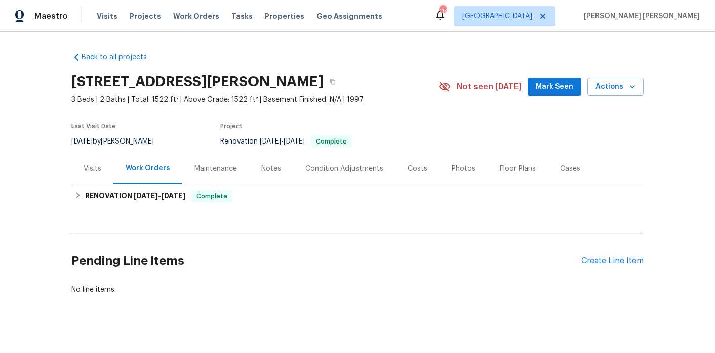
scroll to position [11, 0]
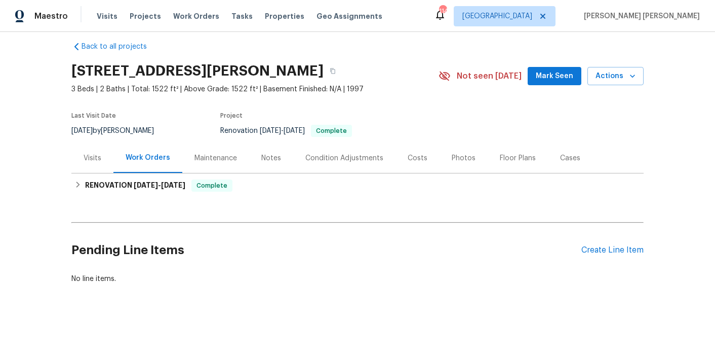
click at [593, 243] on div "Pending Line Items Create Line Item" at bounding box center [357, 249] width 572 height 47
click at [592, 247] on div "Create Line Item" at bounding box center [613, 250] width 62 height 10
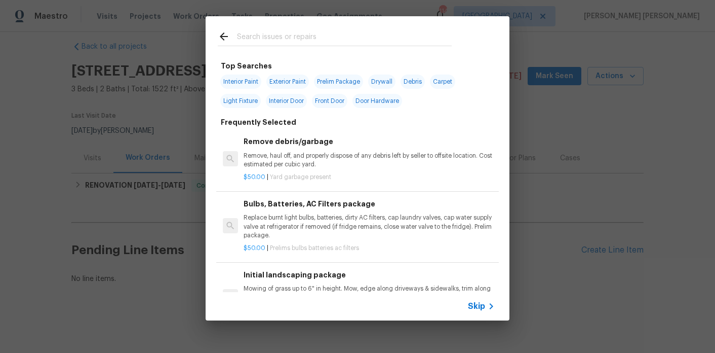
click at [277, 33] on input "text" at bounding box center [344, 37] width 215 height 15
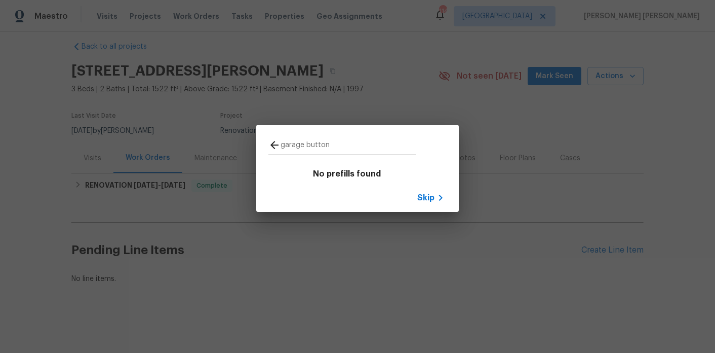
type input "garage button"
click at [271, 145] on icon at bounding box center [274, 145] width 12 height 12
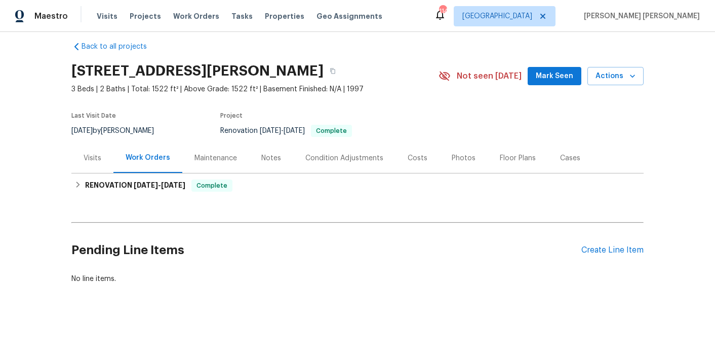
click at [630, 255] on div "Pending Line Items Create Line Item" at bounding box center [357, 249] width 572 height 47
click at [631, 251] on div "Create Line Item" at bounding box center [613, 250] width 62 height 10
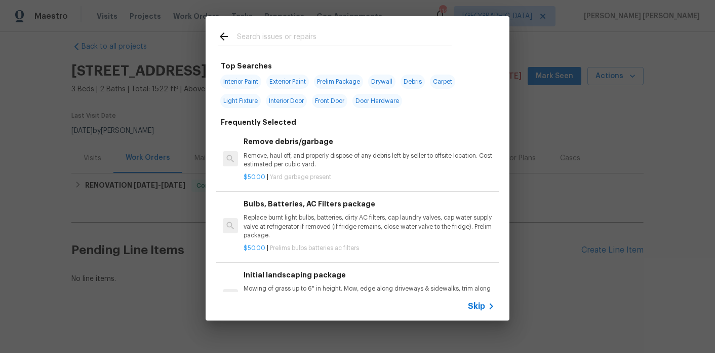
click at [284, 37] on input "text" at bounding box center [344, 37] width 215 height 15
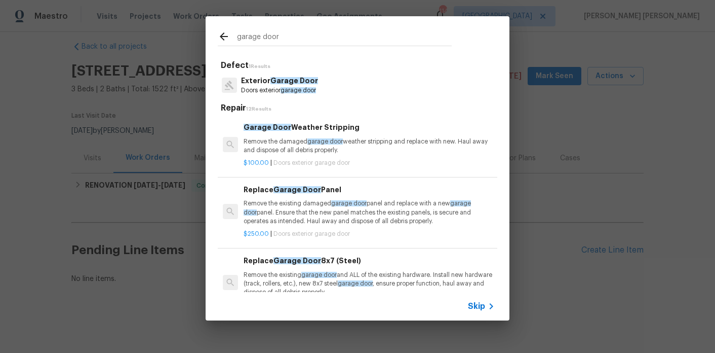
type input "garage door"
click at [284, 91] on span "garage door" at bounding box center [298, 90] width 35 height 6
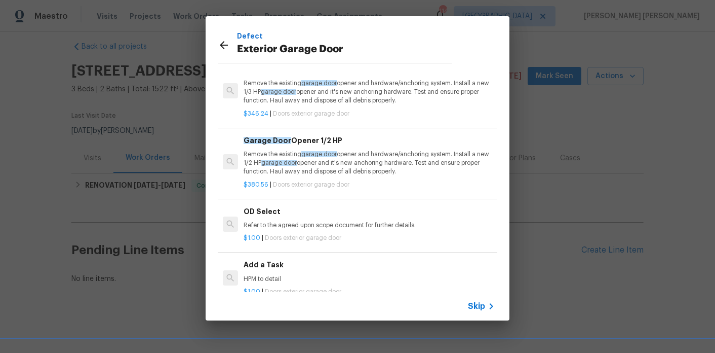
scroll to position [58, 0]
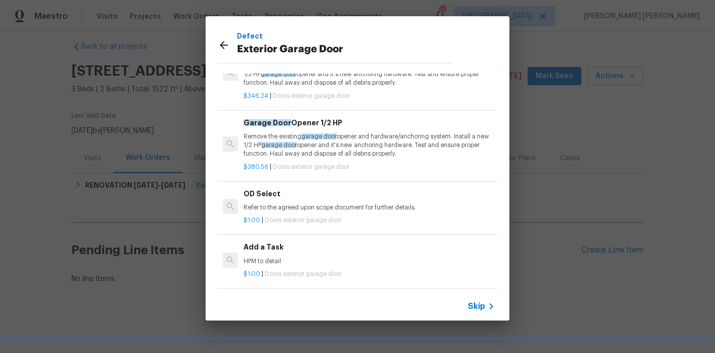
click at [266, 254] on div "Add a Task HPM to detail" at bounding box center [369, 253] width 251 height 24
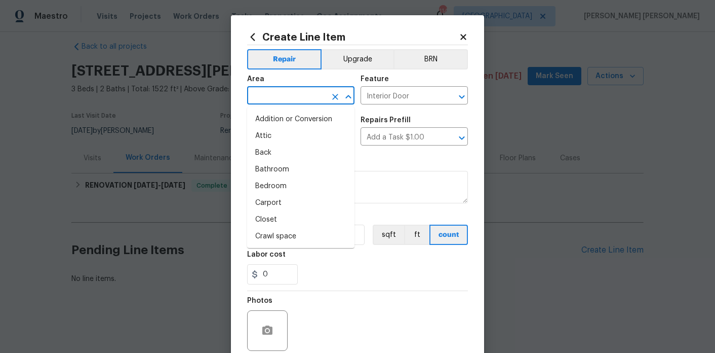
click at [289, 91] on input "text" at bounding box center [286, 97] width 79 height 16
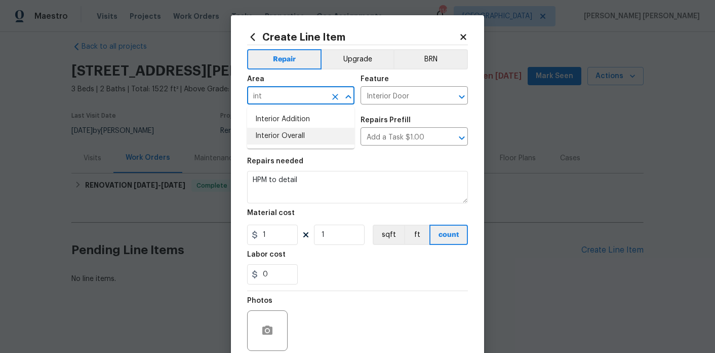
click at [295, 132] on li "Interior Overall" at bounding box center [300, 136] width 107 height 17
type input "Interior Overall"
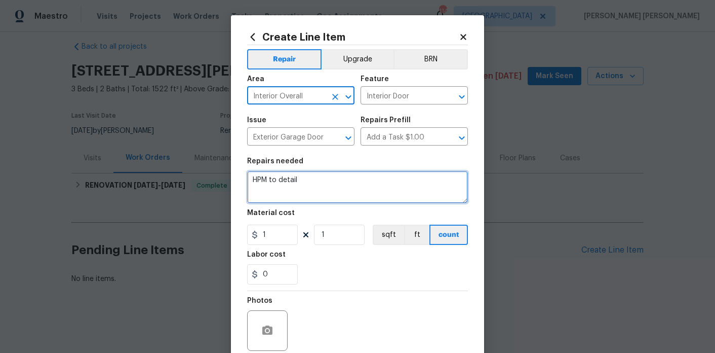
click at [311, 196] on textarea "HPM to detail" at bounding box center [357, 187] width 221 height 32
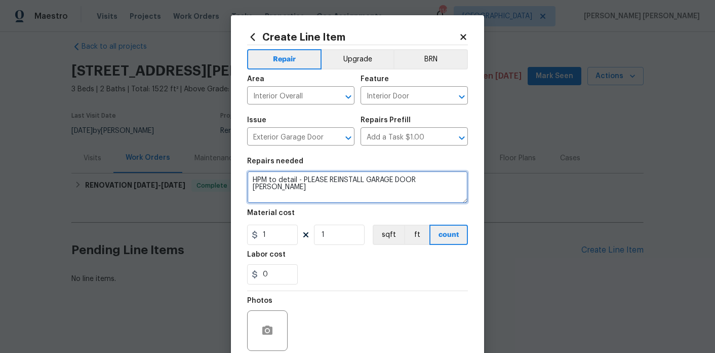
click at [350, 178] on textarea "HPM to detail - PLEASE REINSTALL GARAGE DOOR [PERSON_NAME]" at bounding box center [357, 187] width 221 height 32
click at [450, 187] on textarea "HPM to detail - PLEASE INTALL GARAGE DOOR BUTTON" at bounding box center [357, 187] width 221 height 32
type textarea "HPM to detail - PLEASE INTALL GARAGE DOOR BUTTON THAT WAS REMOVED"
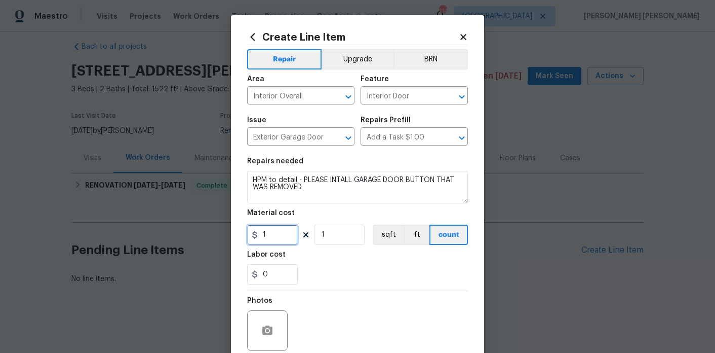
click at [290, 236] on input "1" at bounding box center [272, 234] width 51 height 20
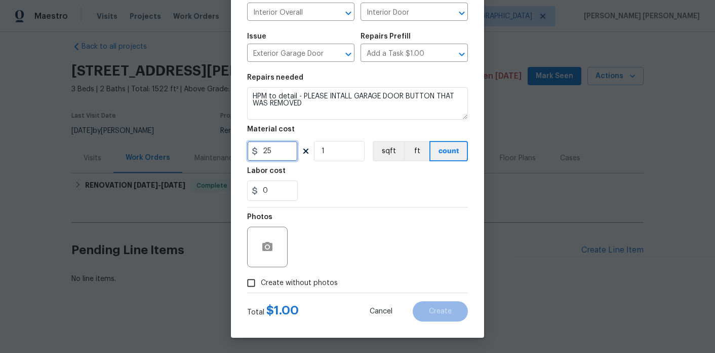
type input "25"
click at [275, 292] on div at bounding box center [357, 292] width 221 height 1
click at [281, 290] on label "Create without photos" at bounding box center [290, 282] width 96 height 19
click at [261, 290] on input "Create without photos" at bounding box center [251, 282] width 19 height 19
checkbox input "true"
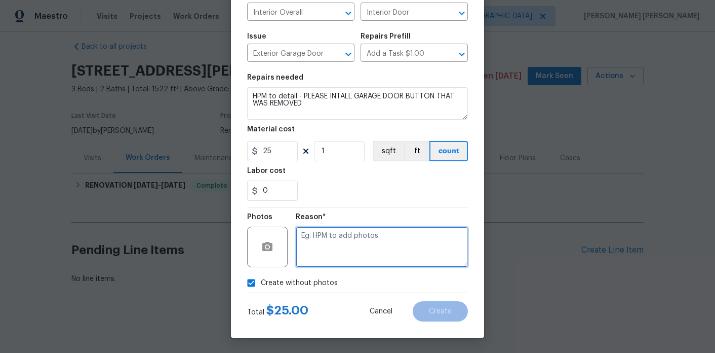
click at [356, 246] on textarea at bounding box center [382, 246] width 172 height 41
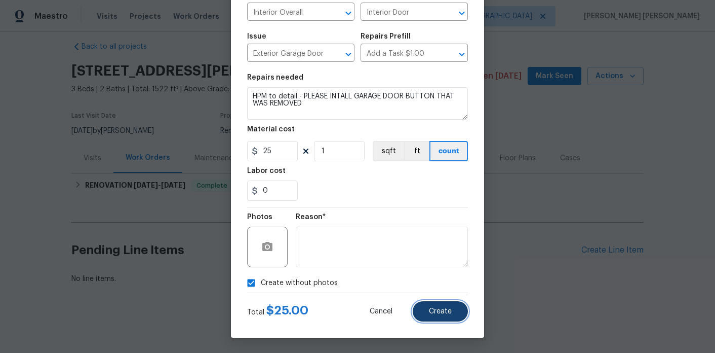
click at [446, 310] on span "Create" at bounding box center [440, 311] width 23 height 8
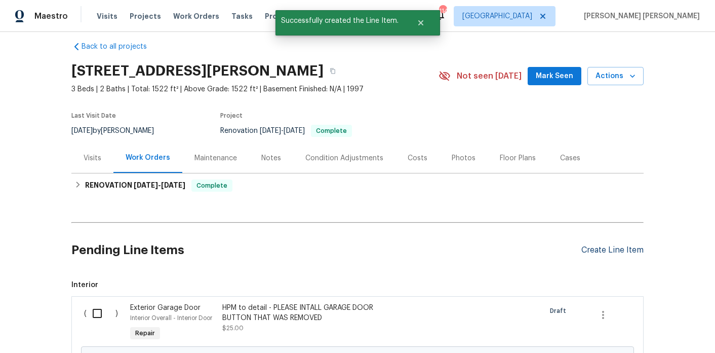
click at [622, 251] on div "Create Line Item" at bounding box center [613, 250] width 62 height 10
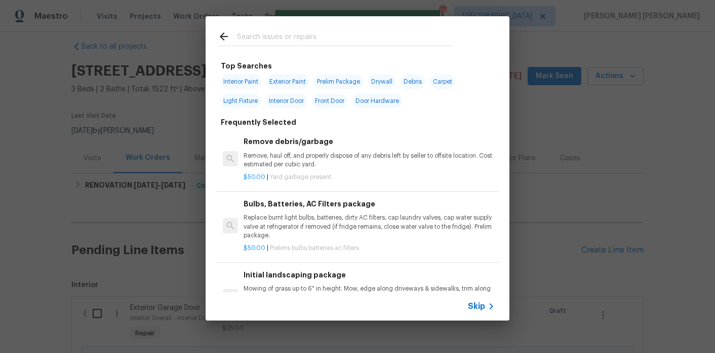
click at [279, 43] on input "text" at bounding box center [344, 37] width 215 height 15
click at [276, 85] on span "Exterior Paint" at bounding box center [287, 81] width 43 height 14
type input "Exterior Paint"
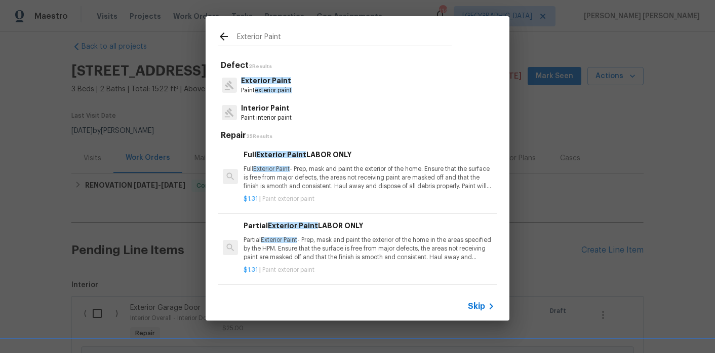
click at [258, 239] on p "Partial Exterior Paint - Prep, mask and paint the exterior of the home in the a…" at bounding box center [369, 249] width 251 height 26
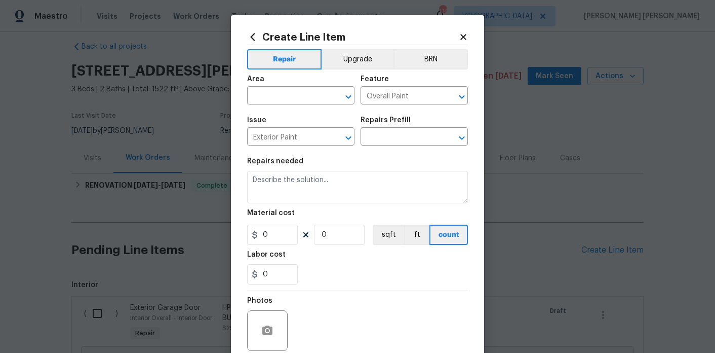
type textarea "Partial Exterior Paint - Prep, mask and paint the exterior of the home in the a…"
type input "1"
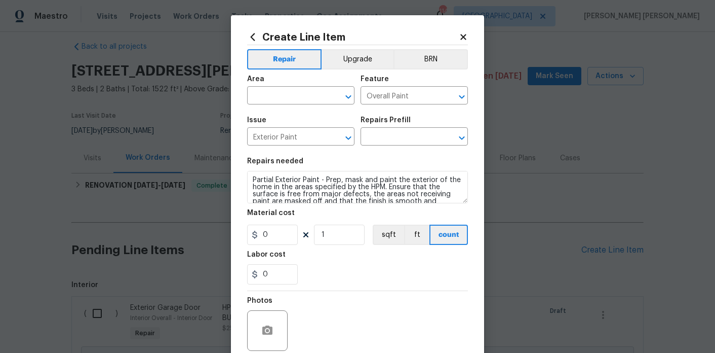
type input "Partial Exterior Paint LABOR ONLY $1.31"
type input "1.31"
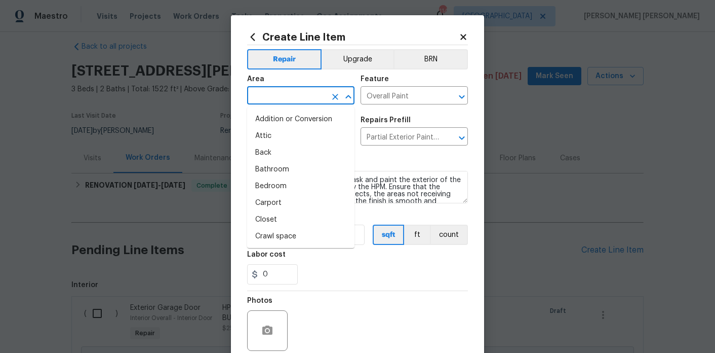
click at [280, 103] on input "text" at bounding box center [286, 97] width 79 height 16
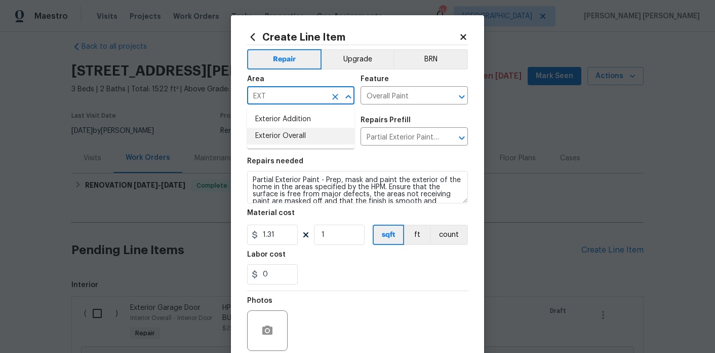
click at [298, 140] on li "Exterior Overall" at bounding box center [300, 136] width 107 height 17
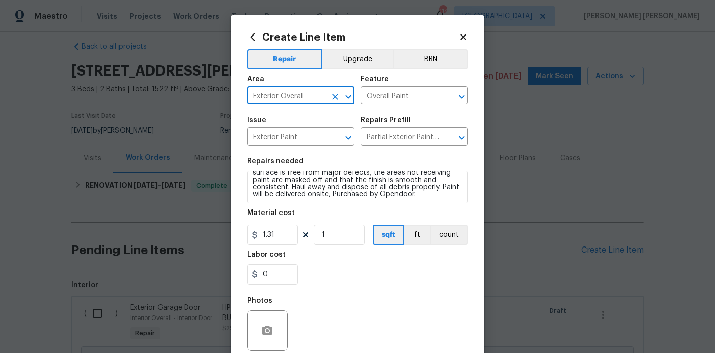
type input "Exterior Overall"
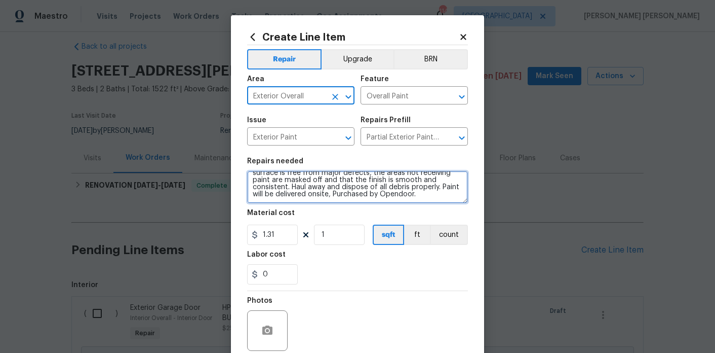
click at [436, 202] on textarea "Partial Exterior Paint - Prep, mask and paint the exterior of the home in the a…" at bounding box center [357, 187] width 221 height 32
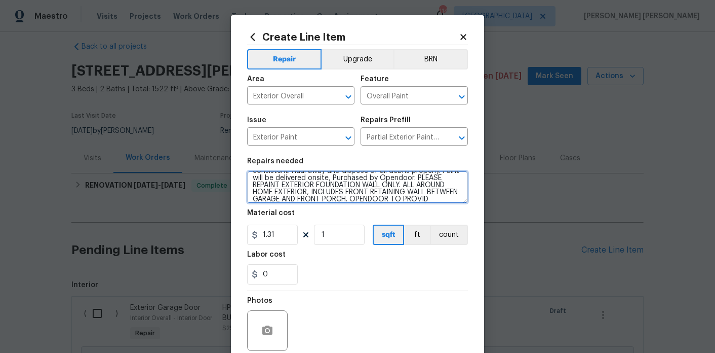
scroll to position [45, 0]
click at [409, 195] on textarea "Partial Exterior Paint - Prep, mask and paint the exterior of the home in the a…" at bounding box center [357, 187] width 221 height 32
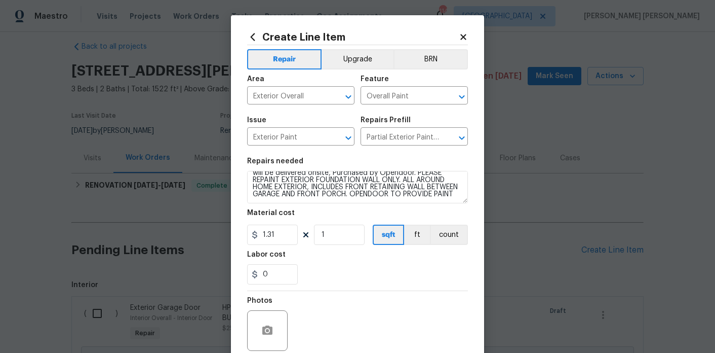
click at [334, 204] on section "Repairs needed Partial Exterior Paint - Prep, mask and paint the exterior of th…" at bounding box center [357, 220] width 221 height 139
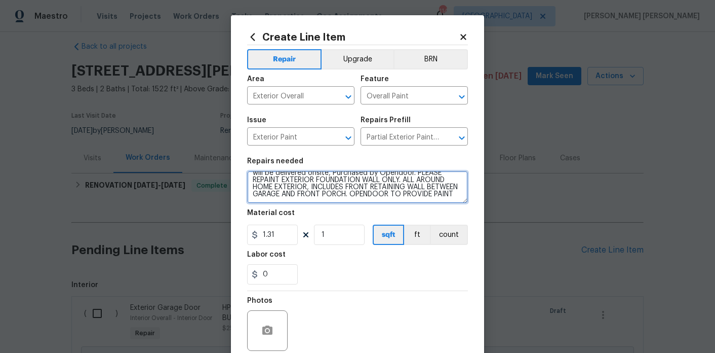
click at [324, 201] on textarea "Partial Exterior Paint - Prep, mask and paint the exterior of the home in the a…" at bounding box center [357, 187] width 221 height 32
type textarea "Partial Exterior Paint - Prep, mask and paint the exterior of the home in the a…"
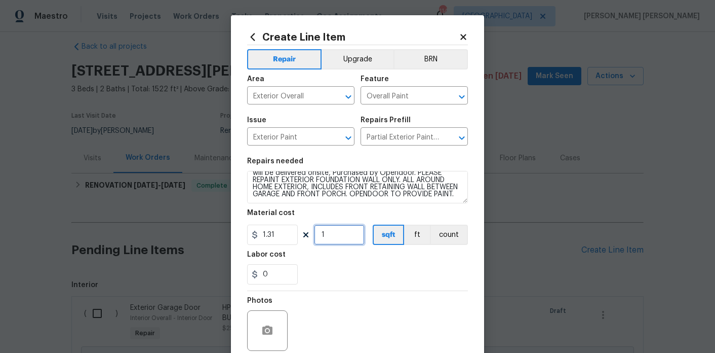
click at [338, 237] on input "1" at bounding box center [339, 234] width 51 height 20
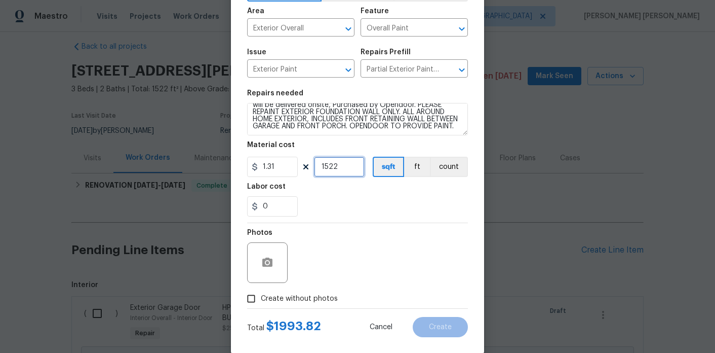
scroll to position [69, 0]
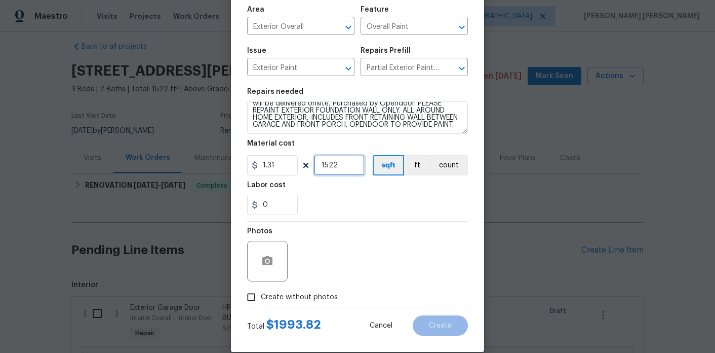
type input "1522"
click at [280, 173] on input "1.31" at bounding box center [272, 165] width 51 height 20
click at [316, 202] on div "0" at bounding box center [357, 205] width 221 height 20
click at [283, 166] on input "1" at bounding box center [272, 165] width 51 height 20
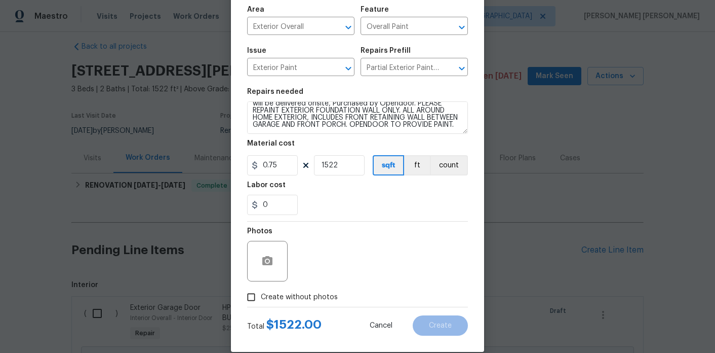
click at [385, 192] on div "Labor cost" at bounding box center [357, 187] width 221 height 13
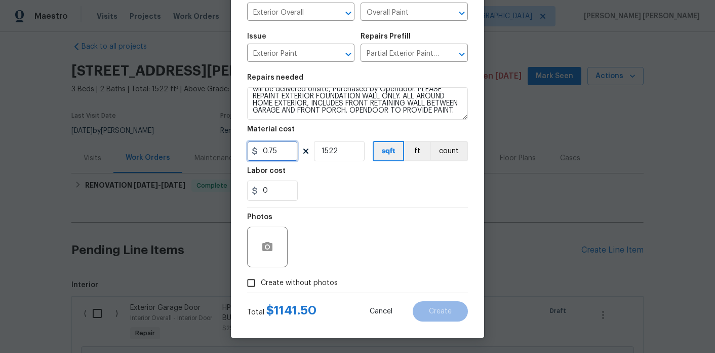
click at [295, 158] on input "0.75" at bounding box center [272, 151] width 51 height 20
type input "0.5"
click at [357, 189] on div "0" at bounding box center [357, 190] width 221 height 20
click at [289, 279] on span "Create without photos" at bounding box center [299, 283] width 77 height 11
click at [261, 279] on input "Create without photos" at bounding box center [251, 282] width 19 height 19
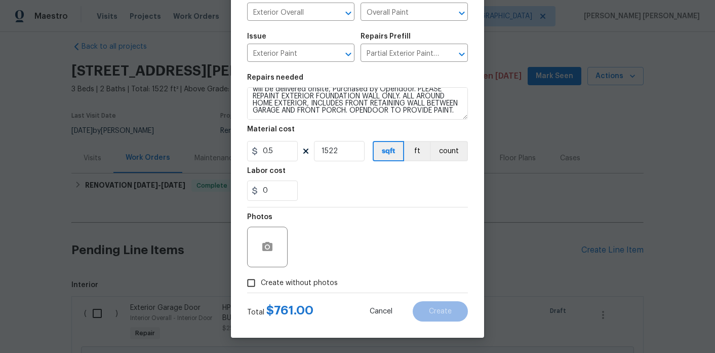
checkbox input "true"
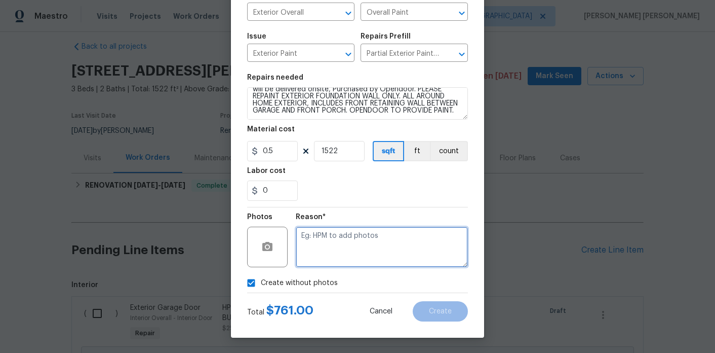
click at [348, 250] on textarea at bounding box center [382, 246] width 172 height 41
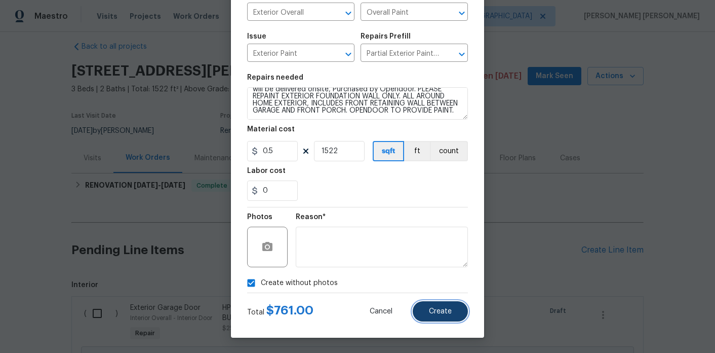
click at [435, 309] on span "Create" at bounding box center [440, 311] width 23 height 8
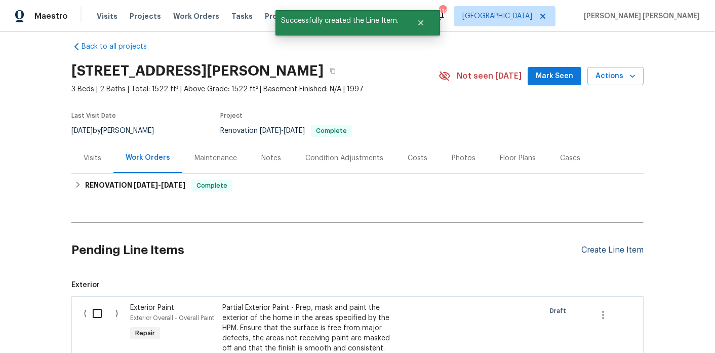
click at [592, 250] on div "Create Line Item" at bounding box center [613, 250] width 62 height 10
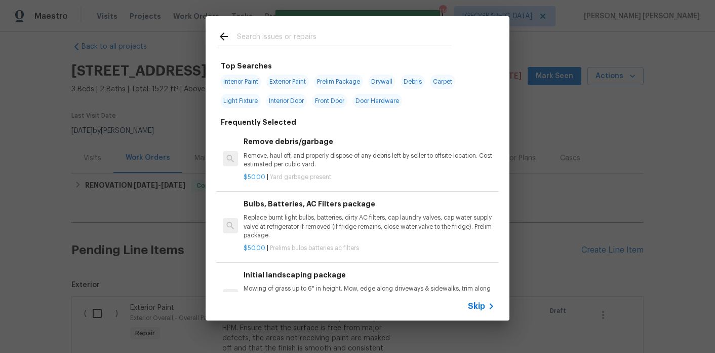
click at [253, 33] on input "text" at bounding box center [344, 37] width 215 height 15
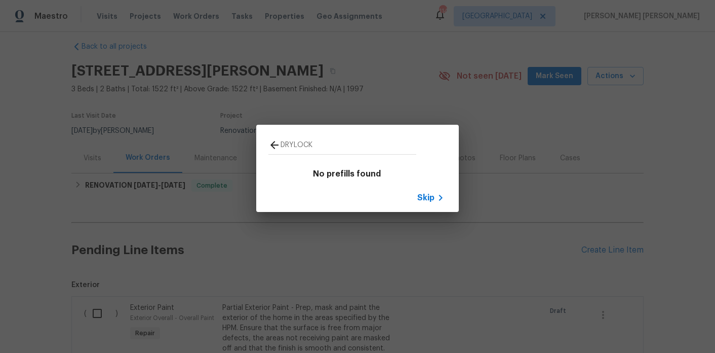
type input "DRYLOCK"
click at [272, 144] on icon at bounding box center [275, 145] width 8 height 8
